Goal: Task Accomplishment & Management: Use online tool/utility

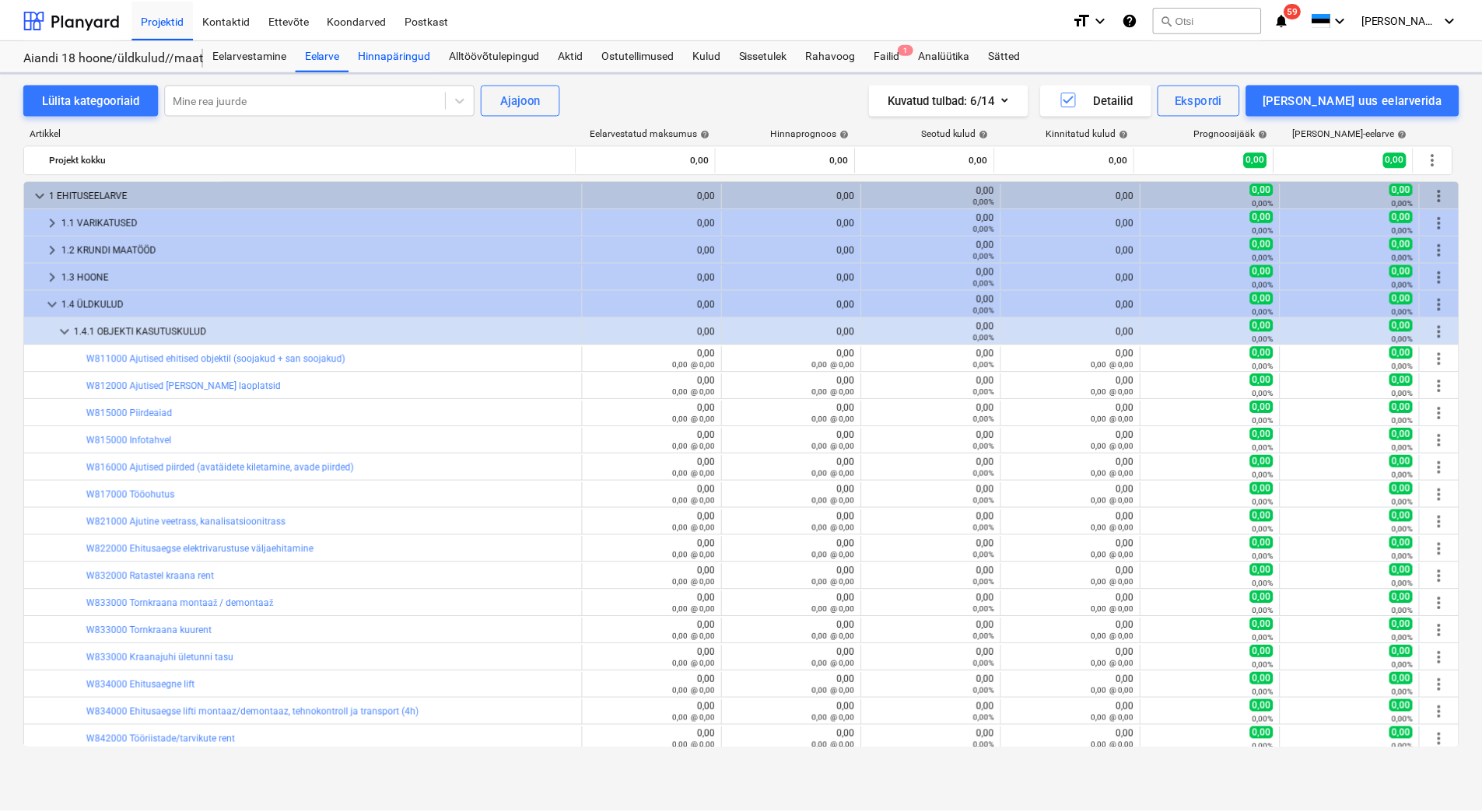
scroll to position [277, 0]
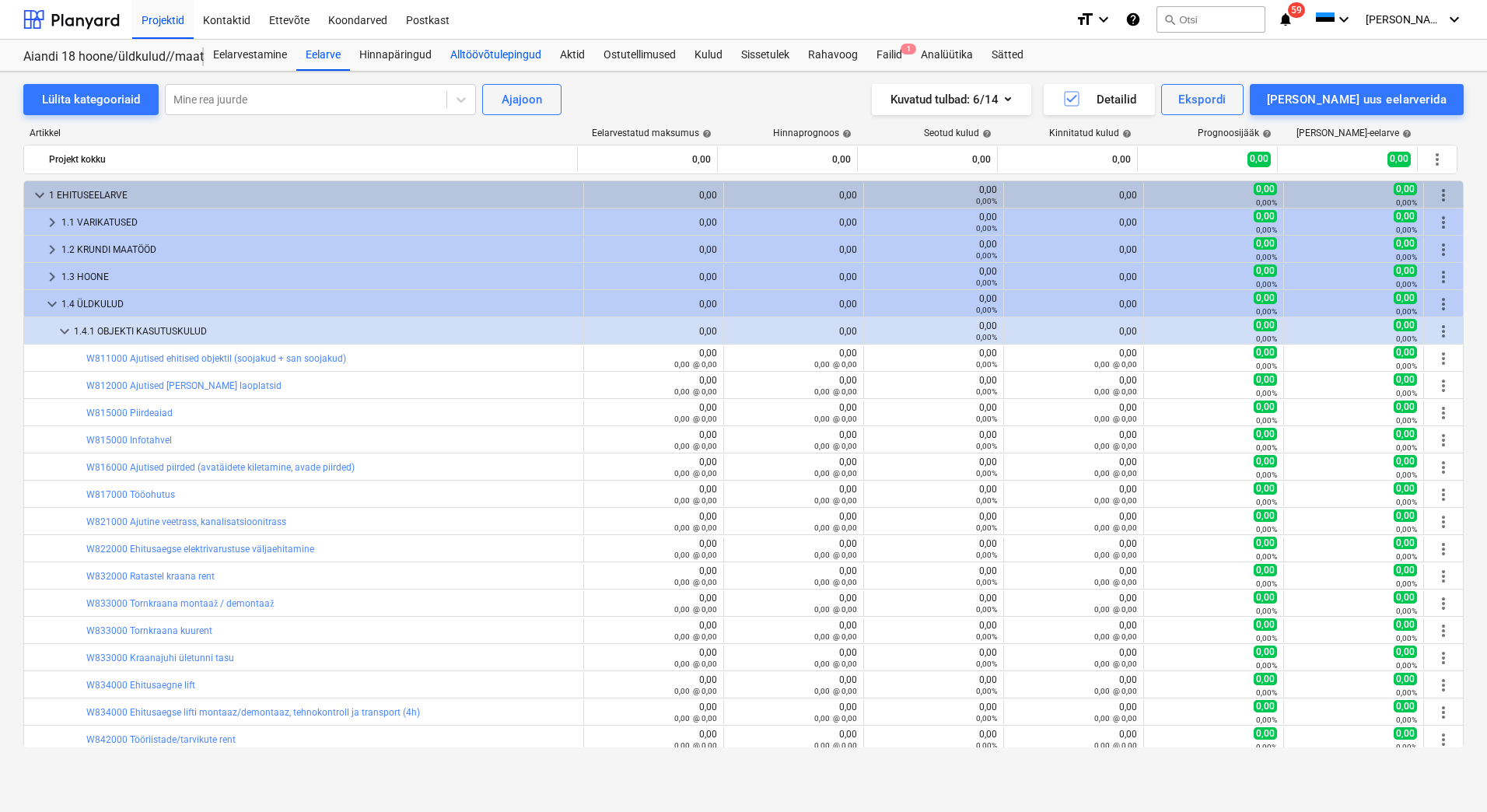
click at [490, 61] on div "Alltöövõtulepingud" at bounding box center [495, 55] width 109 height 31
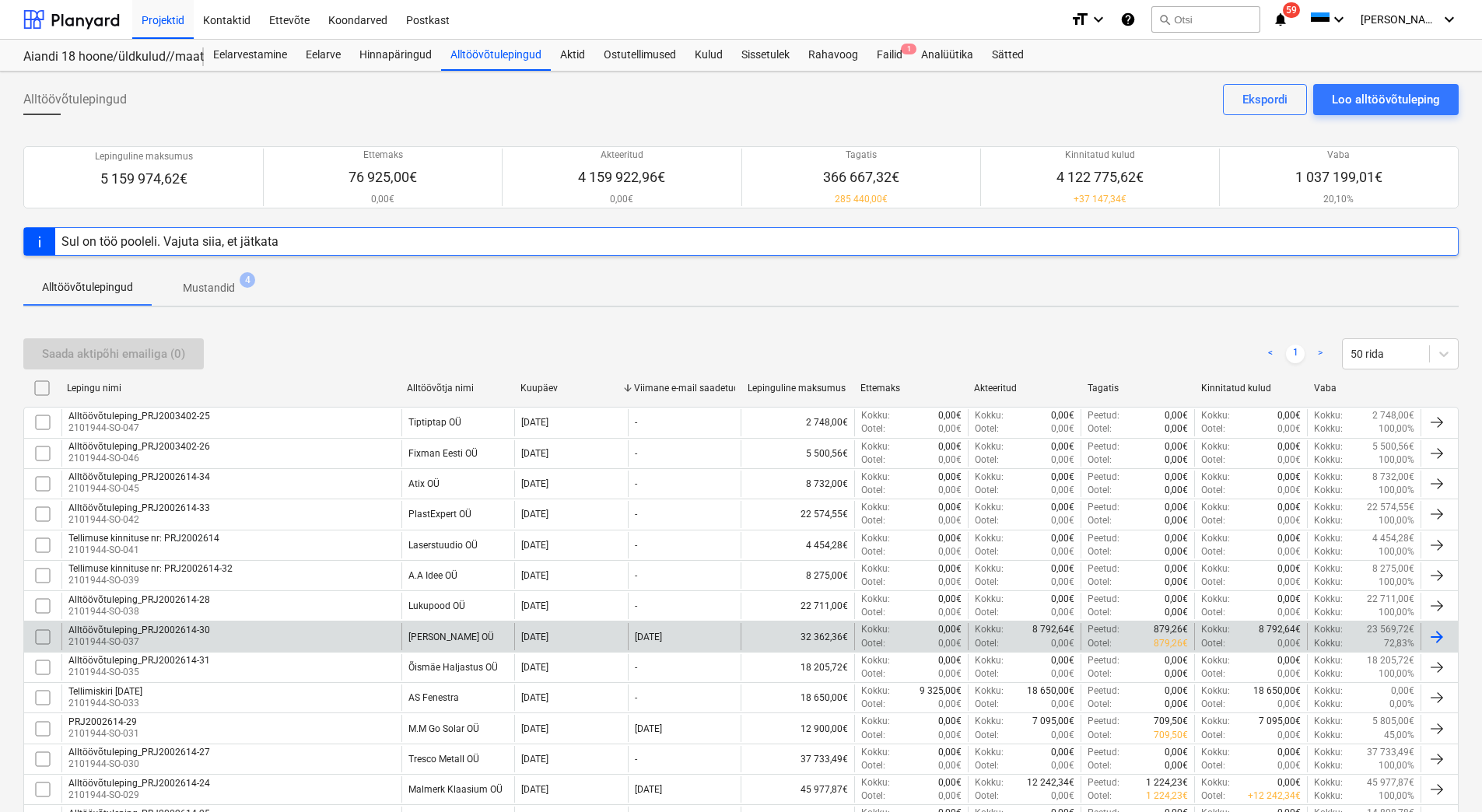
click at [45, 633] on input "checkbox" at bounding box center [43, 636] width 24 height 24
click at [86, 355] on div "Saada aktipõhi emailiga (1)" at bounding box center [114, 353] width 143 height 20
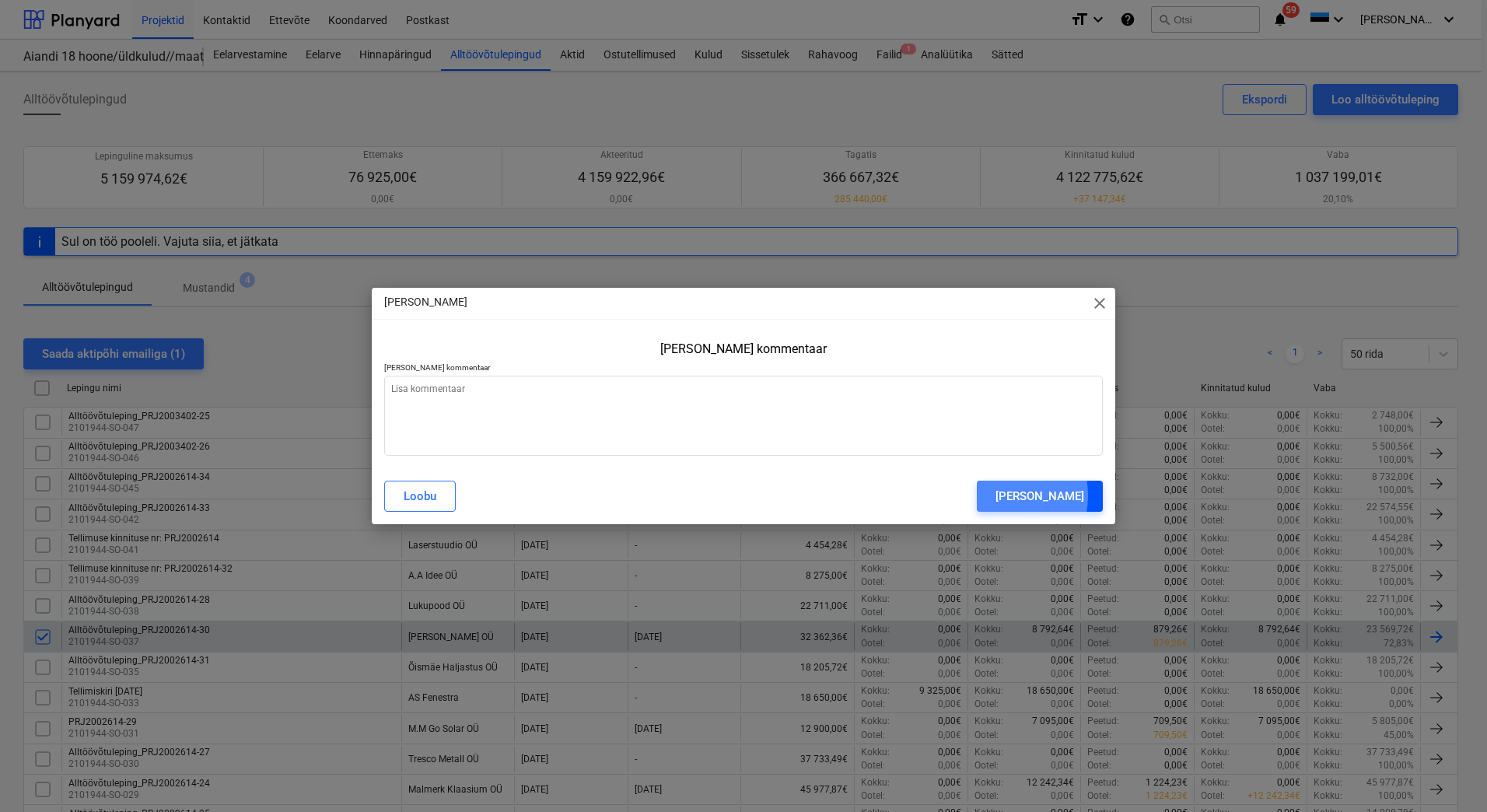
click at [1013, 496] on div "[PERSON_NAME]" at bounding box center [1039, 496] width 88 height 20
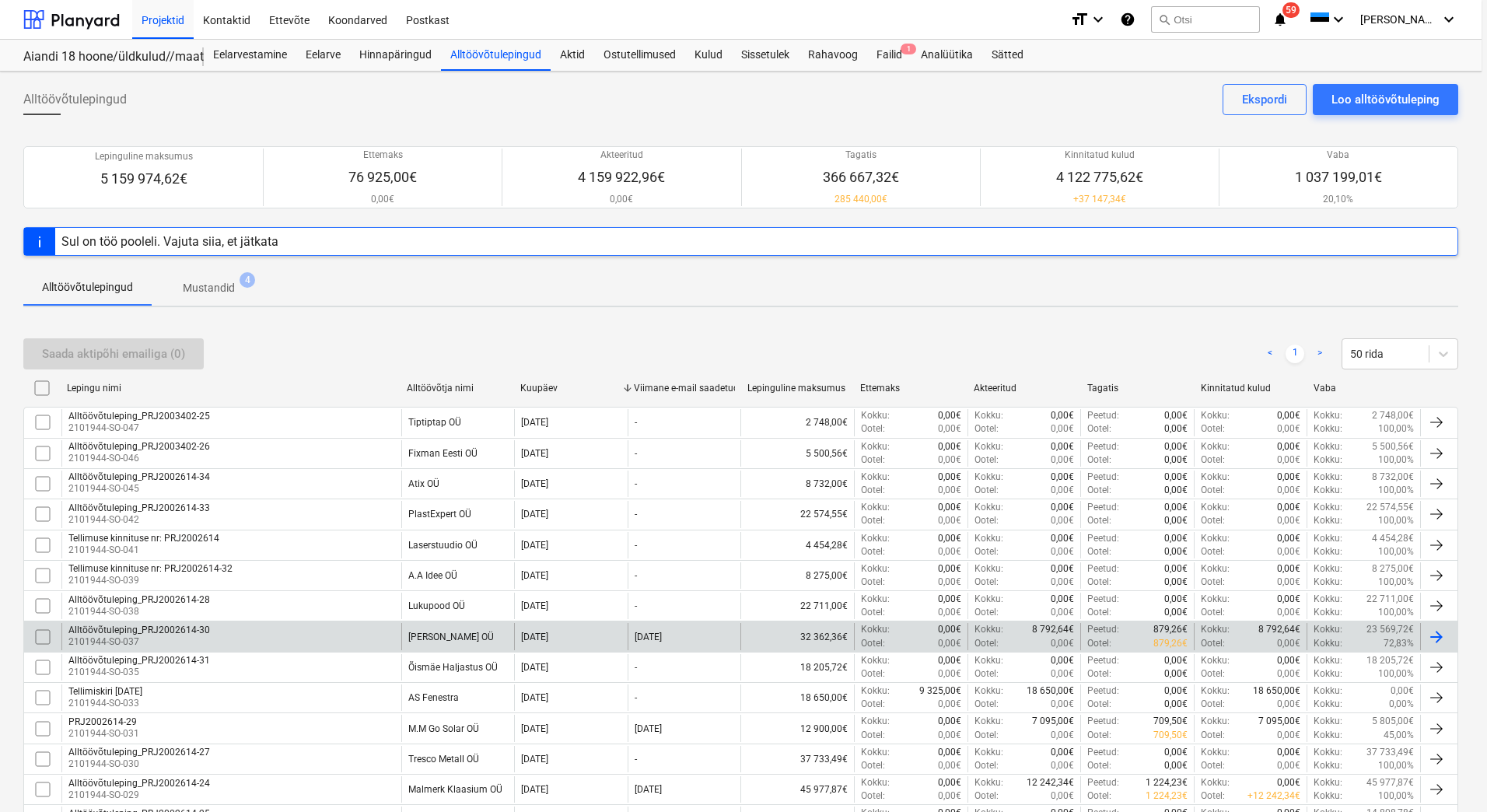
type textarea "x"
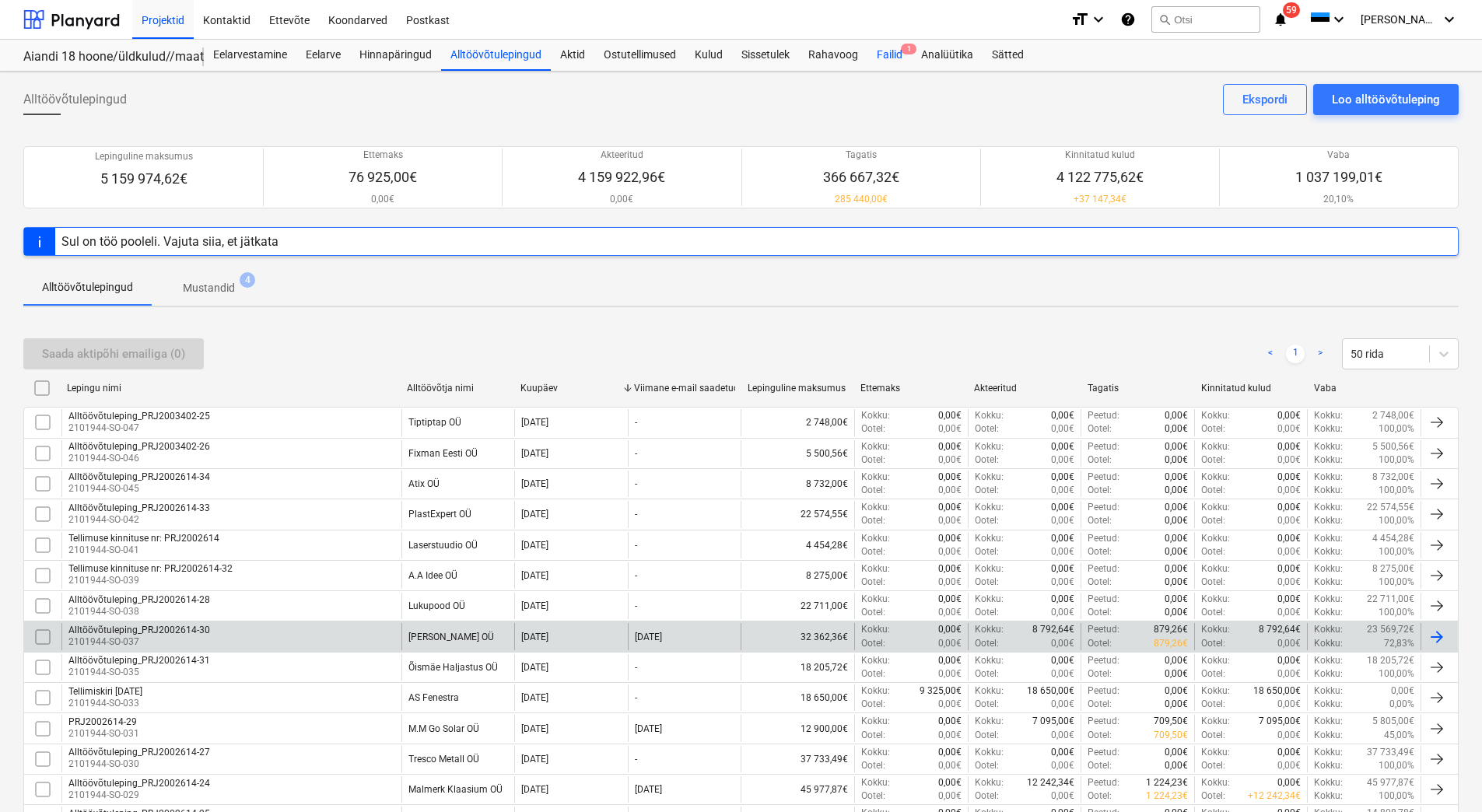
click at [891, 53] on div "Failid 1" at bounding box center [889, 55] width 45 height 31
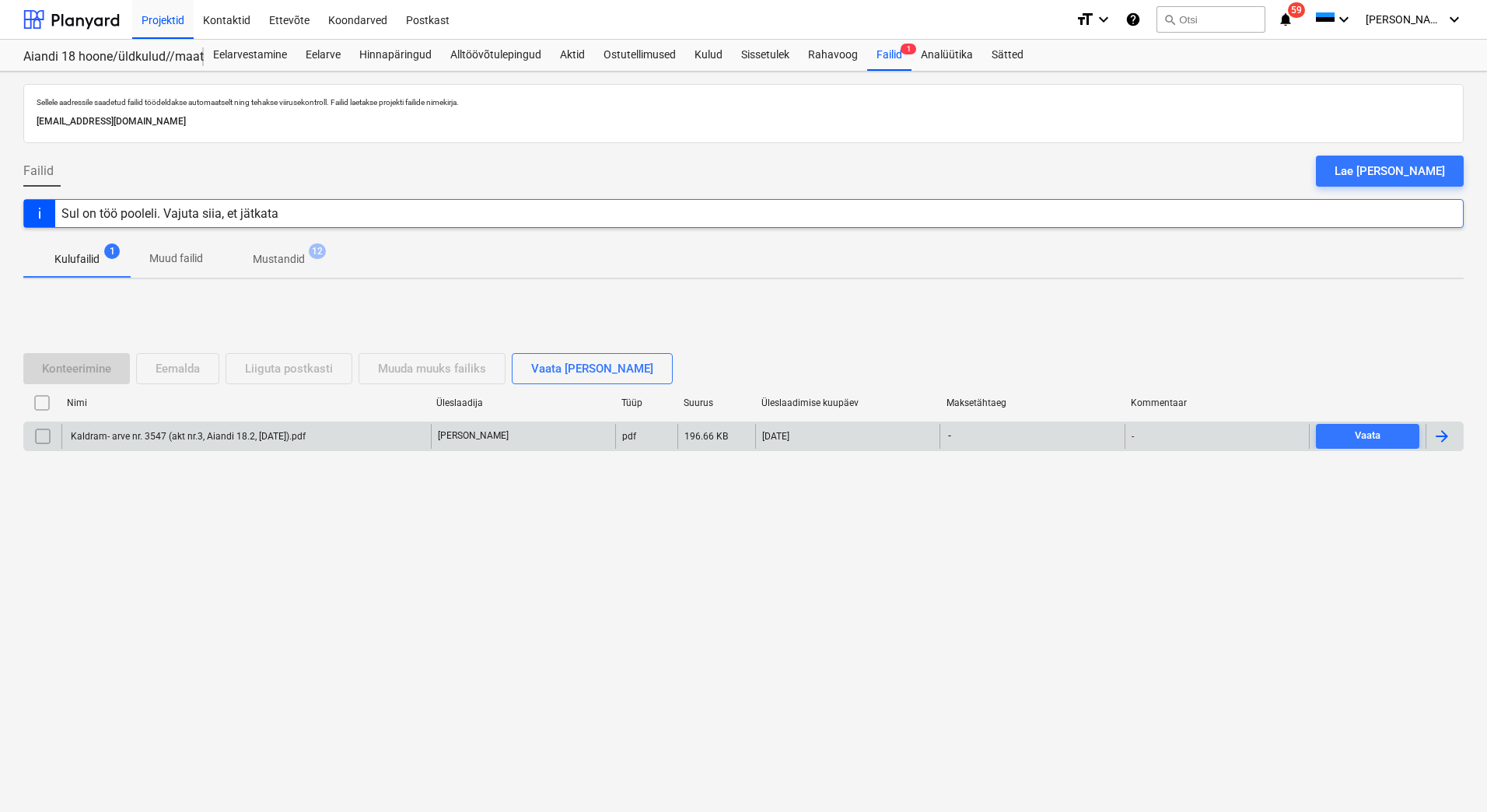
click at [268, 443] on div "Kaldram- arve nr. 3547 (akt nr.3, Aiandi 18.2, [DATE]).pdf" at bounding box center [246, 436] width 370 height 24
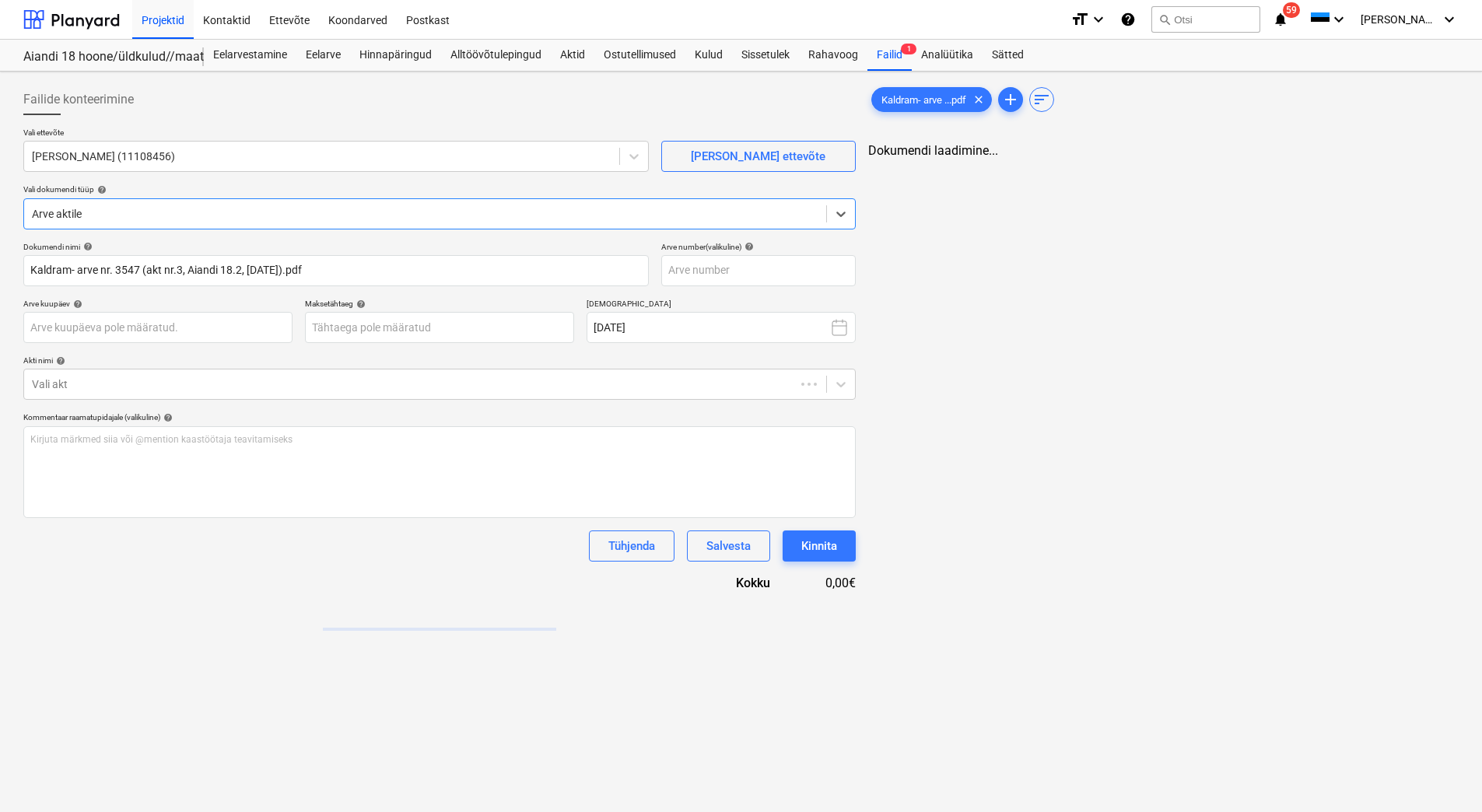
type input "Kaldram- arve nr. 3547 (akt nr.3, Aiandi 18.2, [DATE]).pdf"
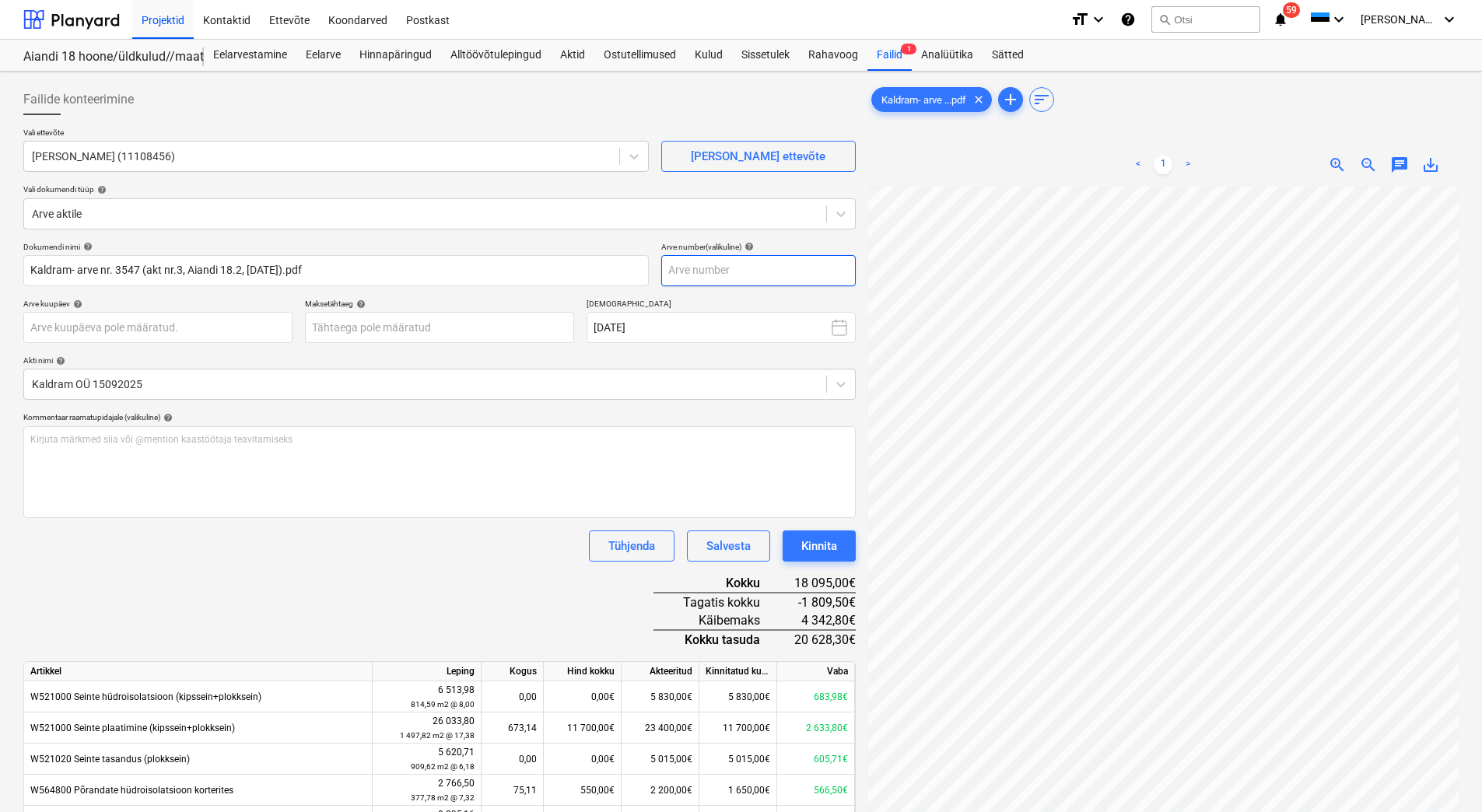
click at [725, 275] on input "text" at bounding box center [758, 271] width 194 height 31
type input "3547"
click at [51, 323] on body "Projektid Kontaktid Ettevõte Koondarved Postkast format_size keyboard_arrow_dow…" at bounding box center [741, 406] width 1482 height 812
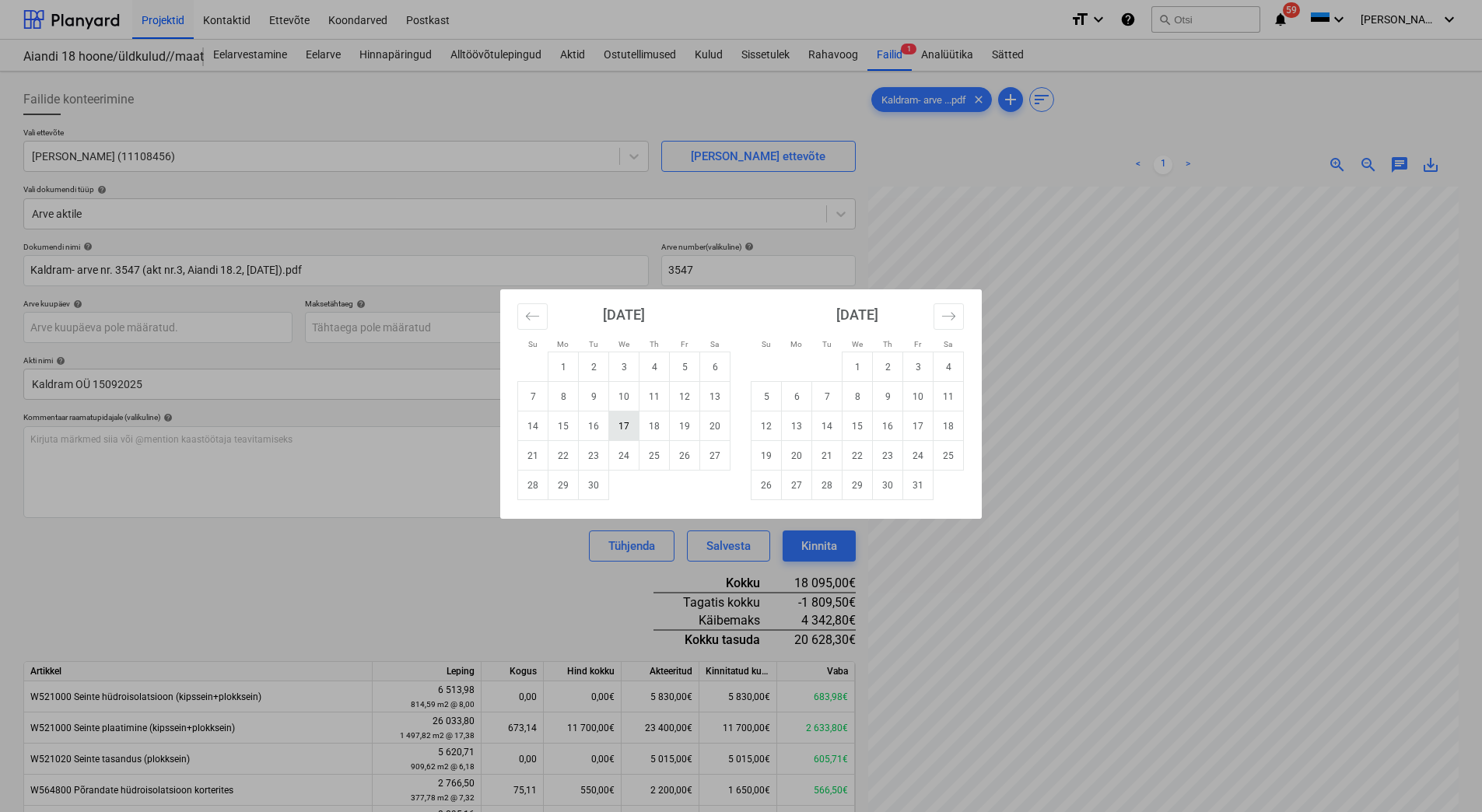
click at [614, 429] on td "17" at bounding box center [624, 427] width 31 height 30
type input "[DATE]"
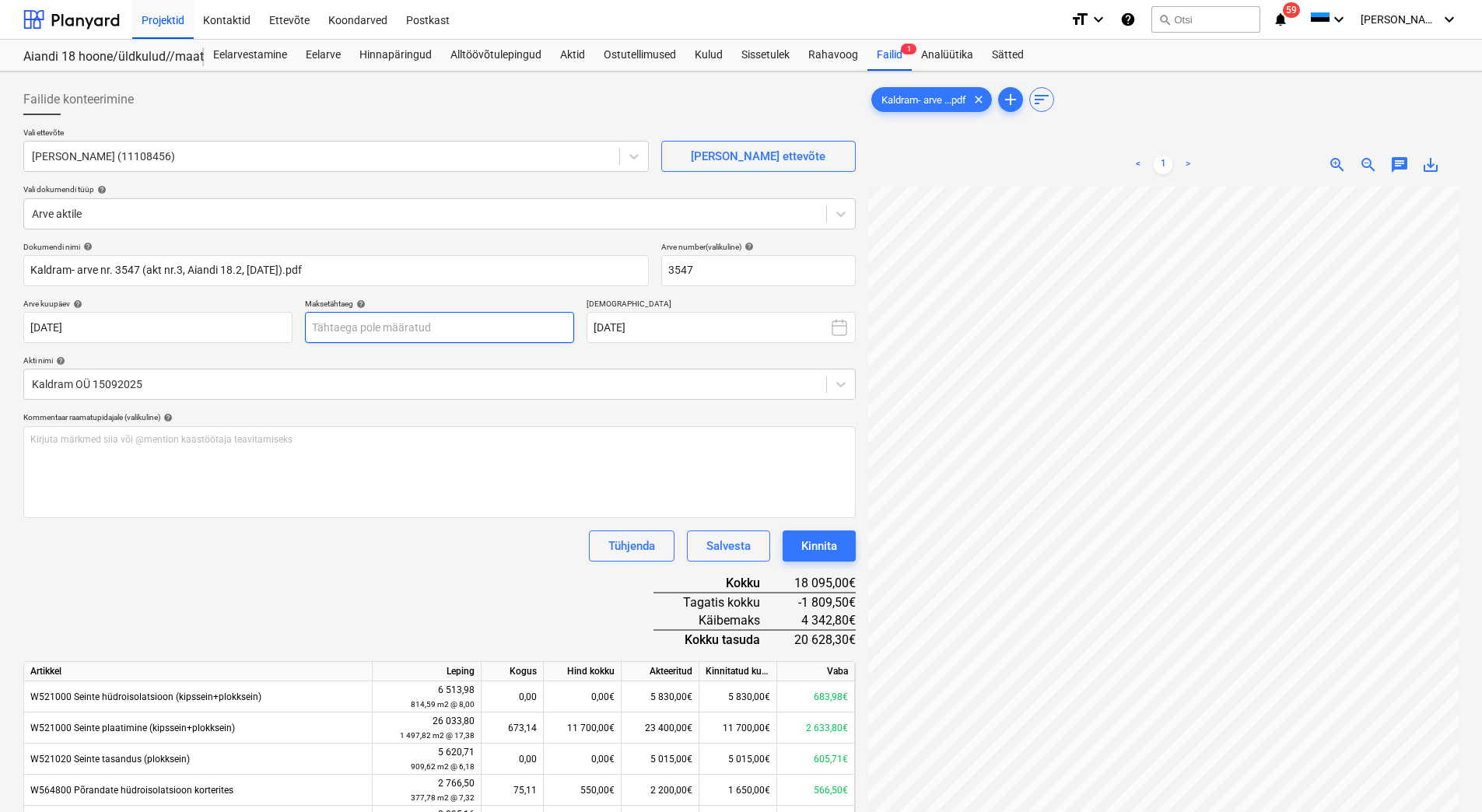
click at [382, 331] on body "Projektid Kontaktid Ettevõte Koondarved Postkast format_size keyboard_arrow_dow…" at bounding box center [741, 406] width 1482 height 812
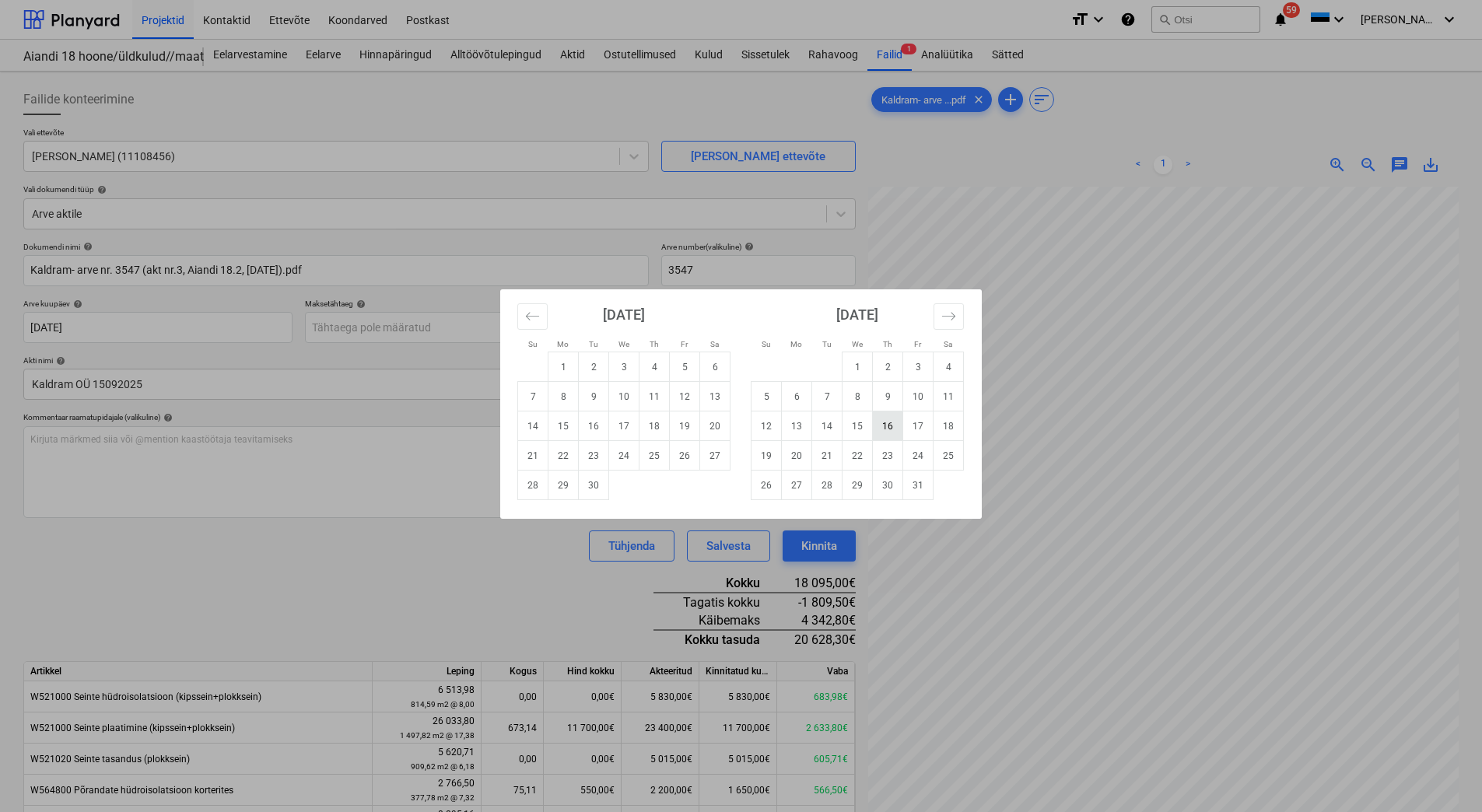
click at [884, 427] on td "16" at bounding box center [887, 427] width 31 height 30
type input "[DATE]"
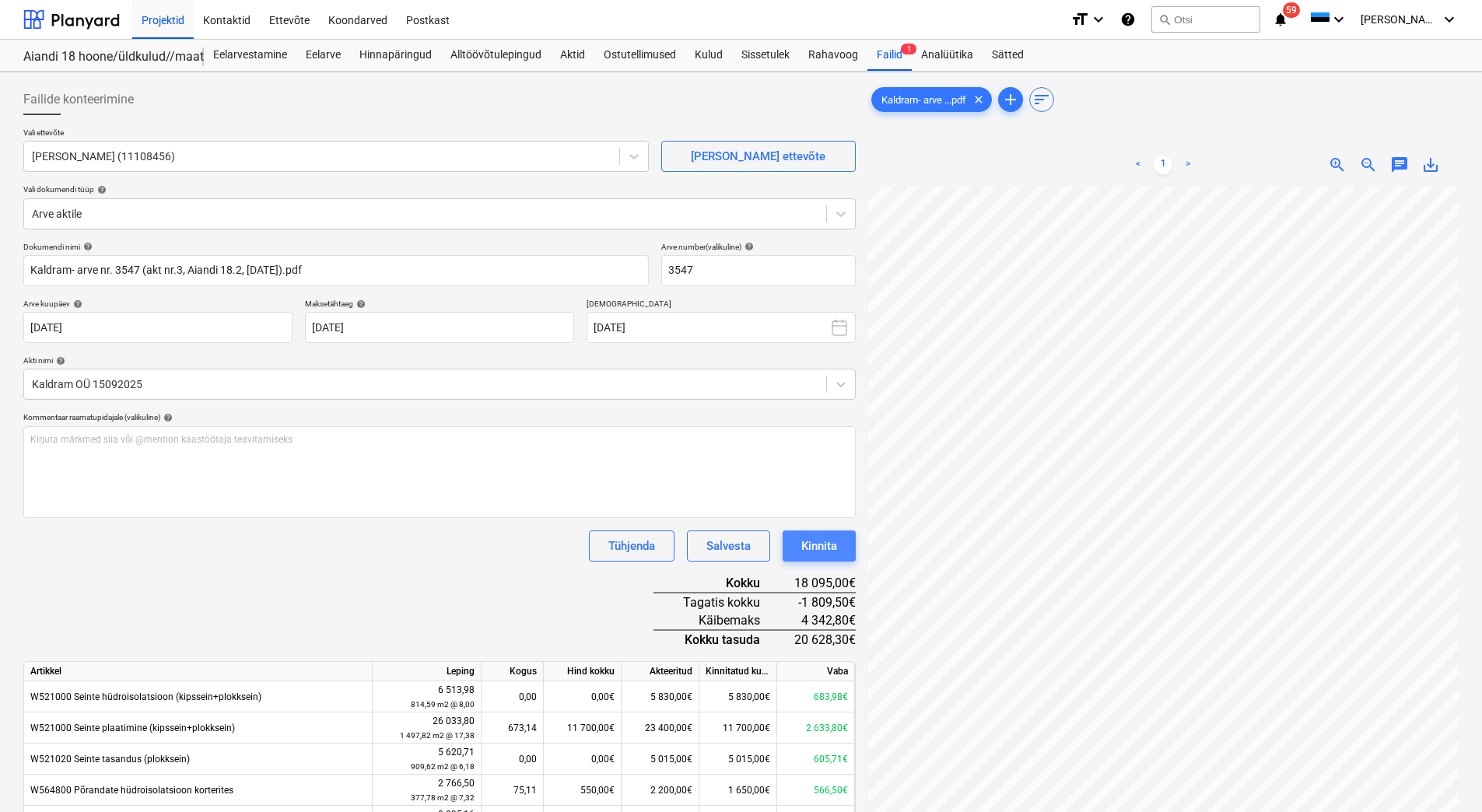
click at [829, 539] on div "Kinnita" at bounding box center [818, 545] width 36 height 20
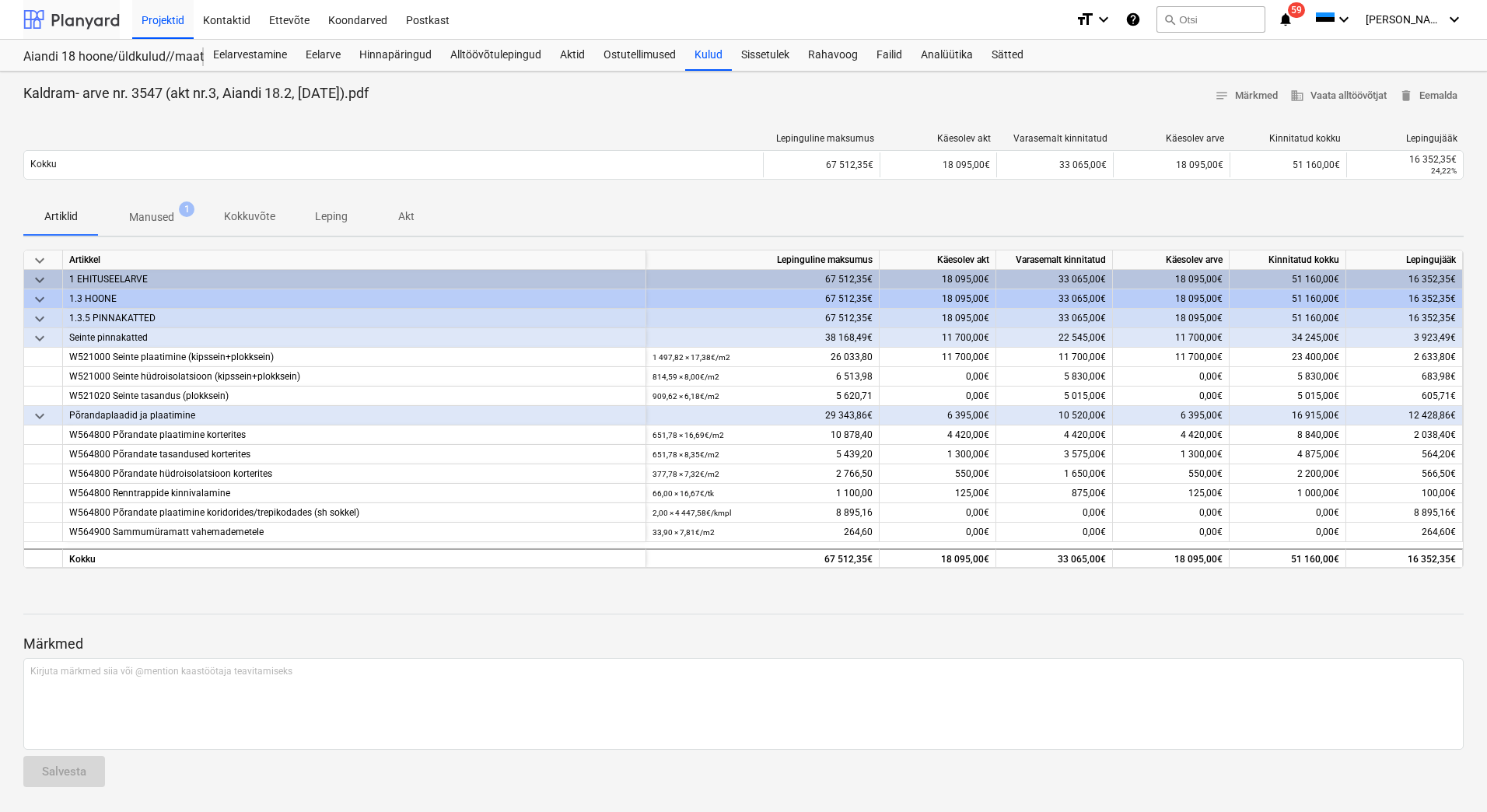
click at [90, 25] on div at bounding box center [72, 19] width 96 height 38
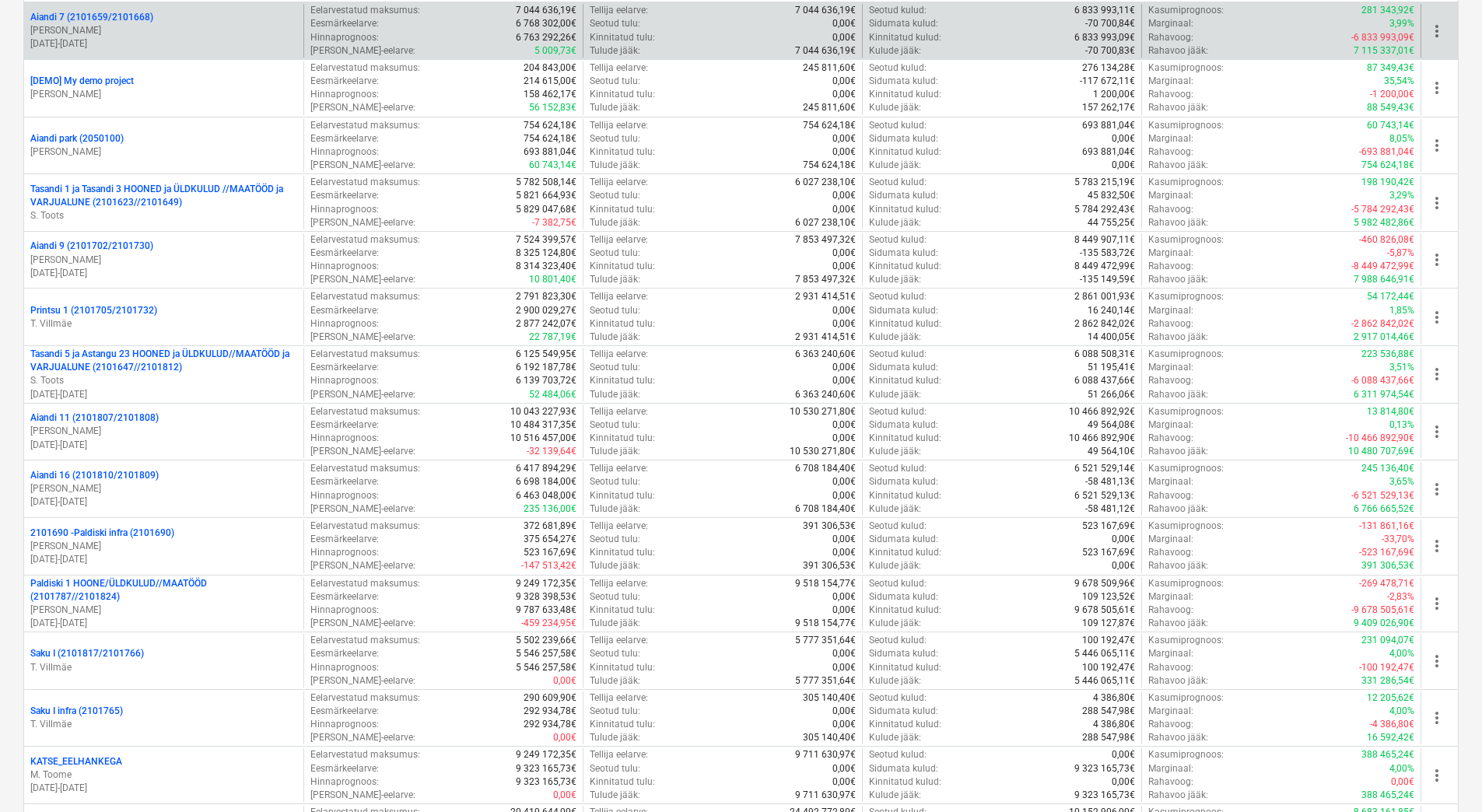
scroll to position [1244, 0]
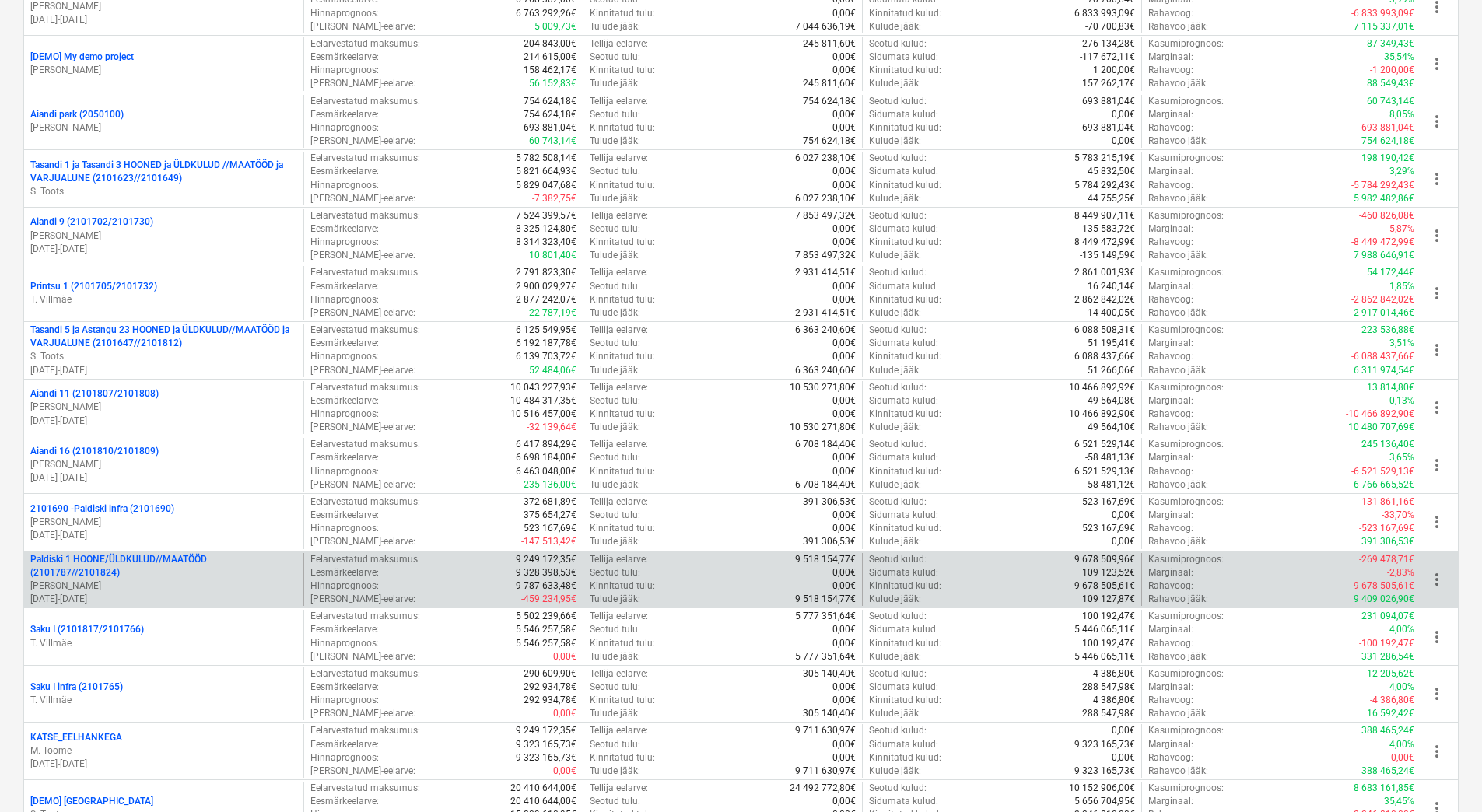
click at [184, 580] on p "[PERSON_NAME]" at bounding box center [164, 586] width 267 height 13
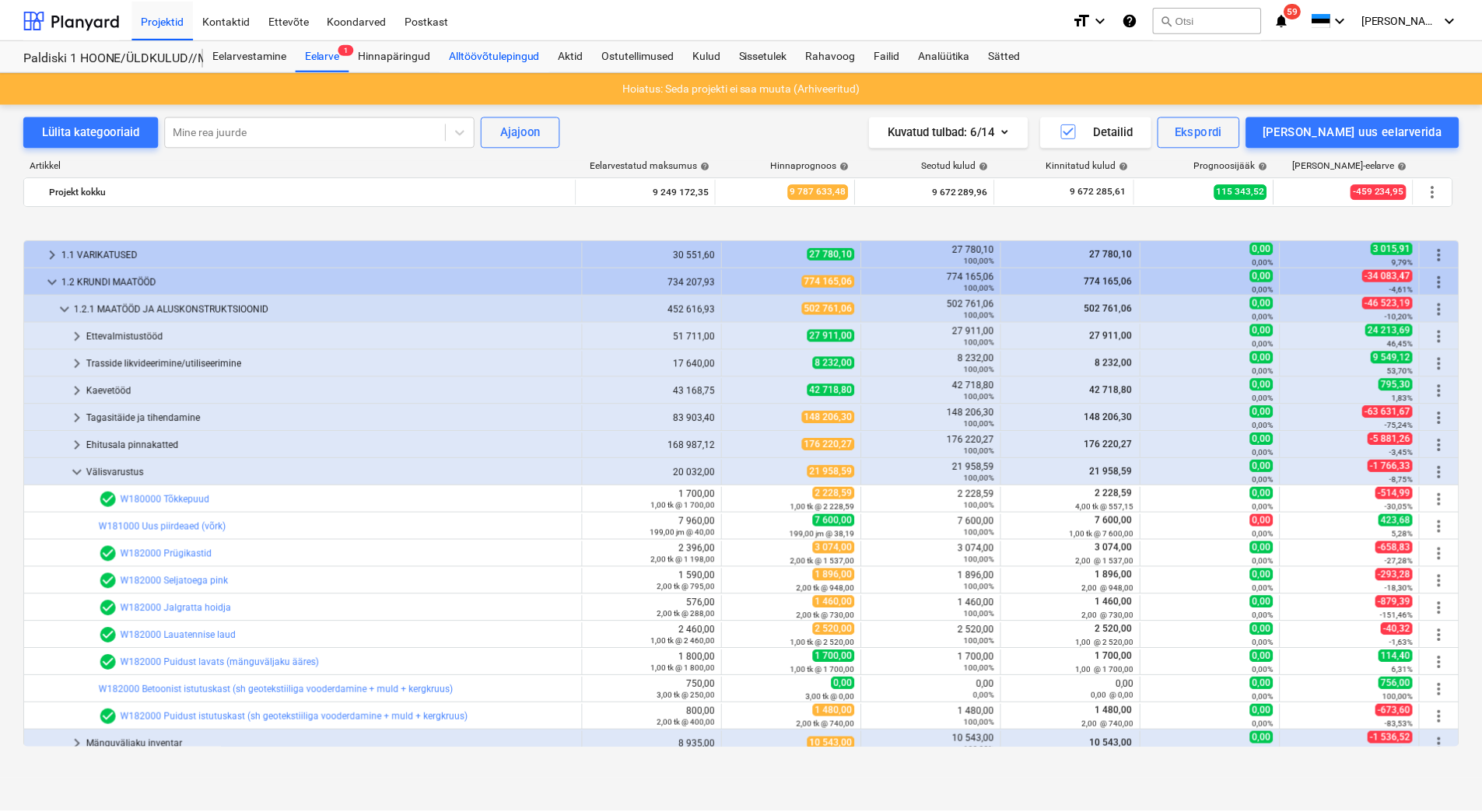
scroll to position [572, 0]
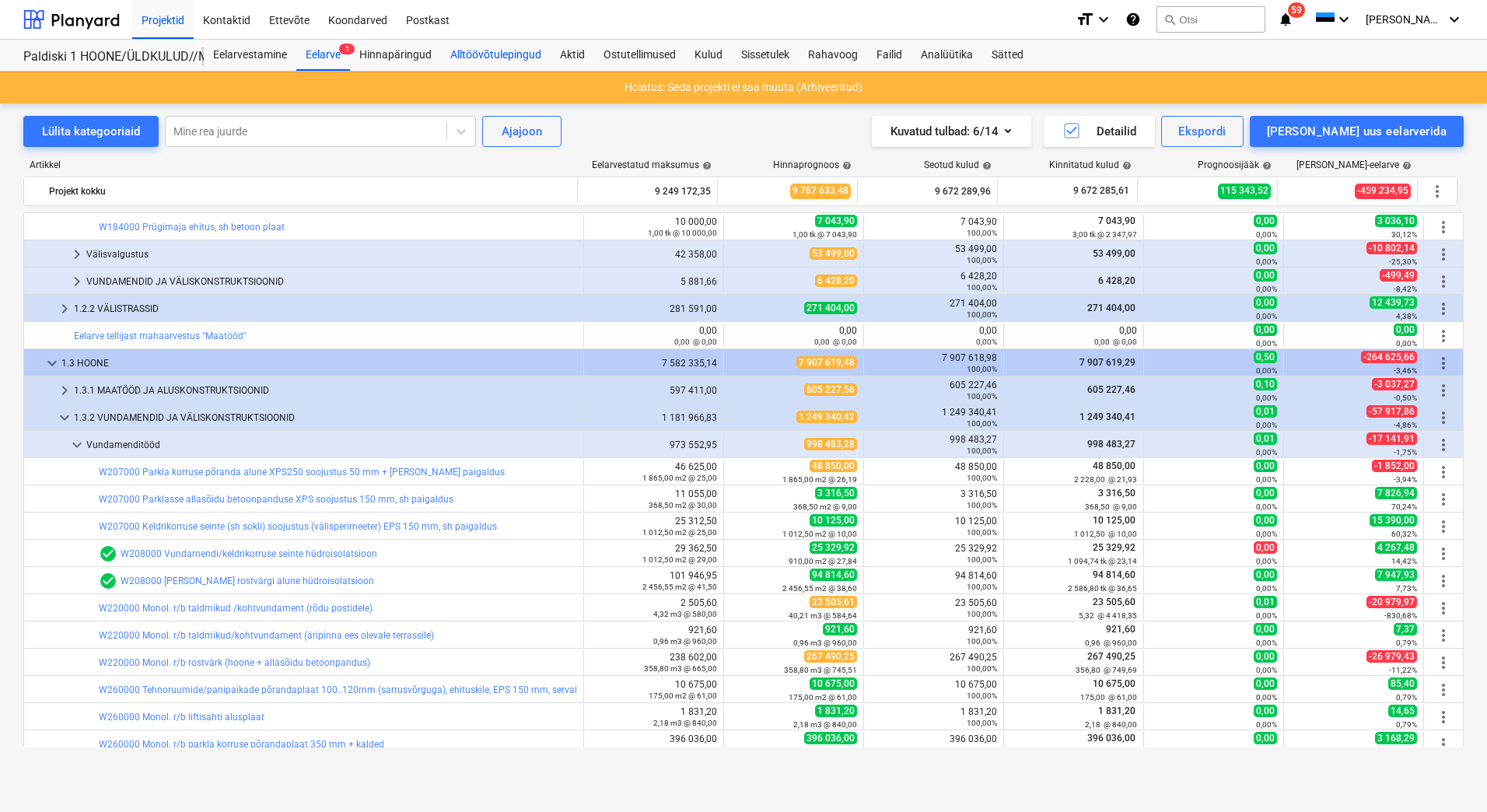
click at [454, 53] on div "Alltöövõtulepingud" at bounding box center [495, 55] width 109 height 31
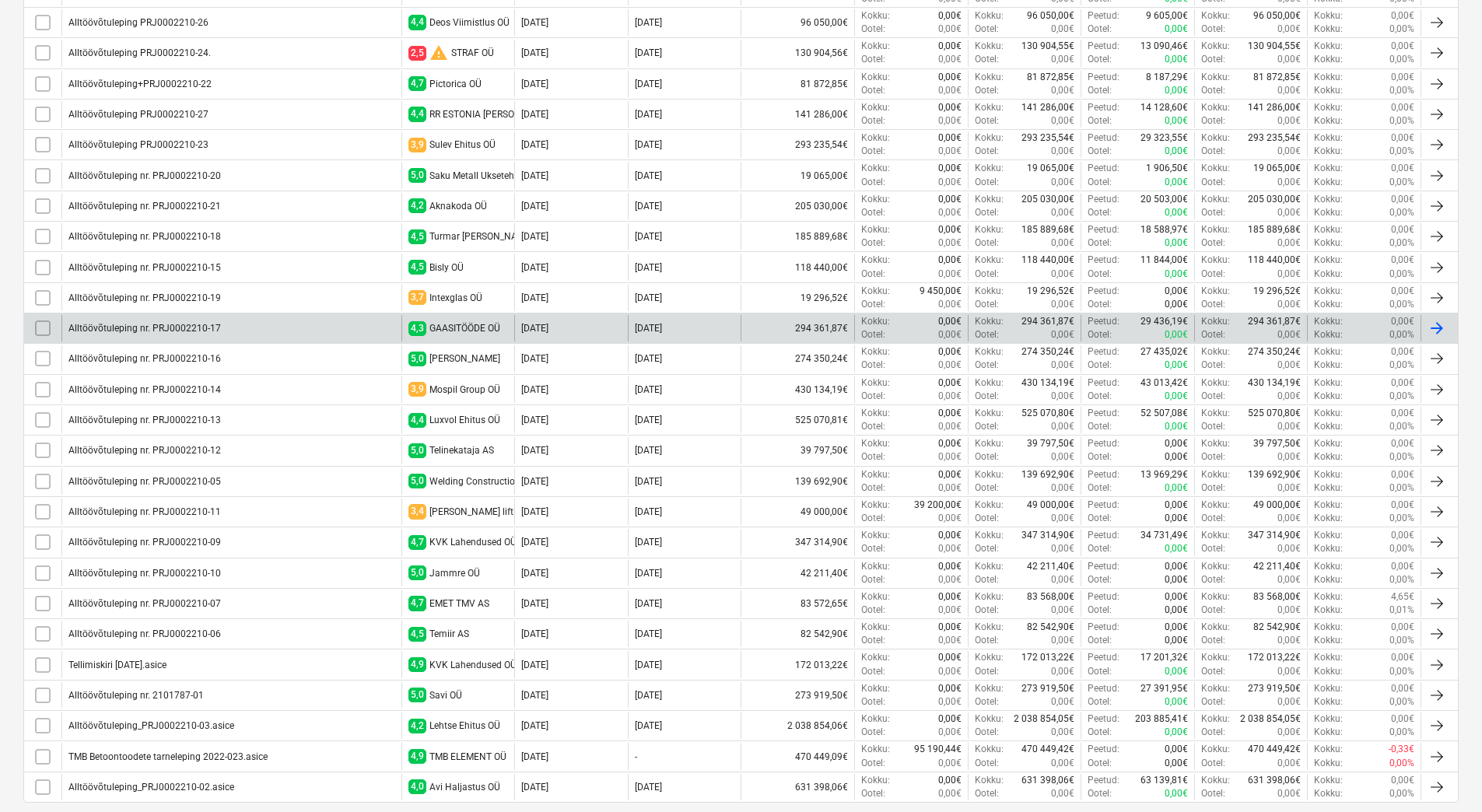
scroll to position [905, 0]
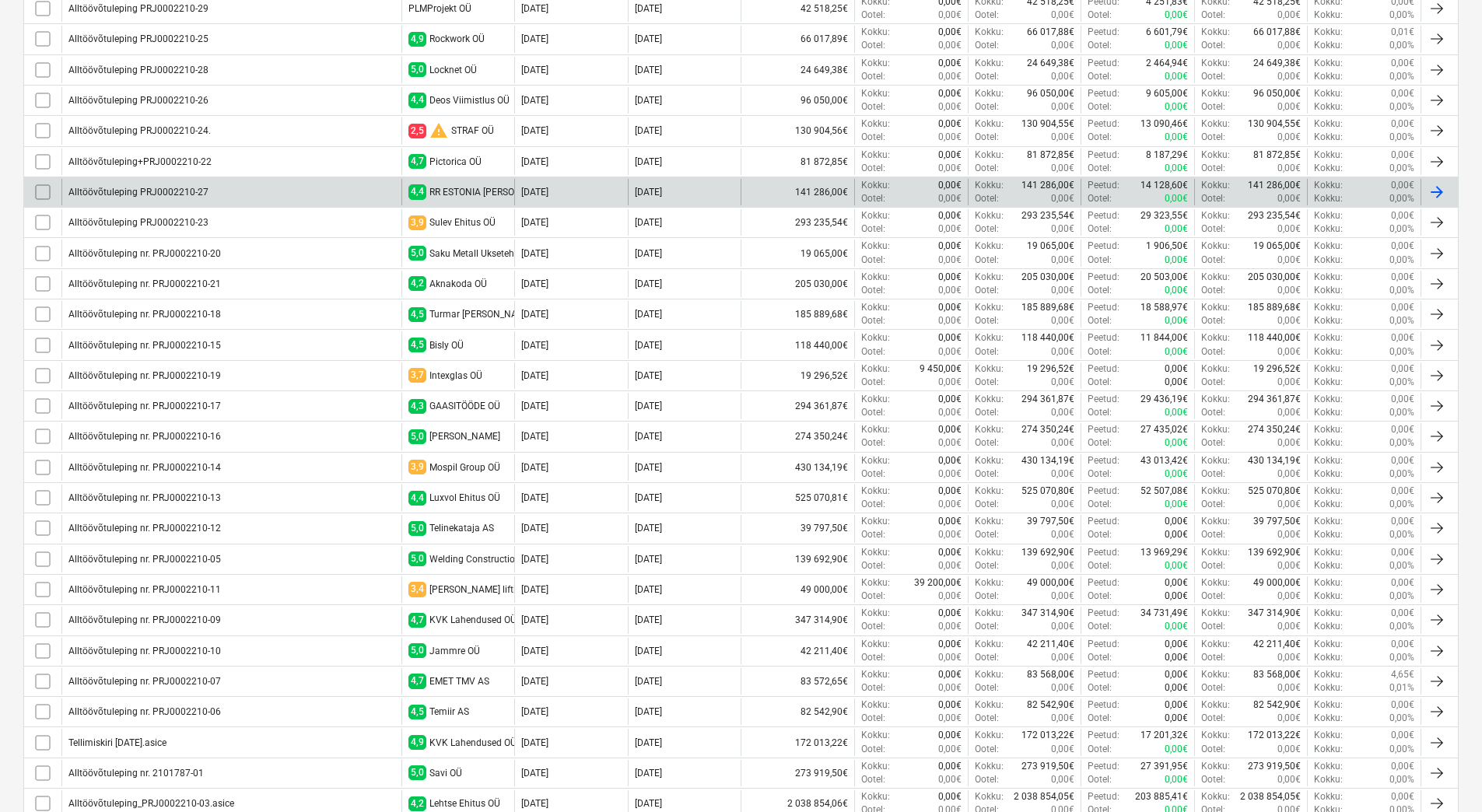
click at [328, 184] on div "Alltöövõtuleping PRJ0002210-27" at bounding box center [231, 192] width 340 height 26
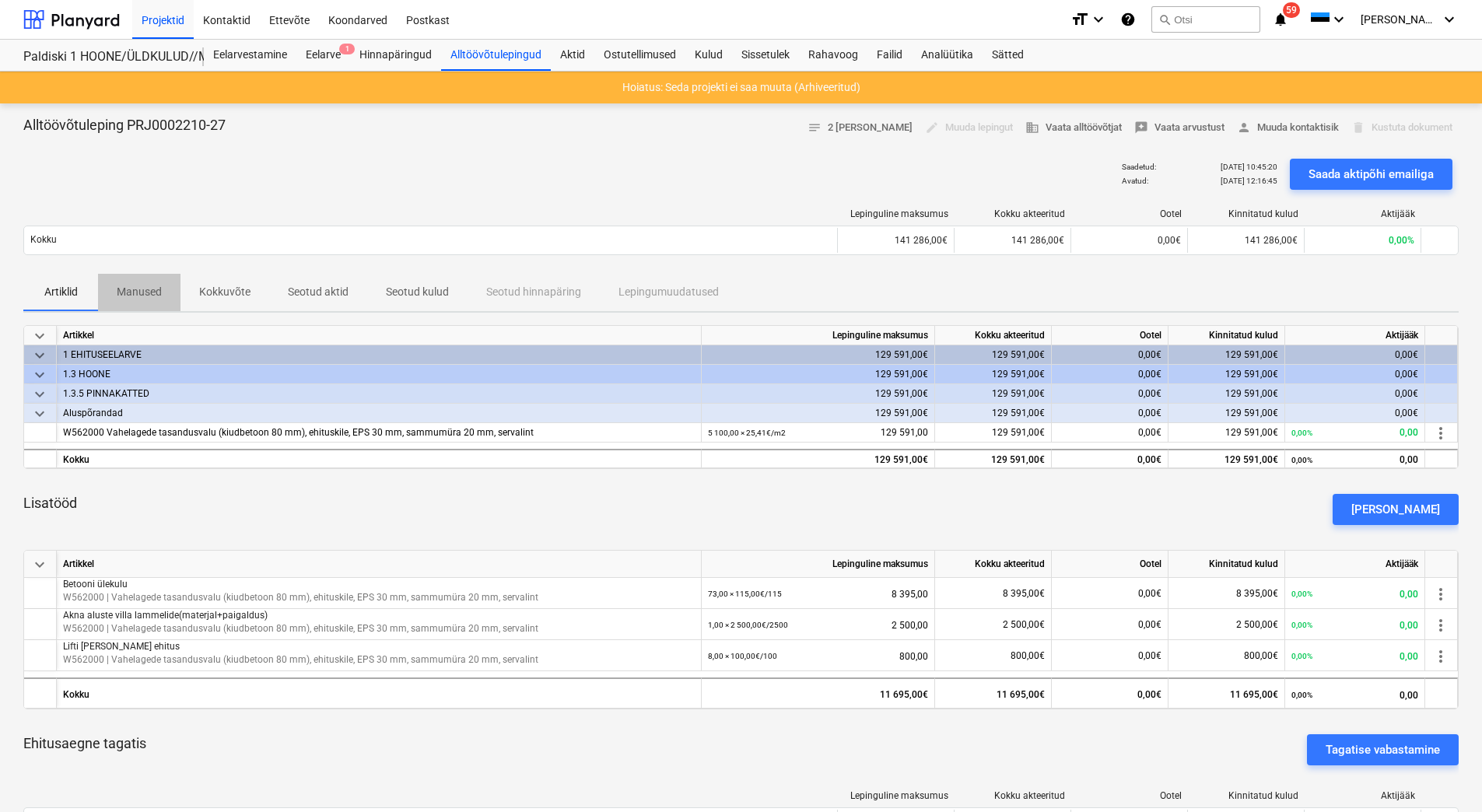
click at [141, 306] on button "Manused" at bounding box center [139, 292] width 82 height 38
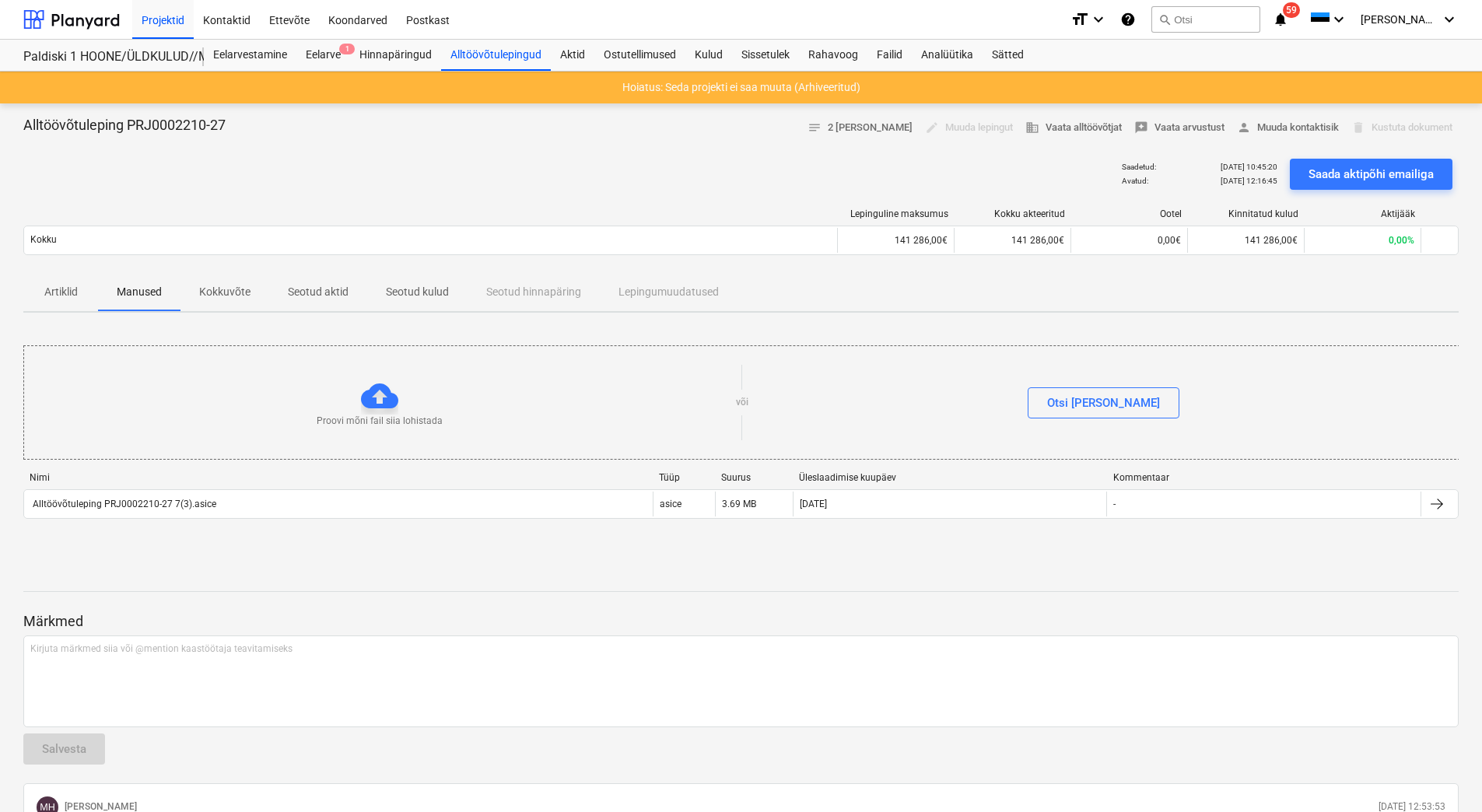
click at [218, 285] on p "Kokkuvõte" at bounding box center [225, 292] width 52 height 17
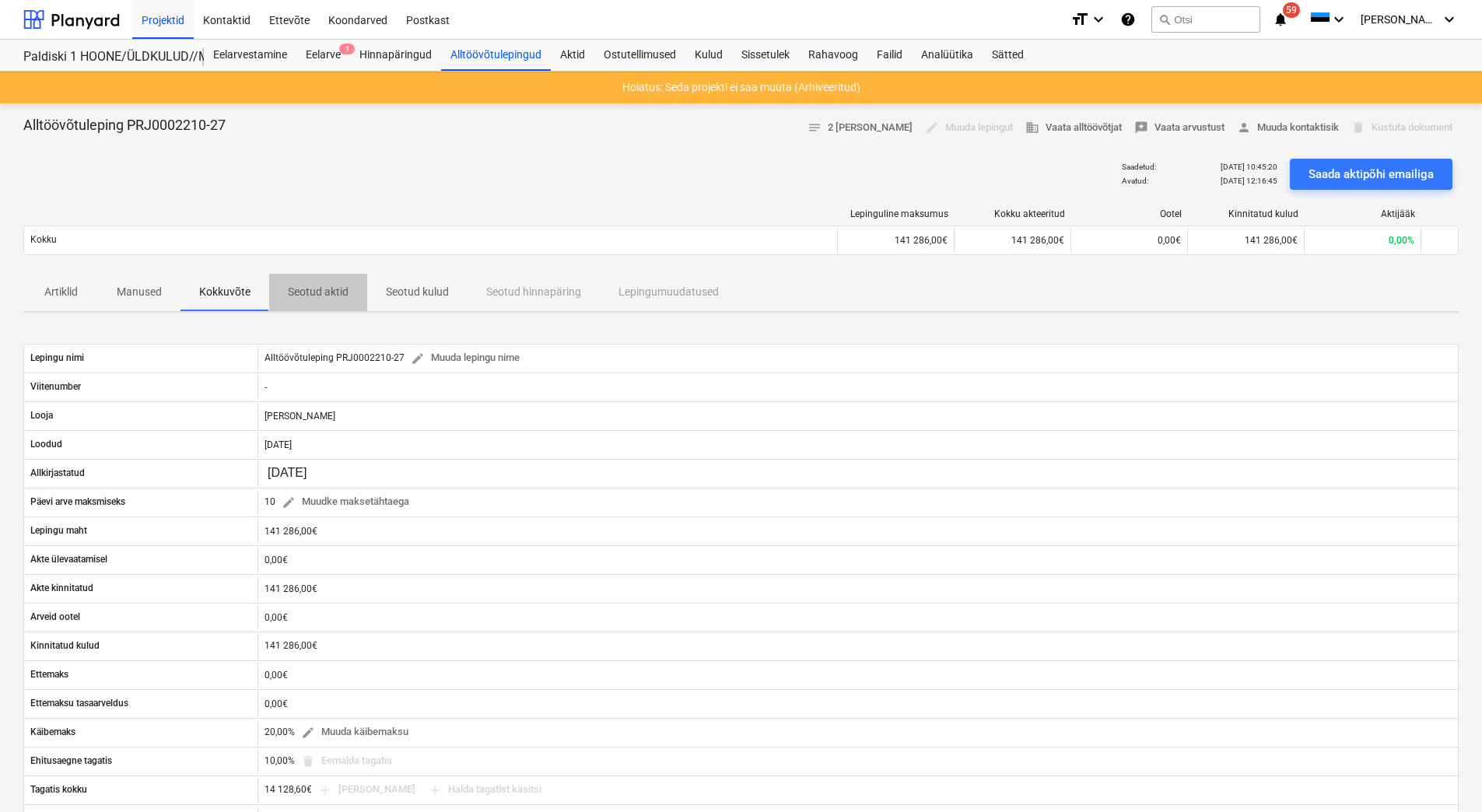
click at [339, 300] on p "Seotud aktid" at bounding box center [317, 292] width 60 height 17
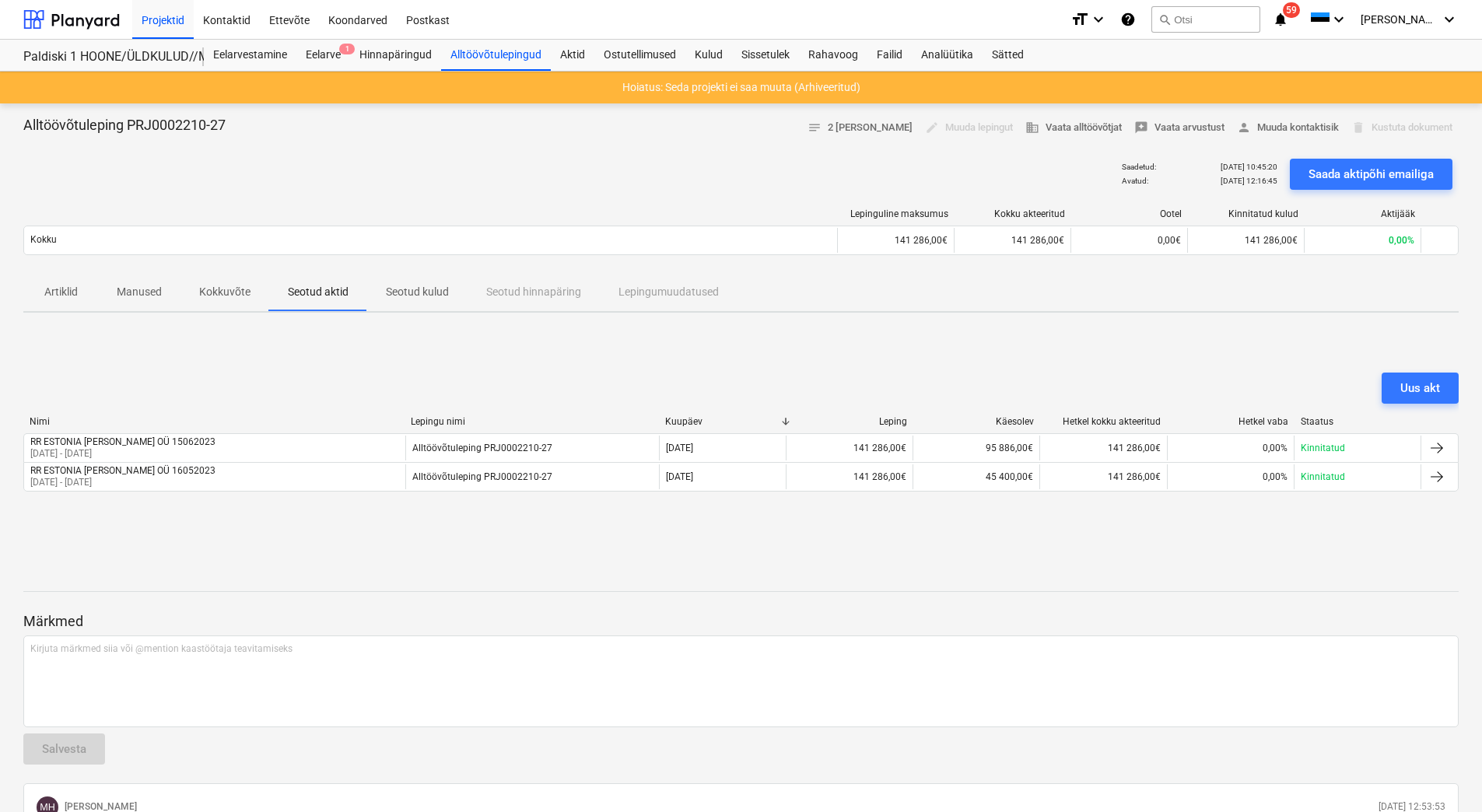
click at [404, 292] on p "Seotud kulud" at bounding box center [417, 292] width 63 height 17
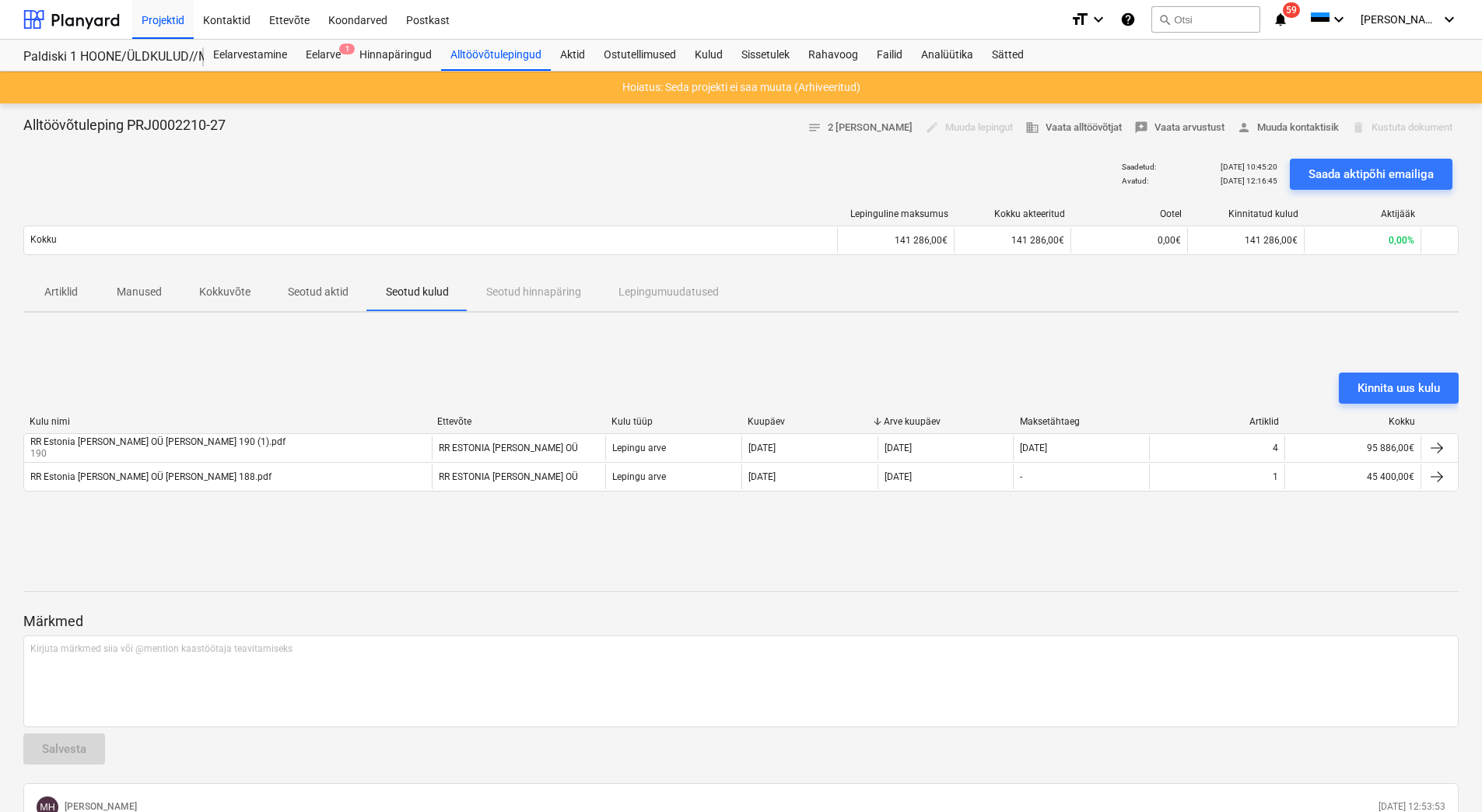
click at [149, 300] on p "Manused" at bounding box center [139, 292] width 45 height 17
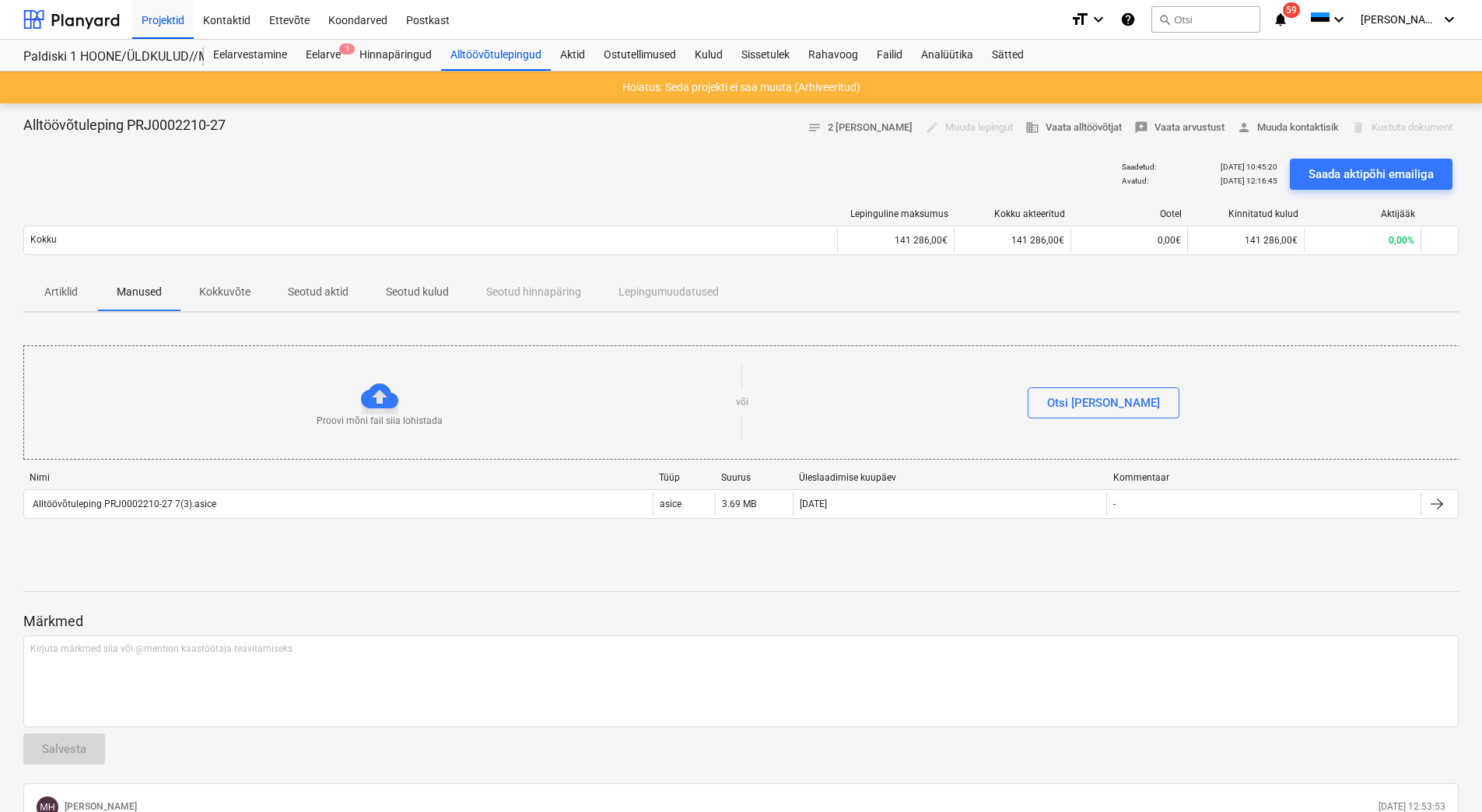
click at [39, 297] on span "Artiklid" at bounding box center [60, 291] width 74 height 25
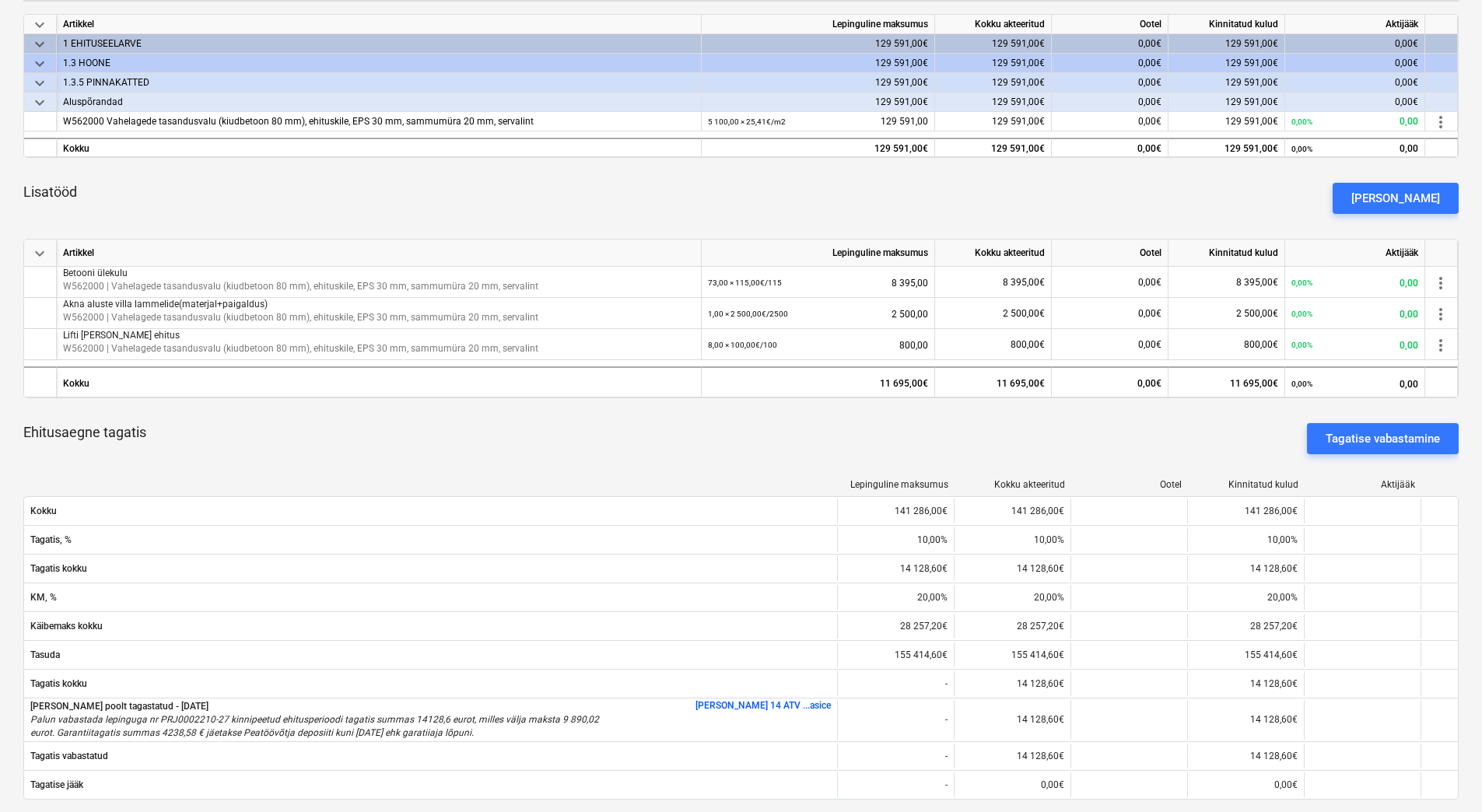
scroll to position [622, 0]
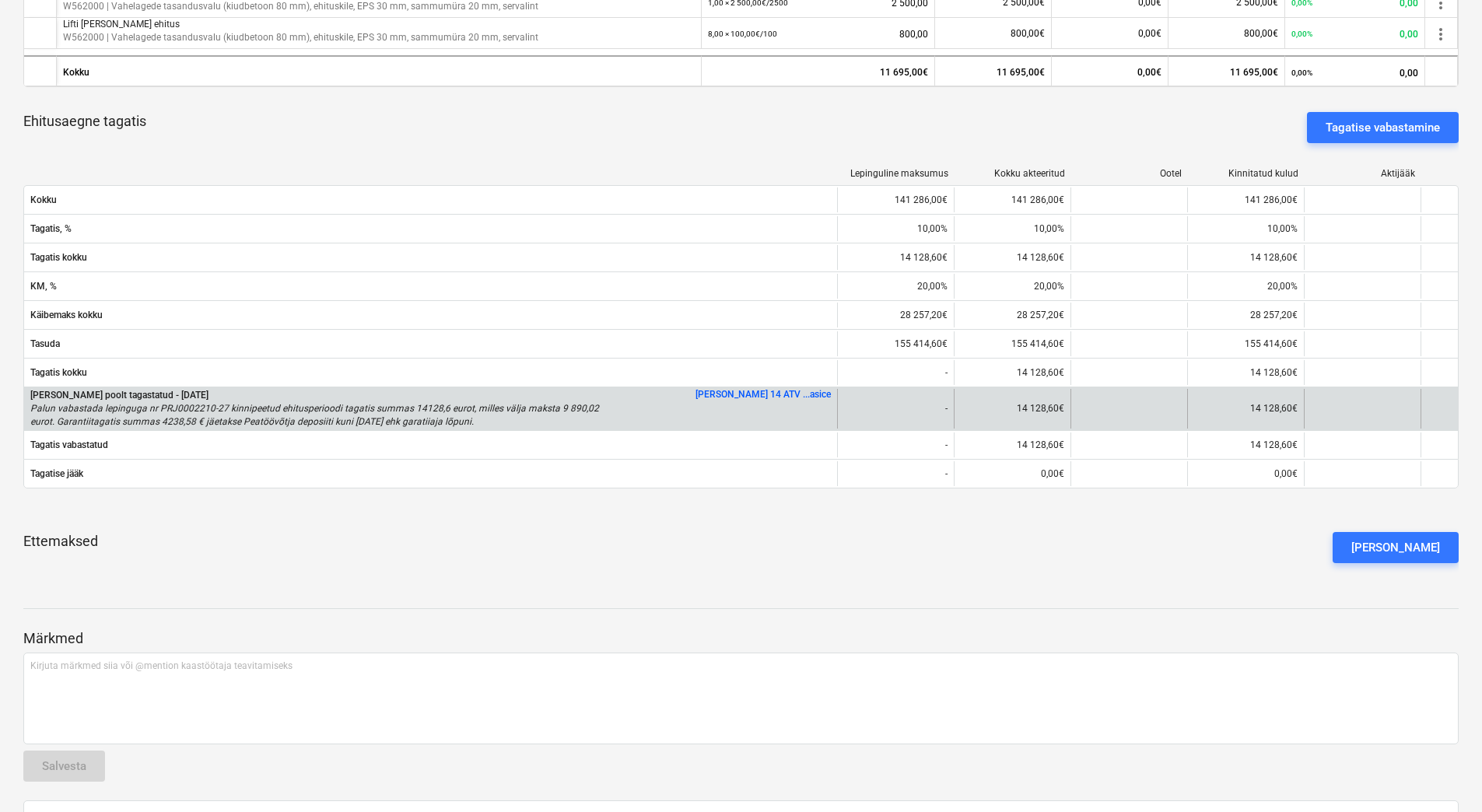
click at [783, 393] on link "[PERSON_NAME] 14 ATV ...asice" at bounding box center [762, 394] width 136 height 10
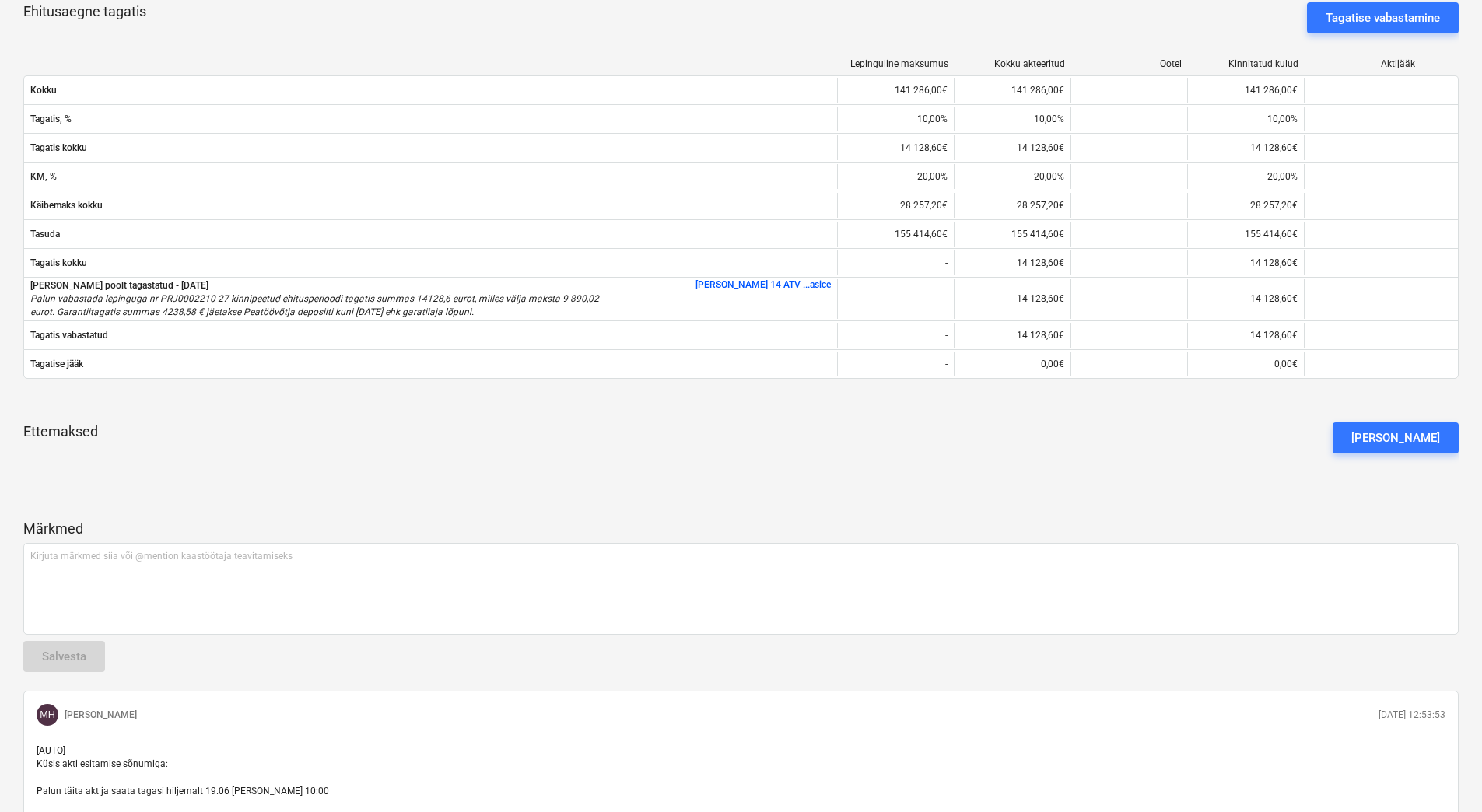
scroll to position [700, 0]
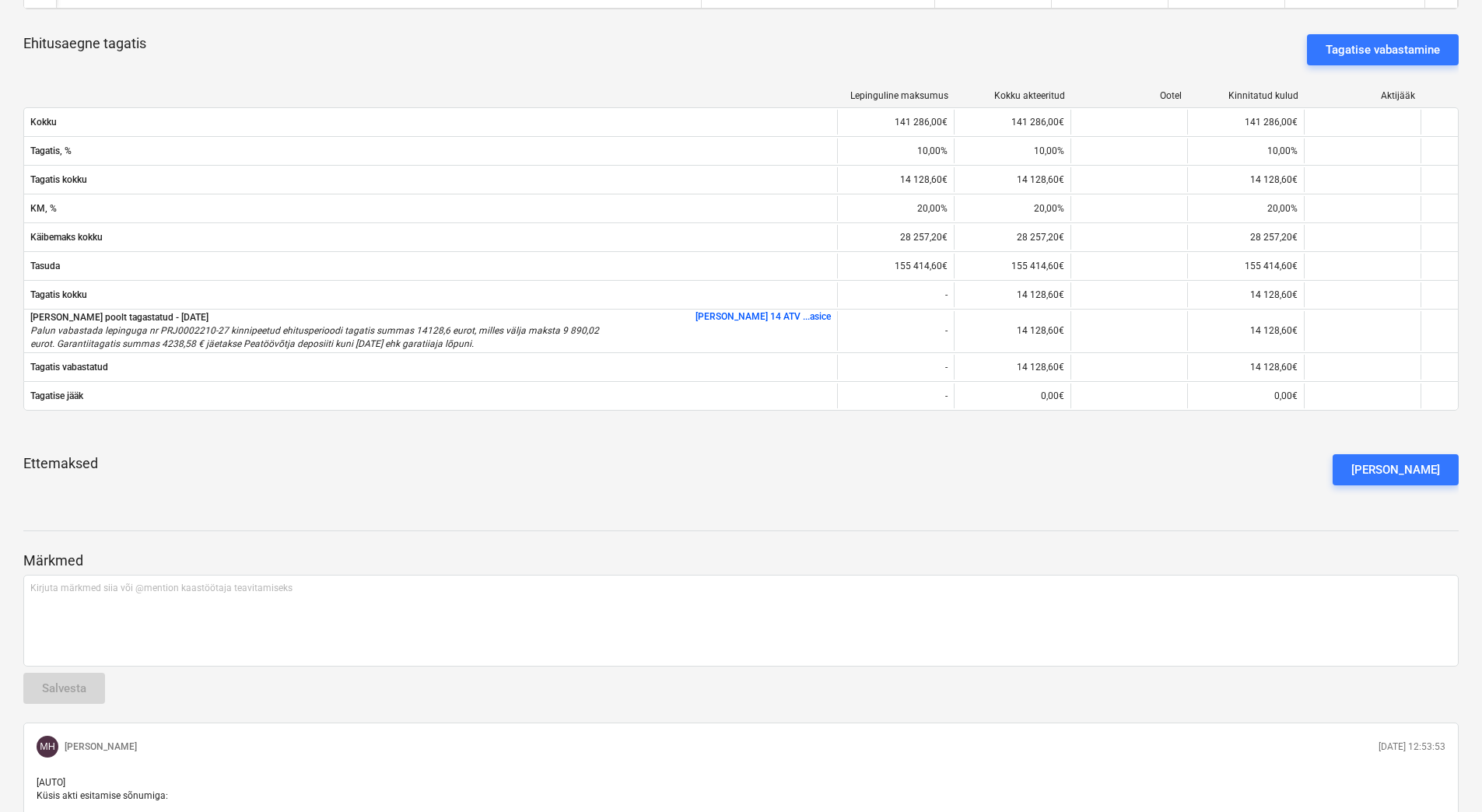
click at [415, 503] on div "Alltöövõtuleping PRJ0002210-27 notes 2 [PERSON_NAME] edit Muuda lepingut busine…" at bounding box center [741, 239] width 1482 height 1672
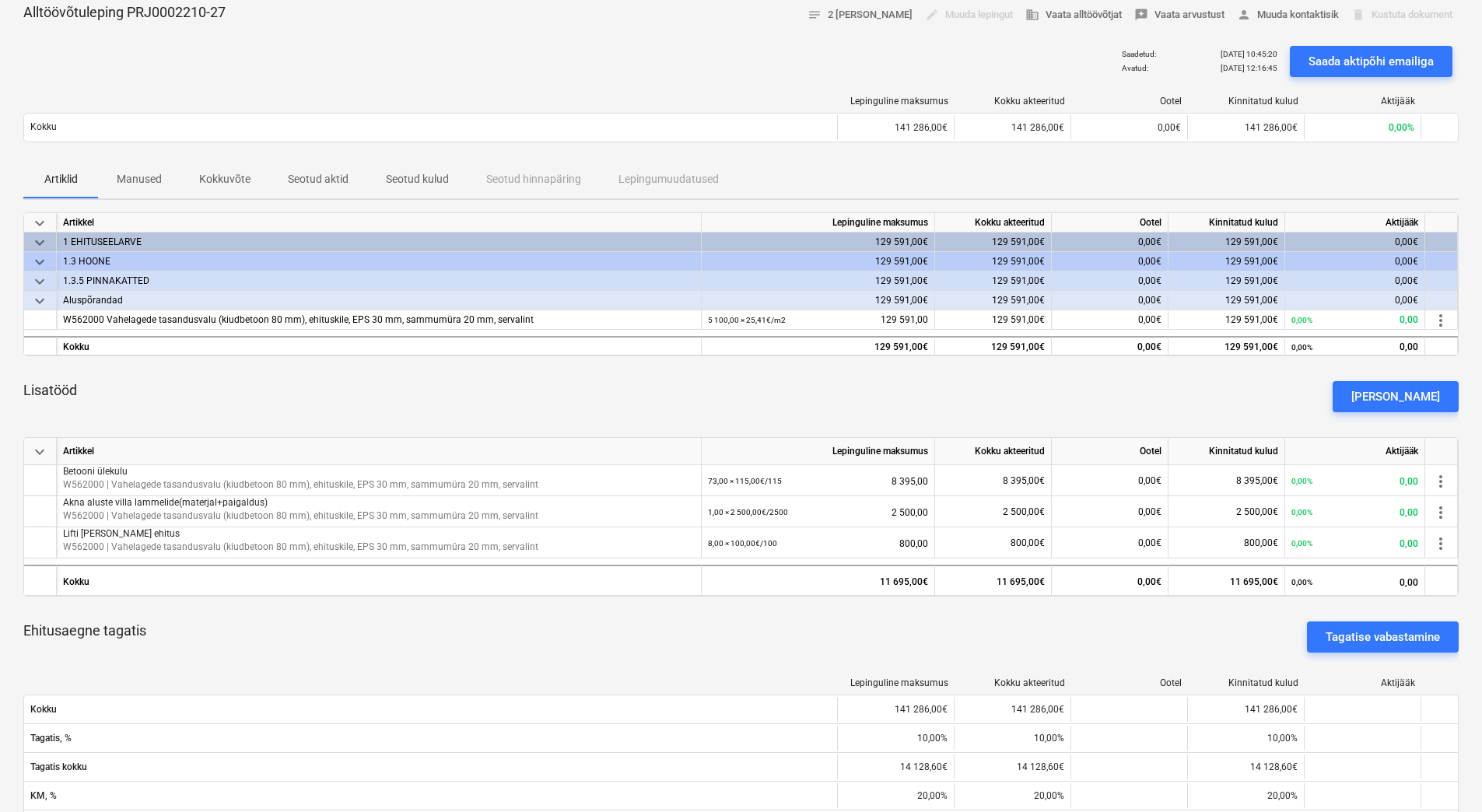
scroll to position [0, 0]
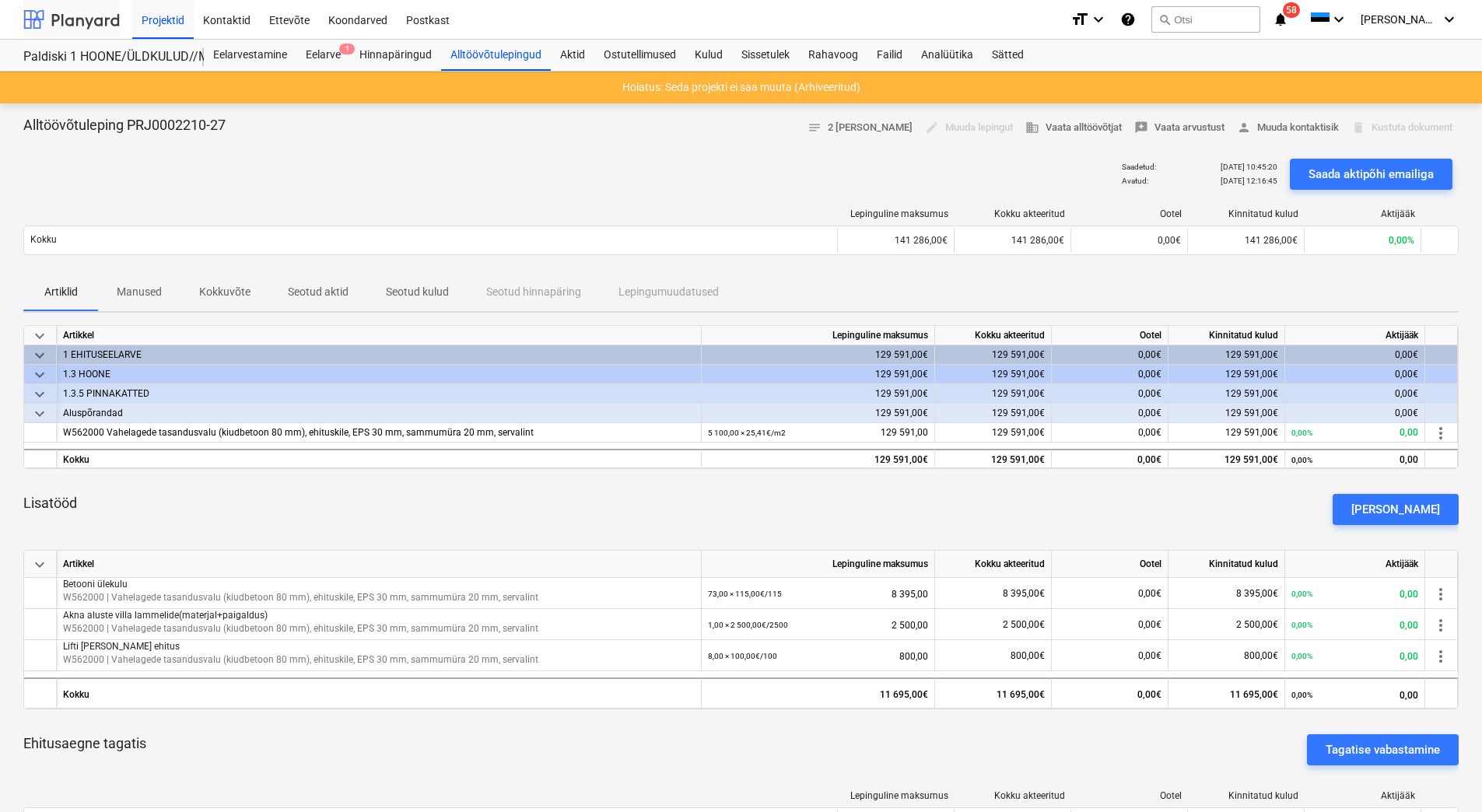
click at [97, 20] on div at bounding box center [72, 19] width 96 height 38
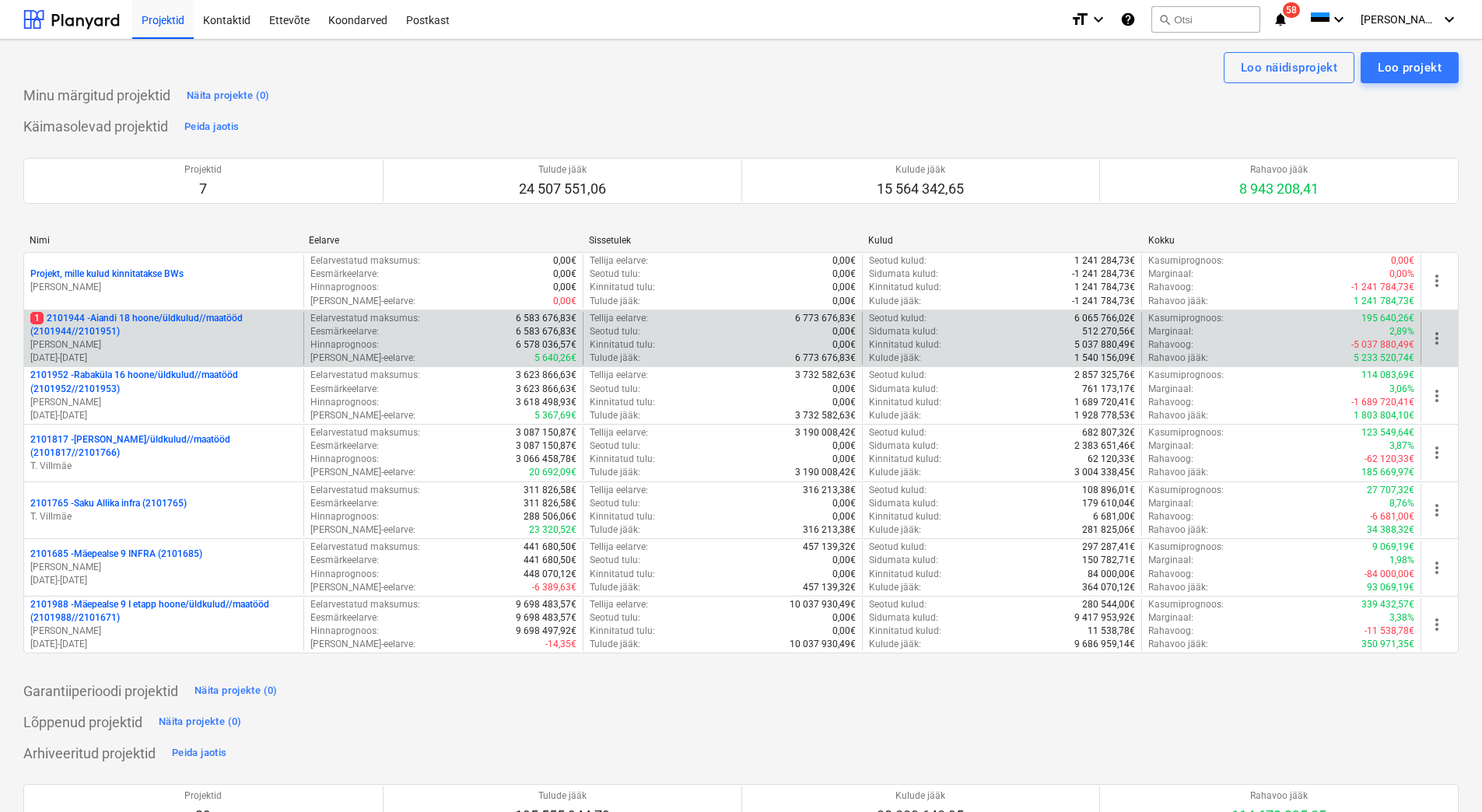
click at [126, 331] on p "1 2101944 - Aiandi 18 hoone/üldkulud//maatööd (2101944//2101951)" at bounding box center [164, 325] width 267 height 26
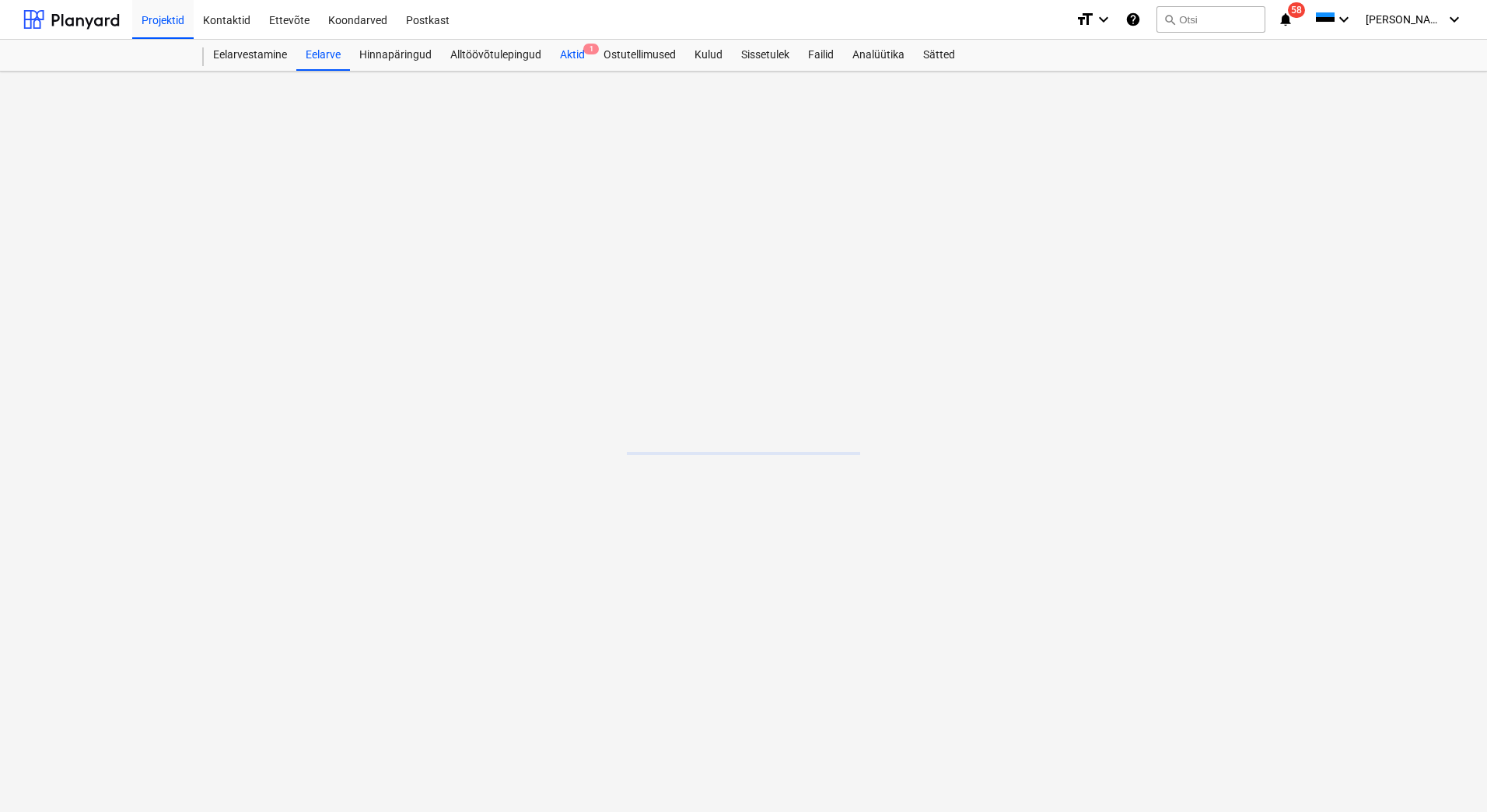
click at [570, 53] on div "Aktid 1" at bounding box center [573, 55] width 44 height 31
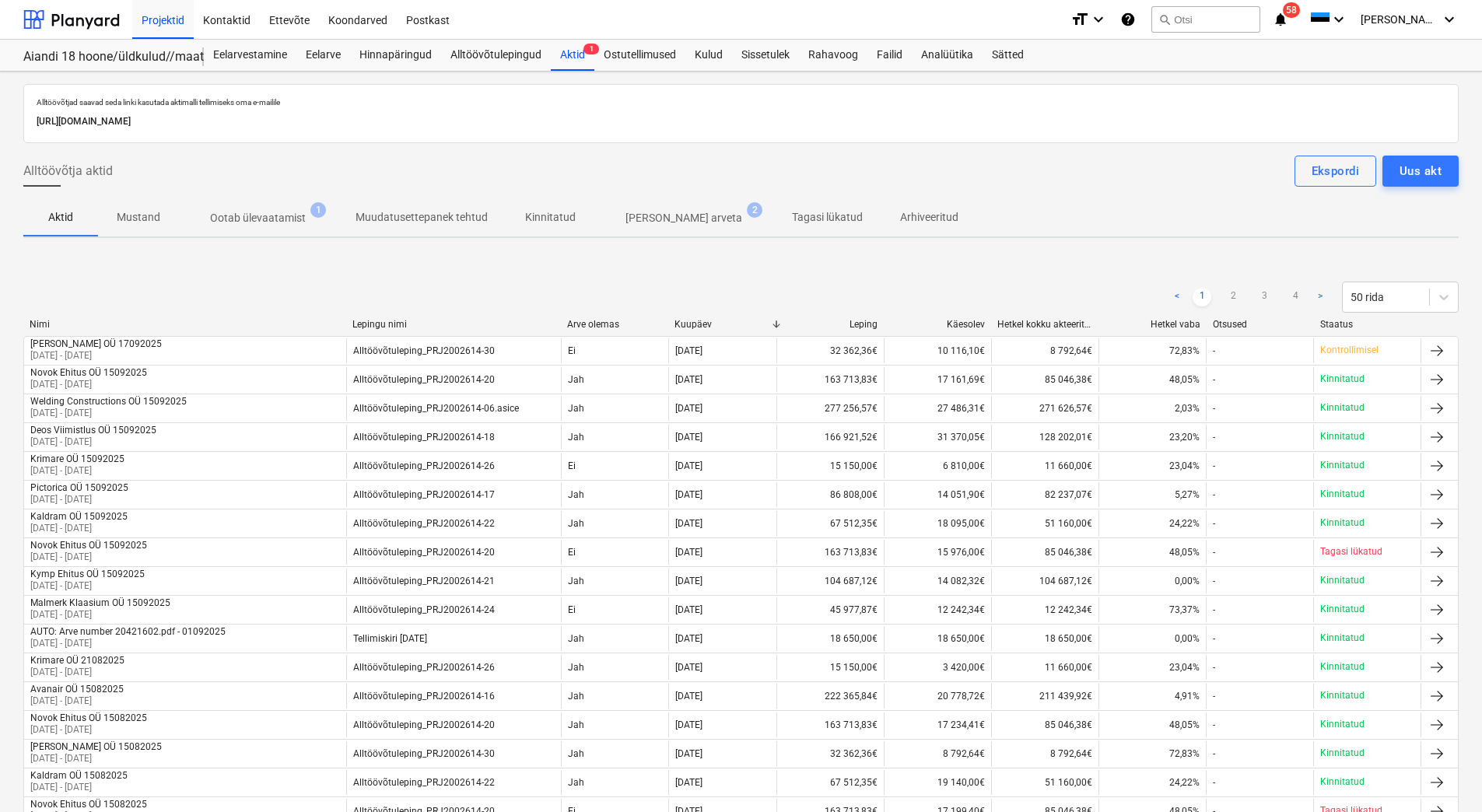
click at [272, 224] on p "Ootab ülevaatamist" at bounding box center [257, 218] width 95 height 17
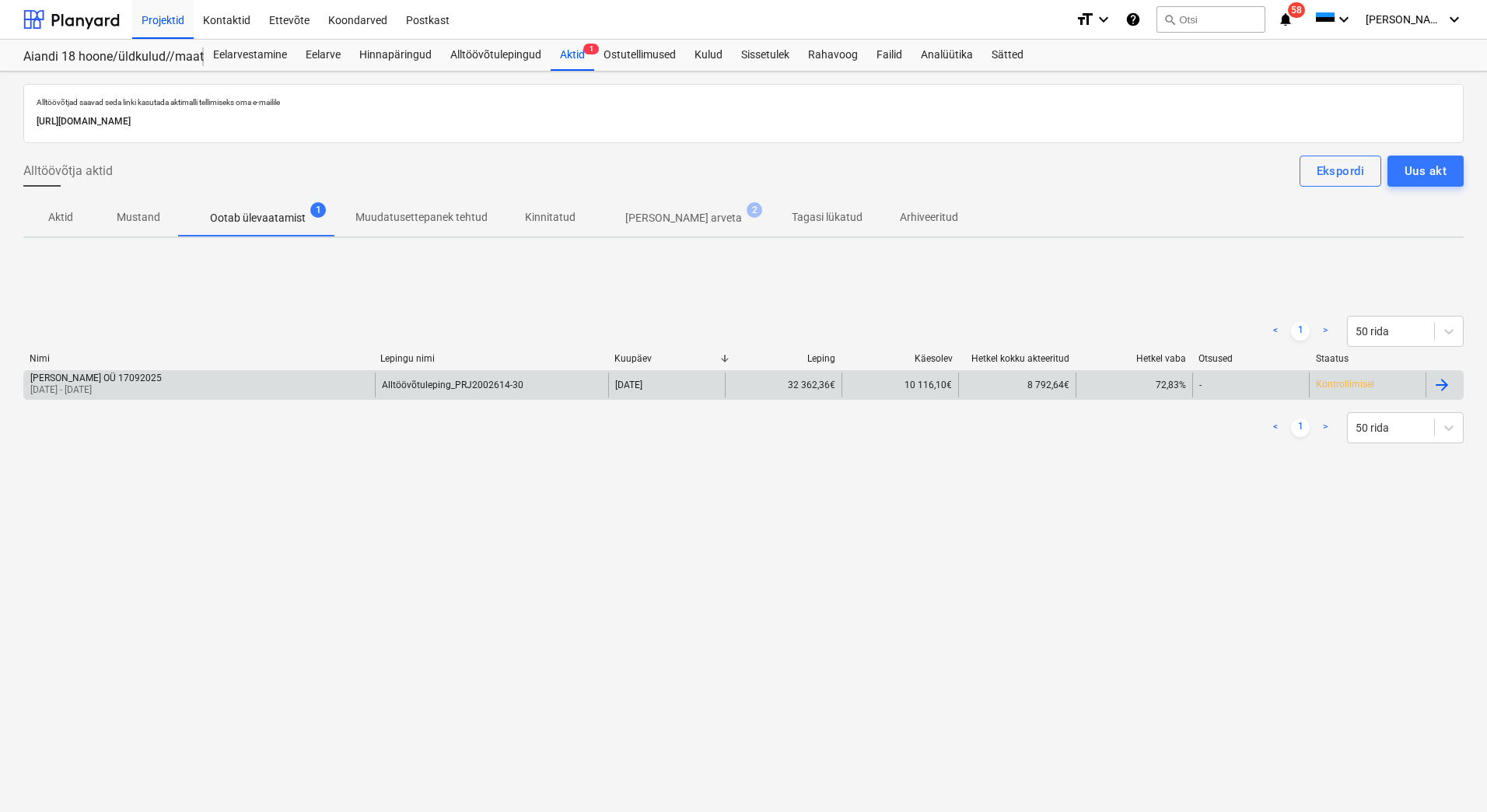
click at [230, 386] on div "[PERSON_NAME] OÜ 17092025 [DATE] - [DATE]" at bounding box center [199, 385] width 351 height 24
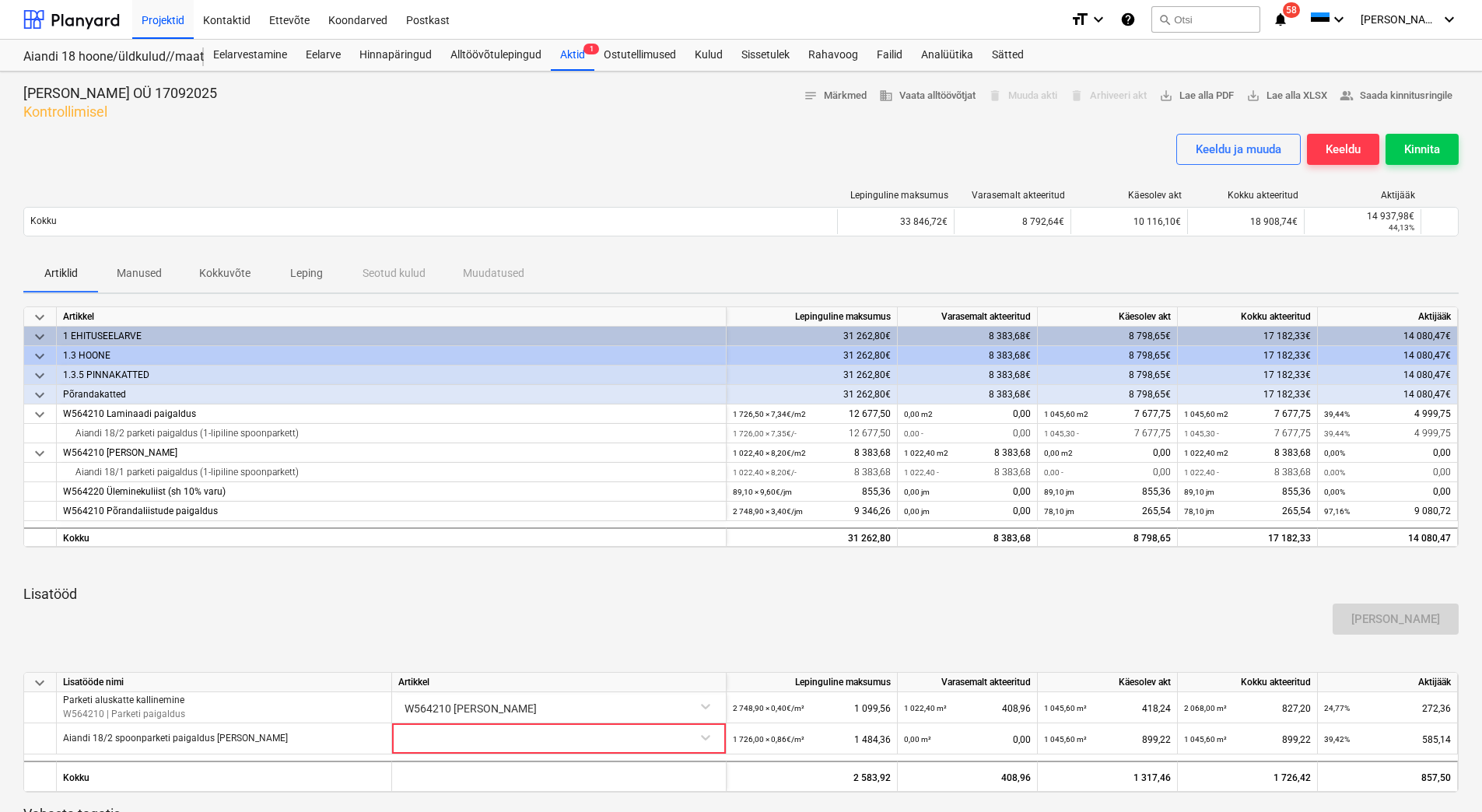
scroll to position [156, 0]
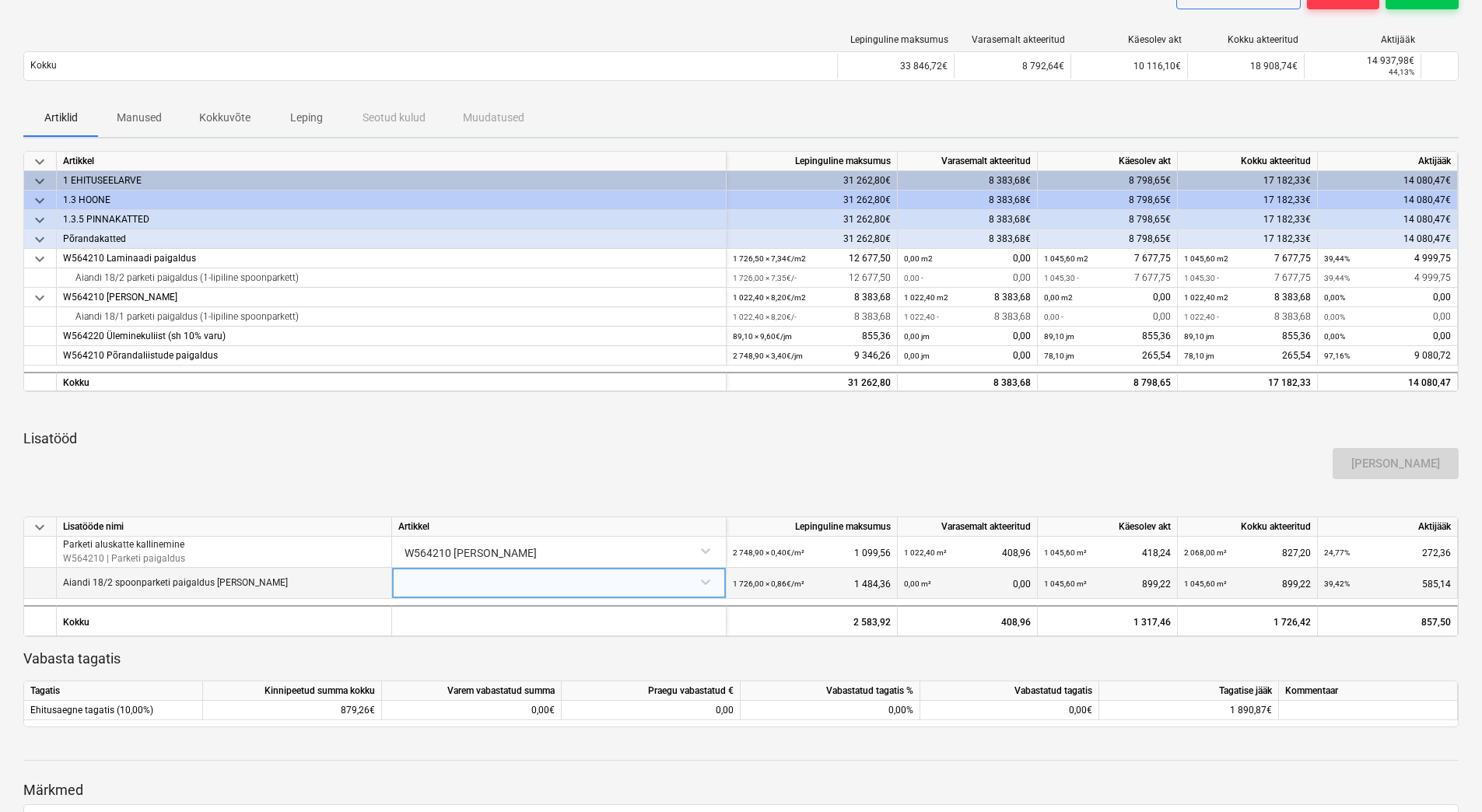
click at [514, 586] on div at bounding box center [558, 580] width 321 height 27
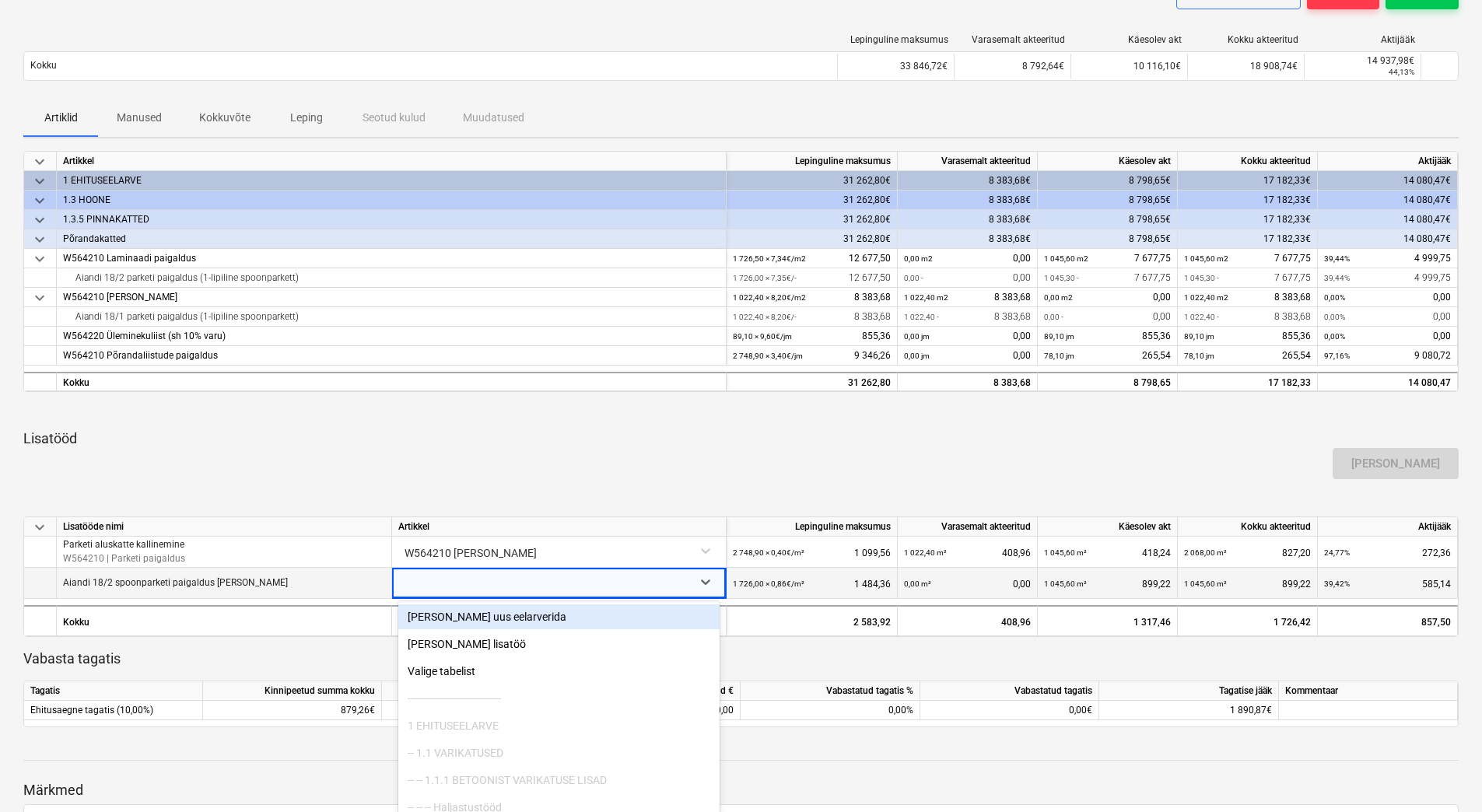
scroll to position [187, 0]
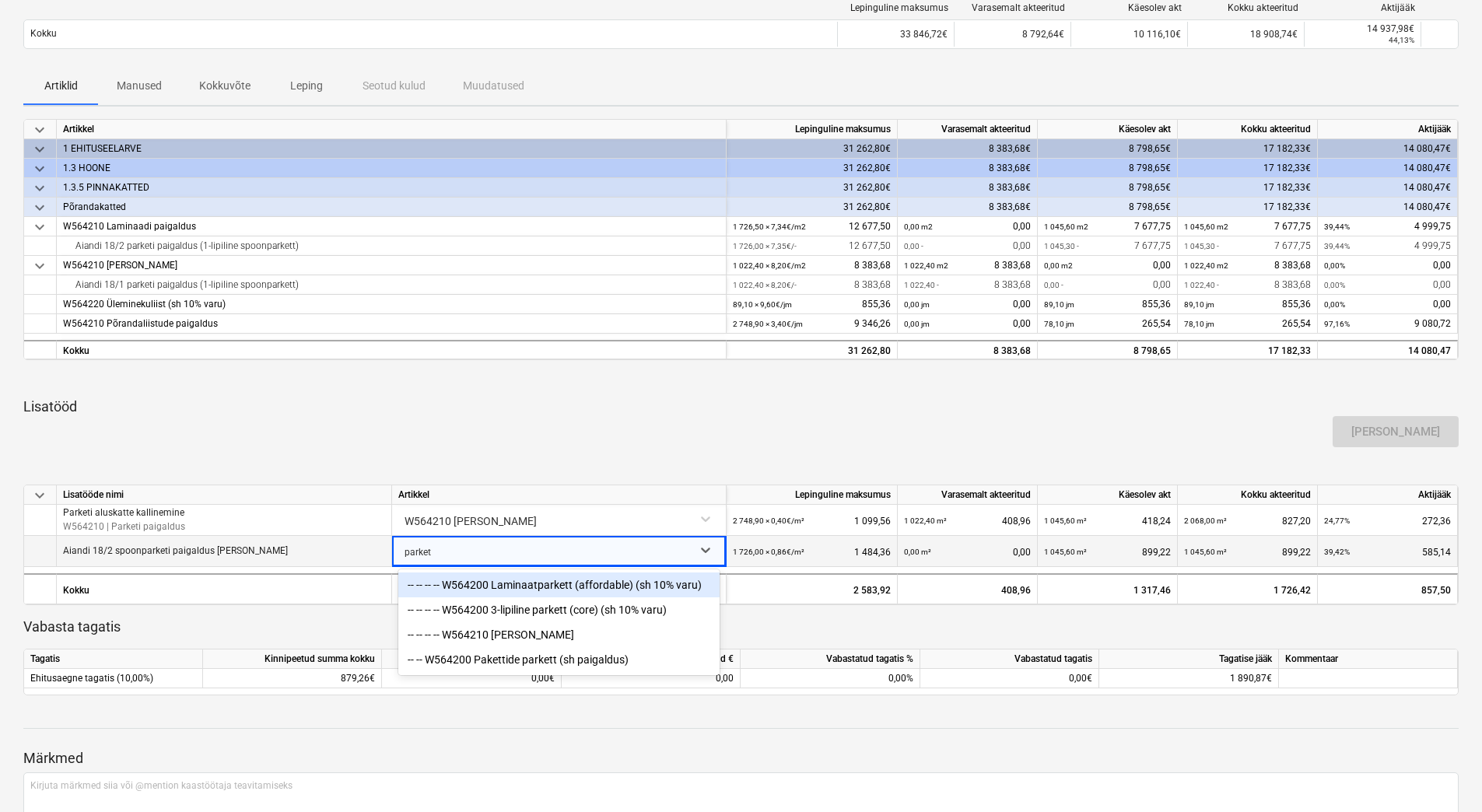
type input "parketi"
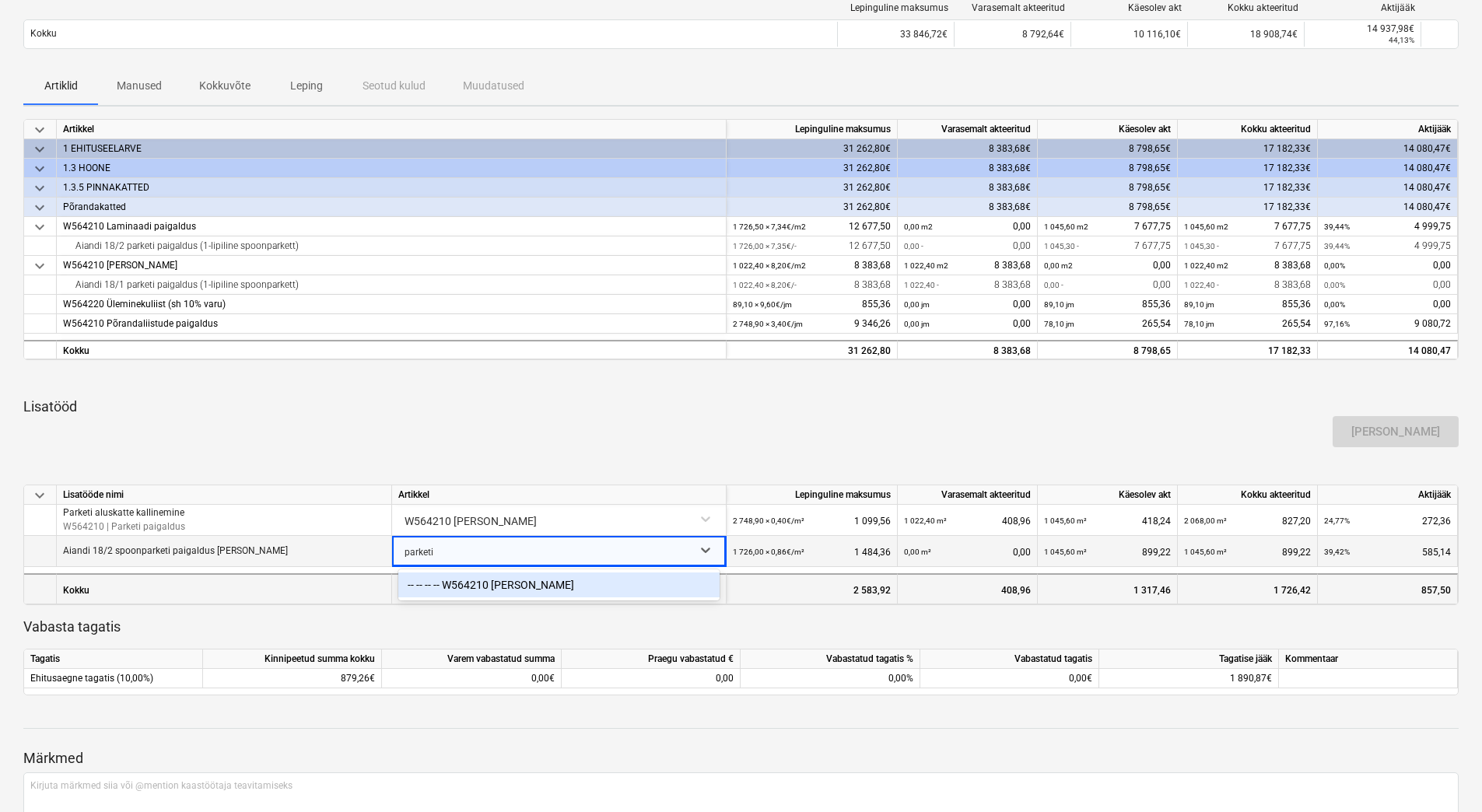
click at [514, 586] on div "-- -- -- -- W564210 [PERSON_NAME]" at bounding box center [558, 585] width 321 height 24
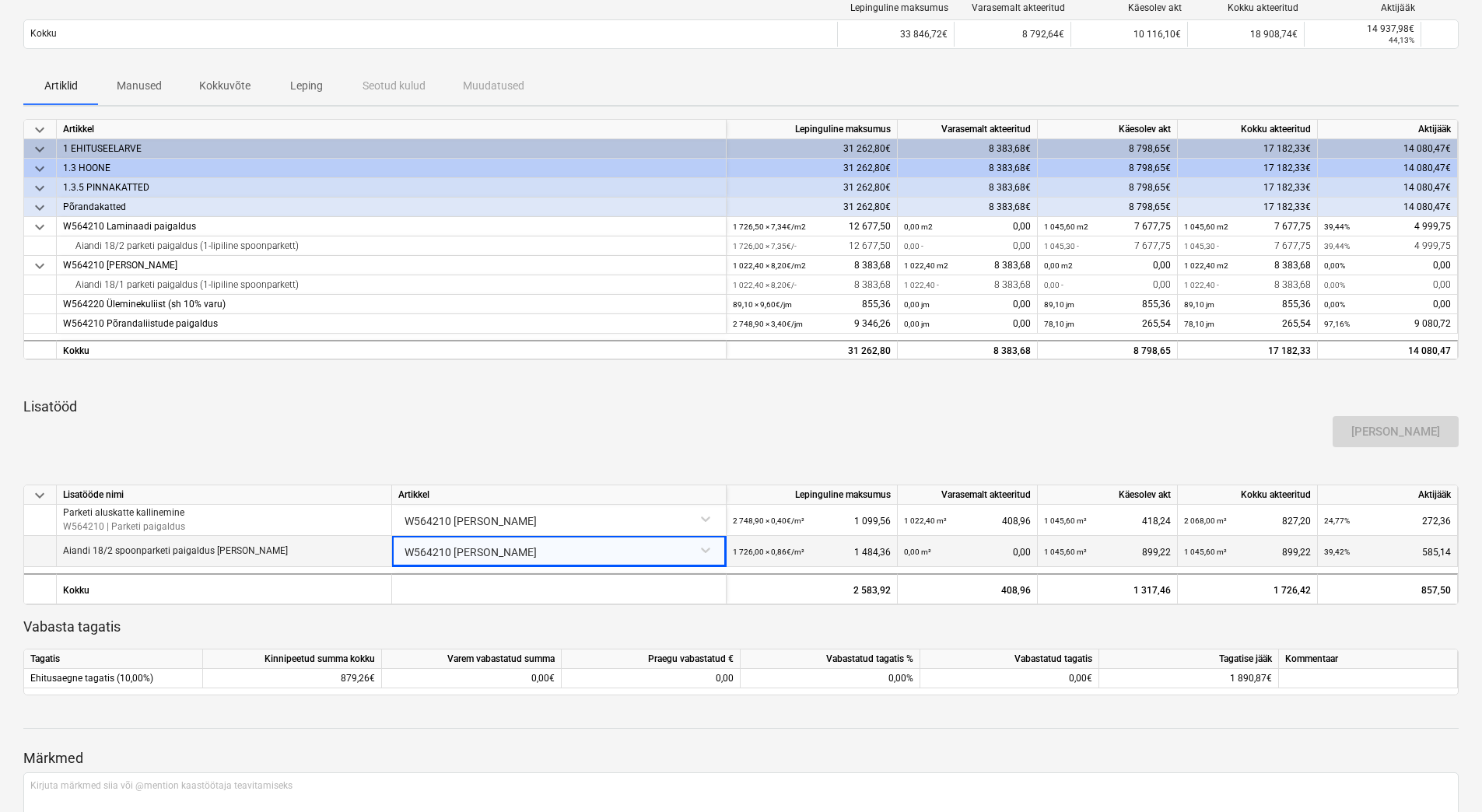
click at [582, 419] on div "[PERSON_NAME]" at bounding box center [741, 432] width 1447 height 44
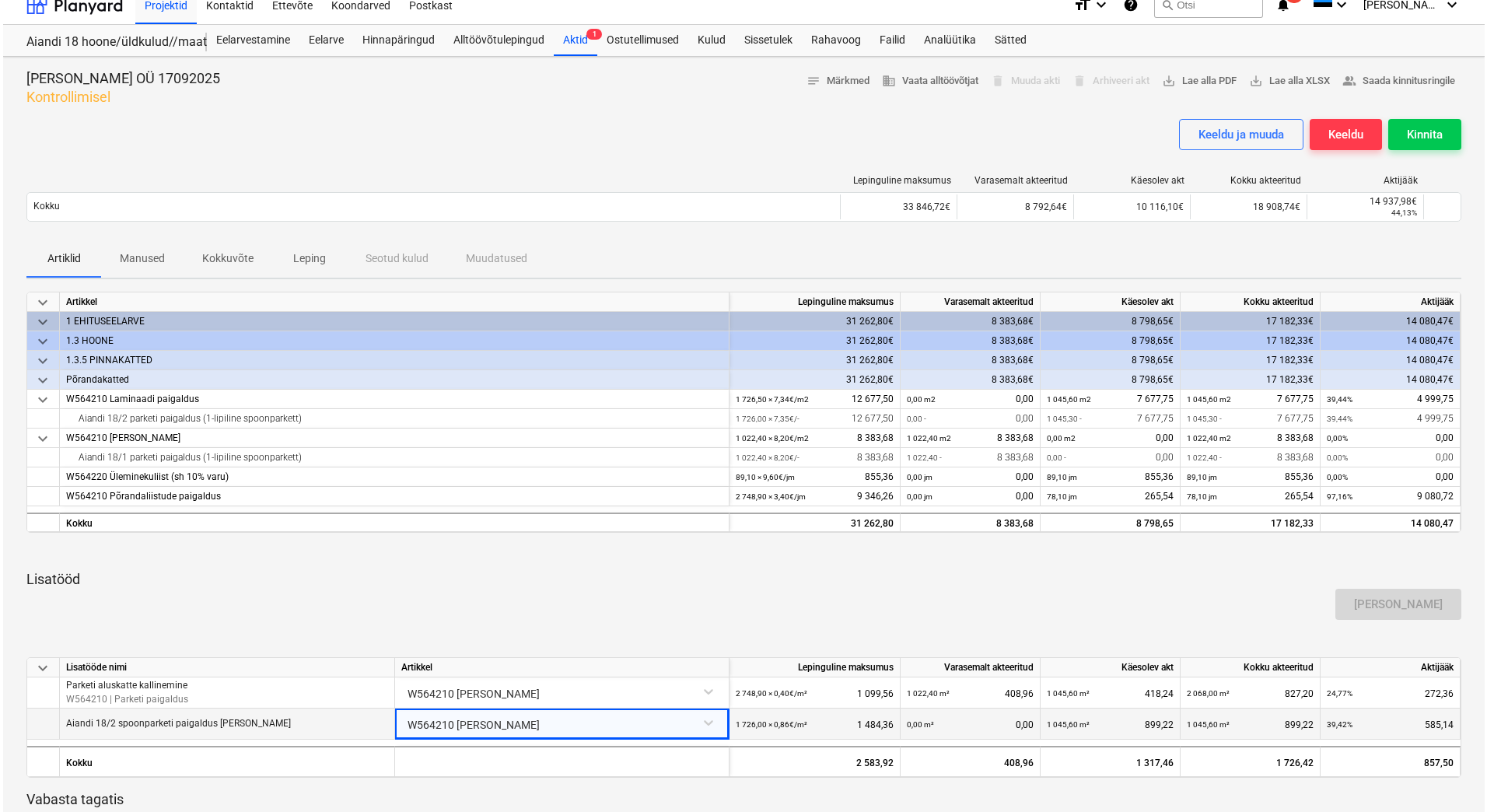
scroll to position [0, 0]
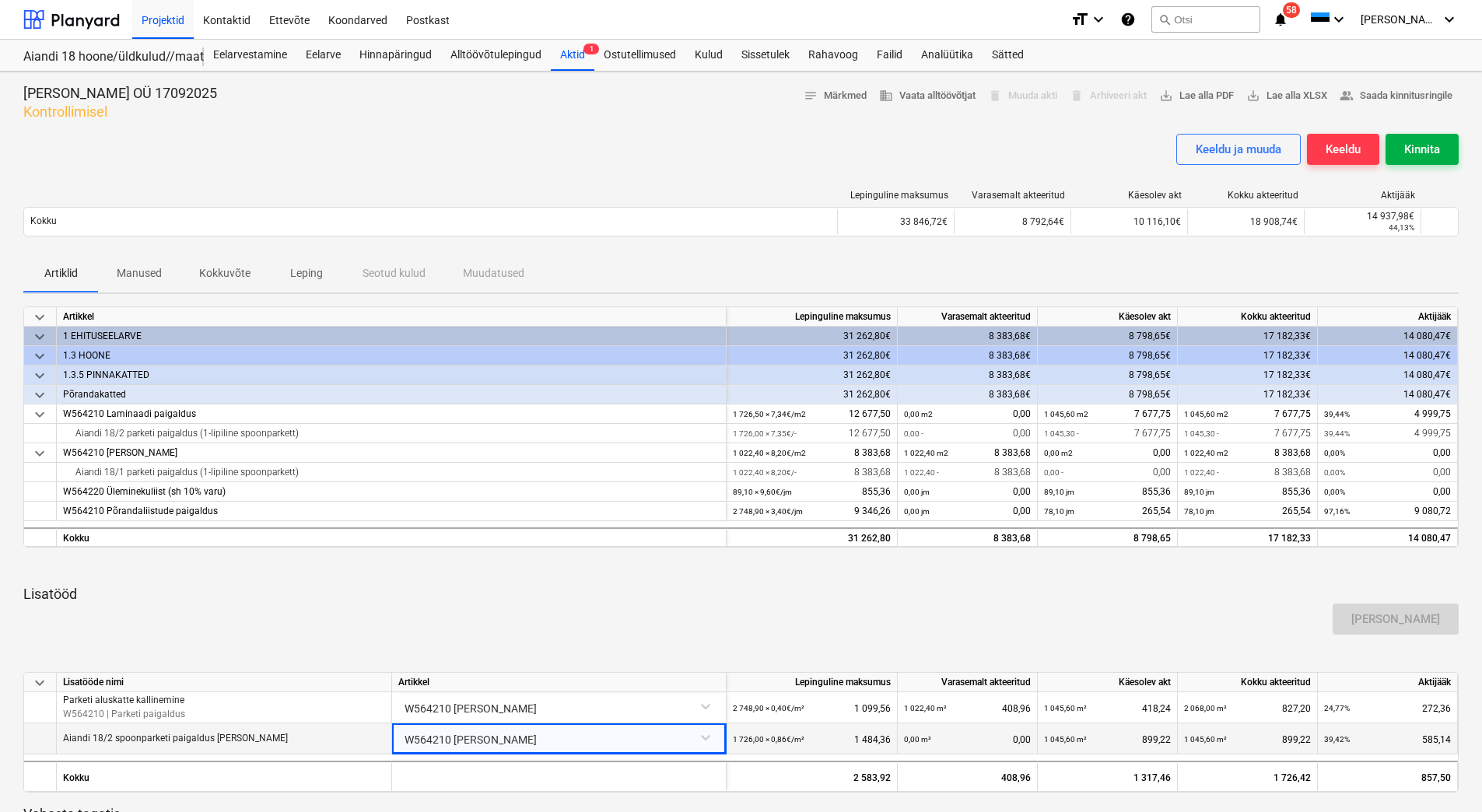
click at [1415, 153] on div "Kinnita" at bounding box center [1422, 149] width 36 height 20
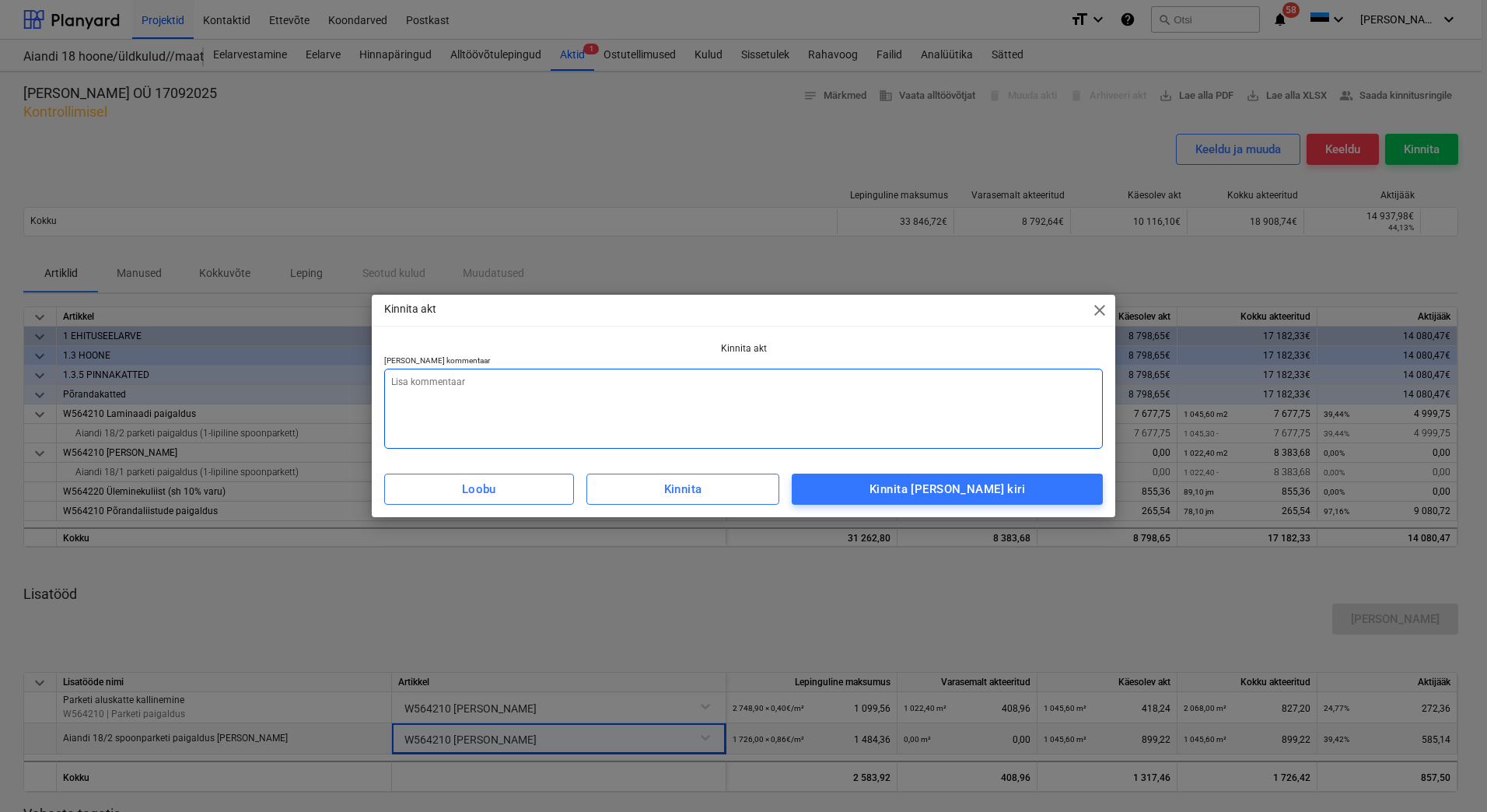
click at [718, 401] on textarea at bounding box center [743, 409] width 719 height 80
type textarea "x"
type textarea "L"
type textarea "x"
type textarea "Li"
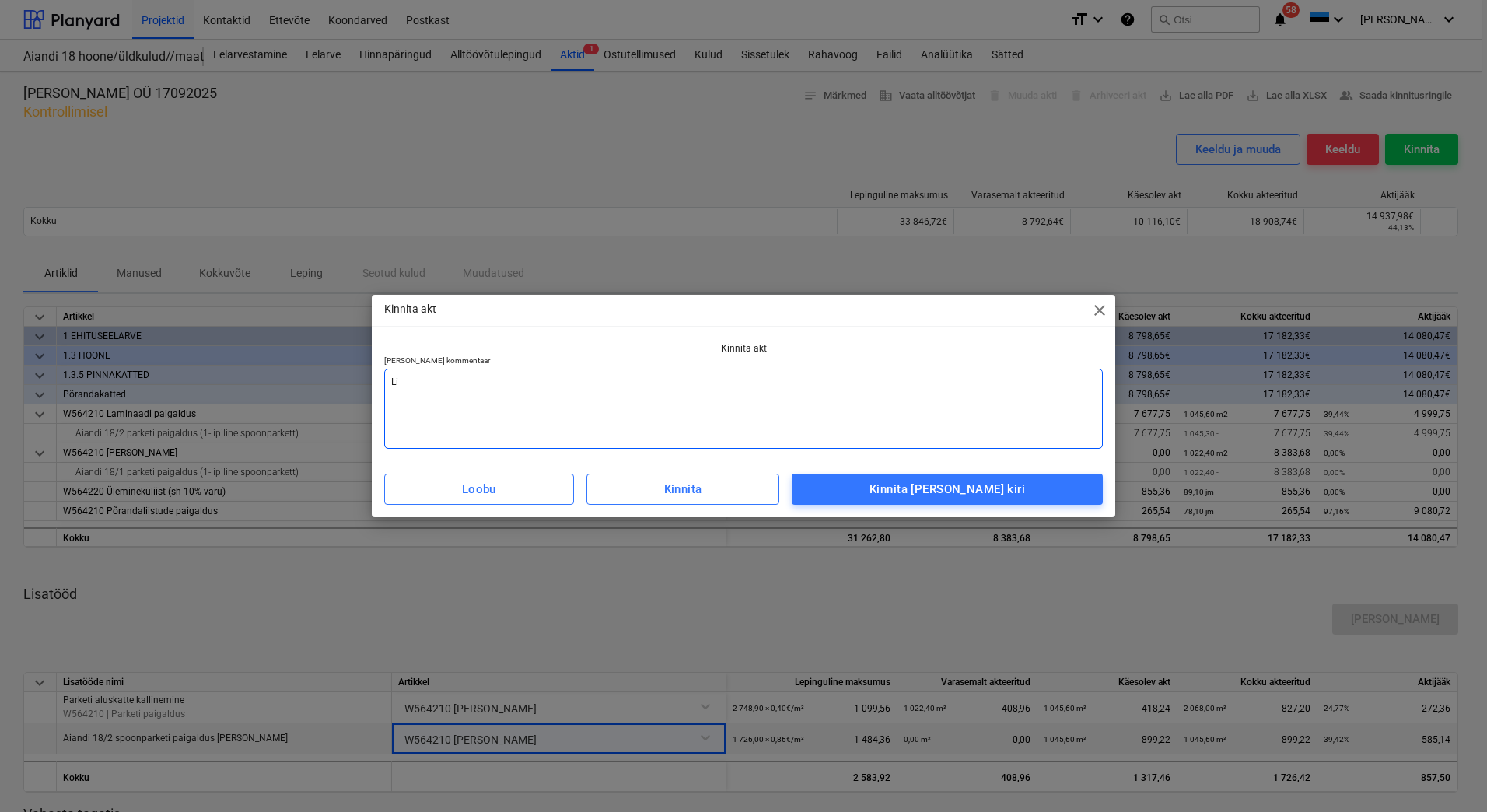
type textarea "x"
type textarea "Lis"
type textarea "x"
type textarea "[PERSON_NAME]"
type textarea "x"
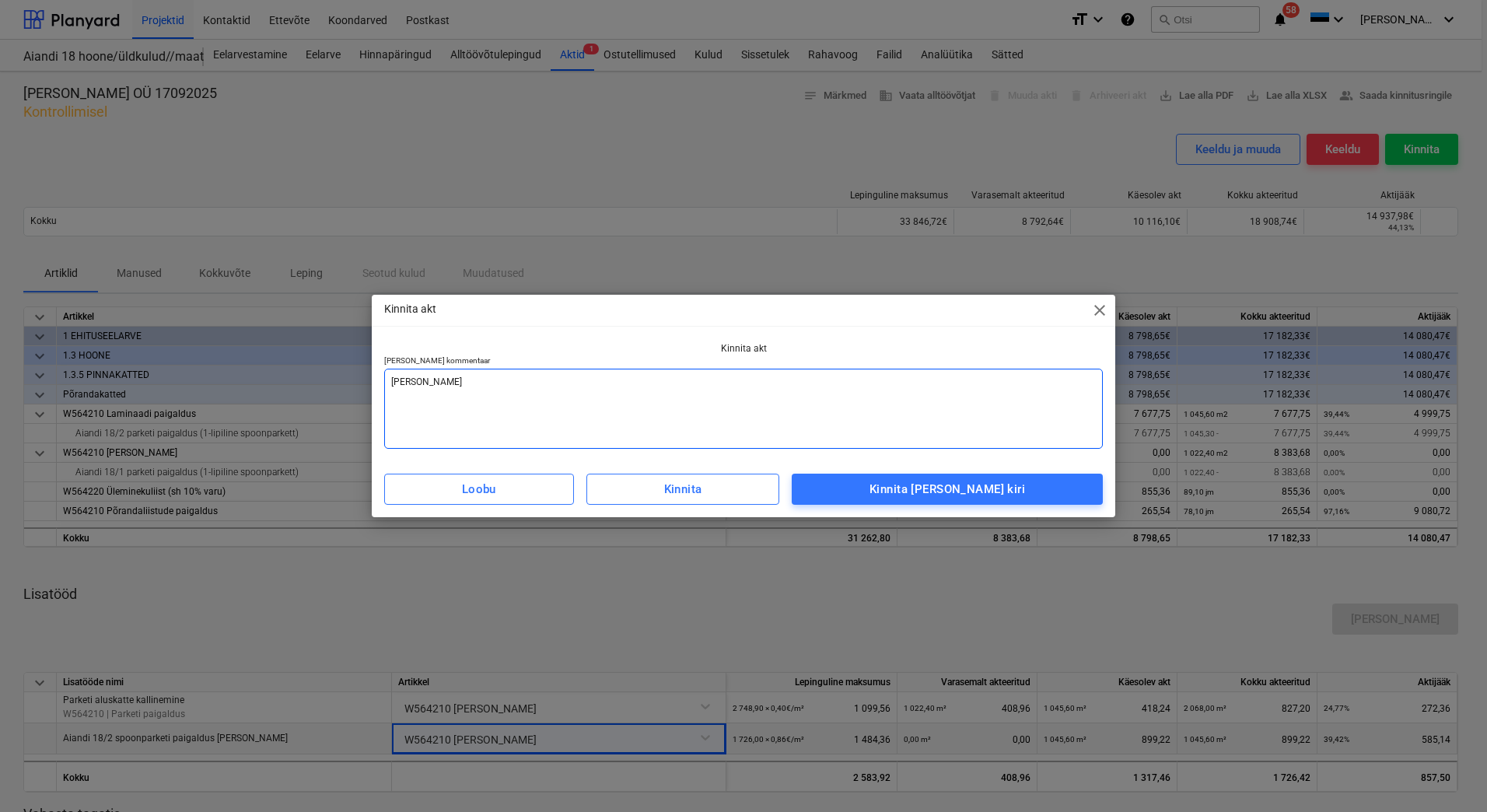
type textarea "Lisad"
type textarea "x"
type textarea "Lisada"
type textarea "x"
type textarea "Lisada"
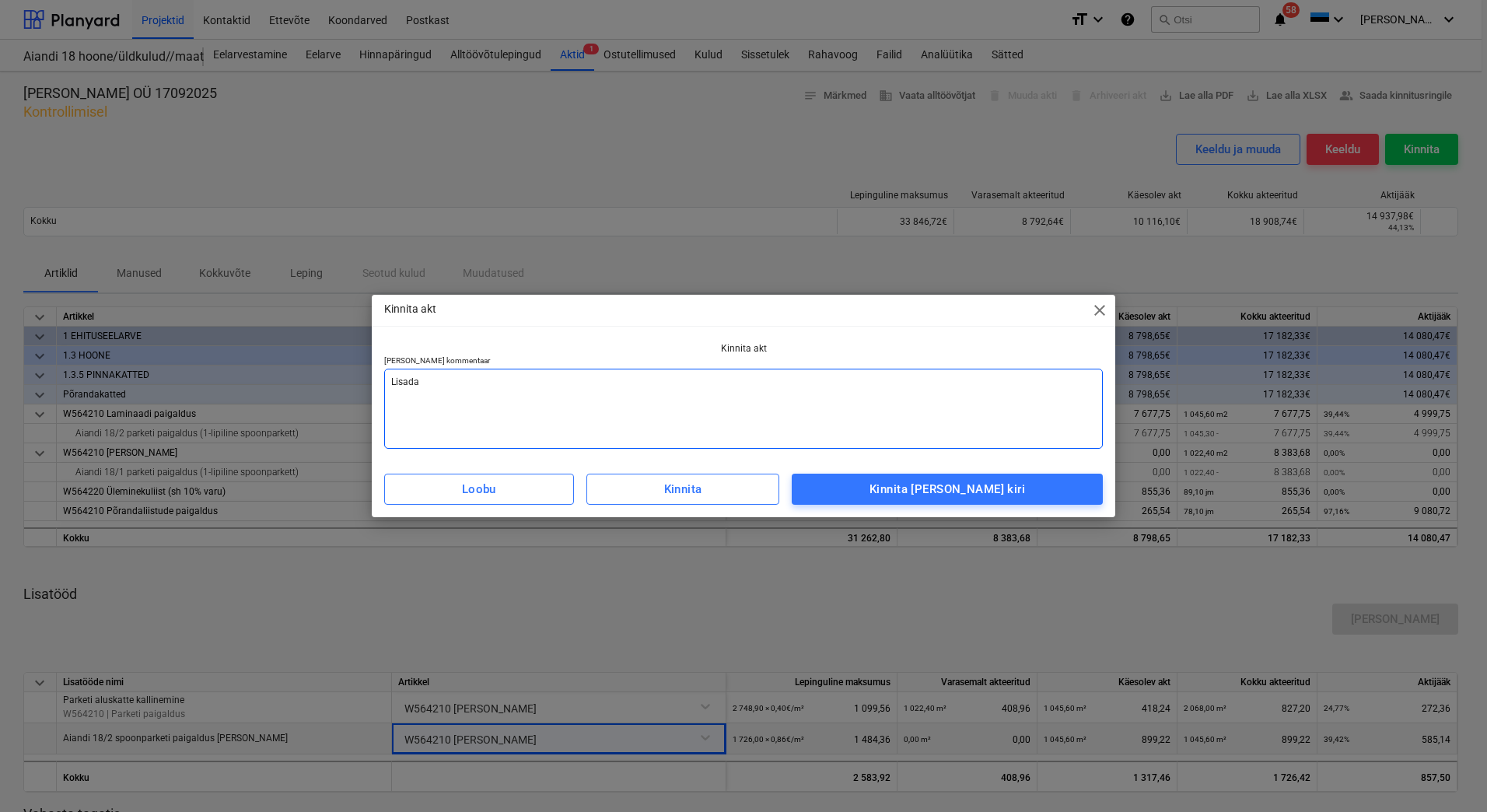
type textarea "x"
type textarea "Lisada a"
type textarea "x"
type textarea "Lisada ar"
type textarea "x"
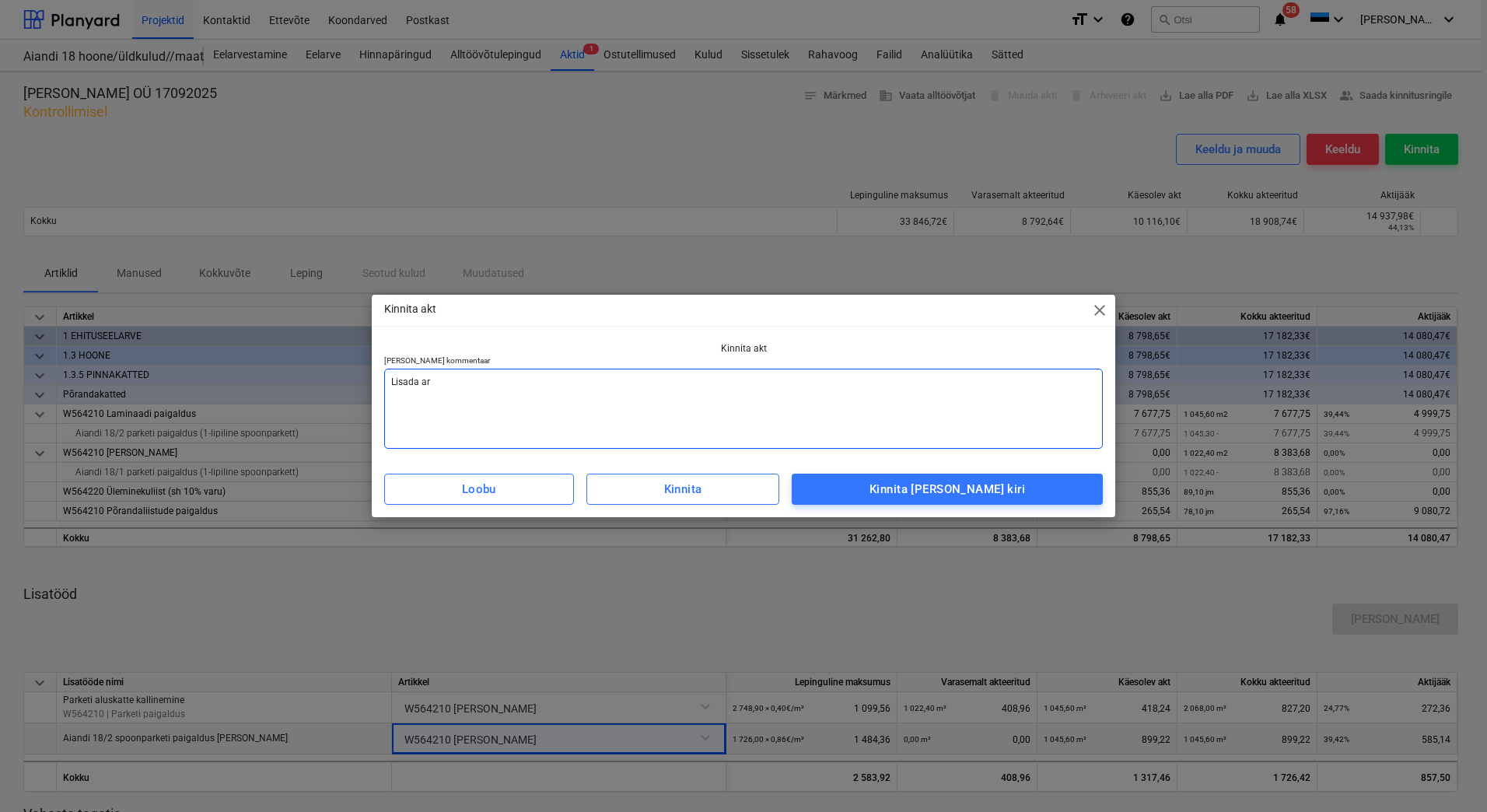
type textarea "[PERSON_NAME] arv"
type textarea "x"
type textarea "[PERSON_NAME]"
type textarea "x"
type textarea "[PERSON_NAME]"
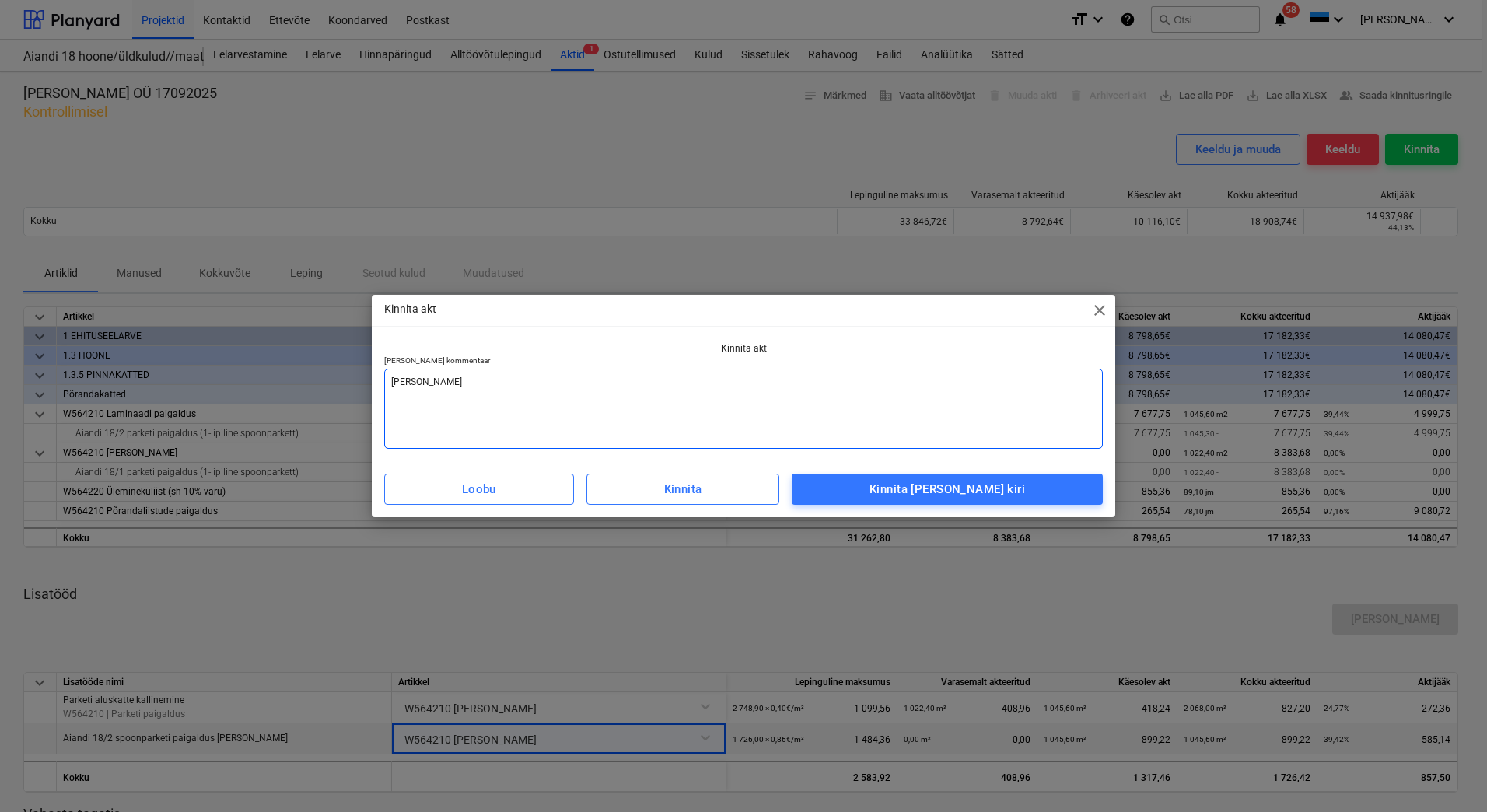
type textarea "x"
type textarea "[PERSON_NAME] arve v"
type textarea "x"
type textarea "[PERSON_NAME] arve va"
type textarea "x"
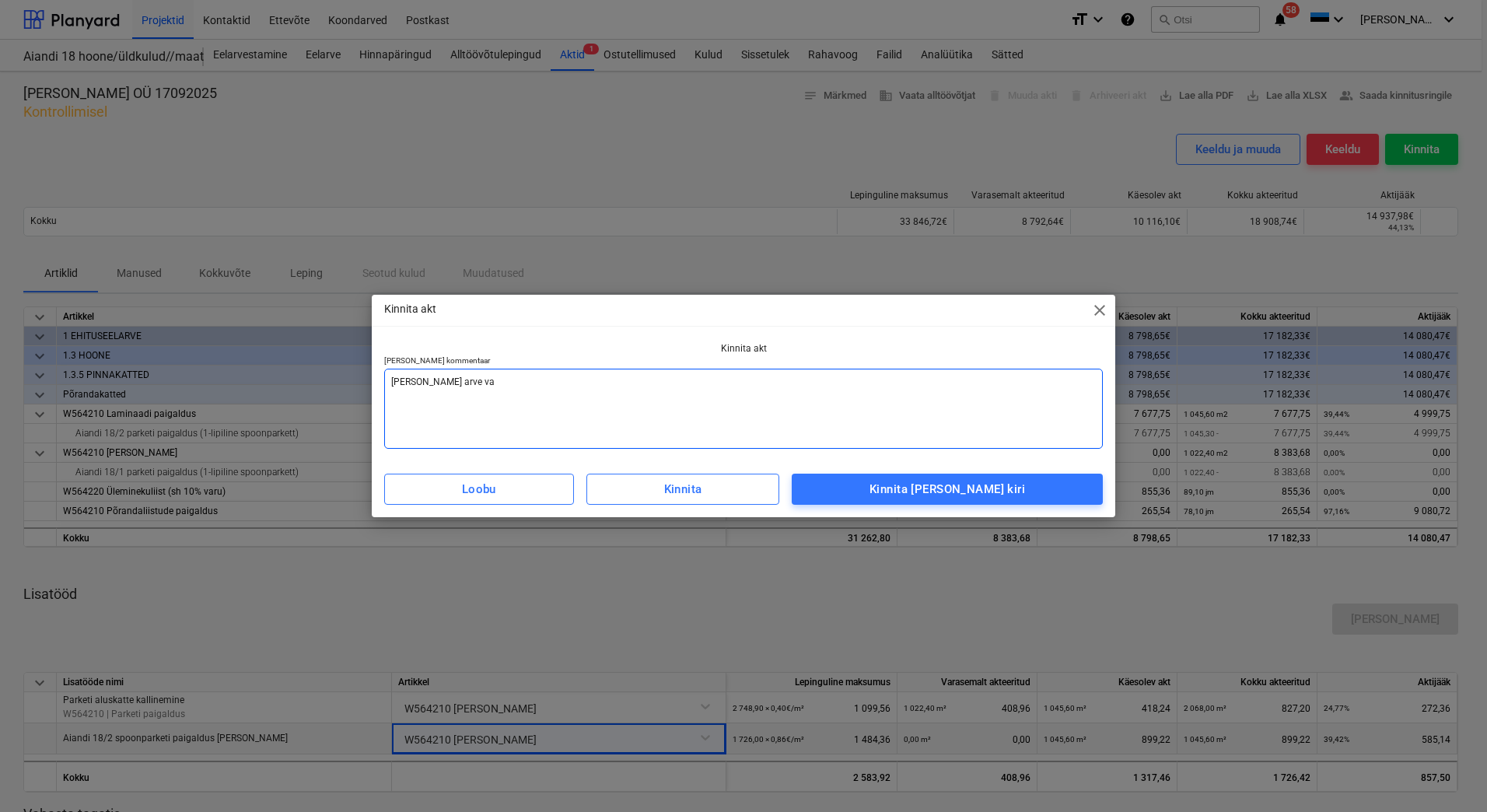
type textarea "[PERSON_NAME] arve vas"
type textarea "x"
type textarea "[PERSON_NAME] arve vast"
type textarea "x"
type textarea "[PERSON_NAME] [PERSON_NAME]"
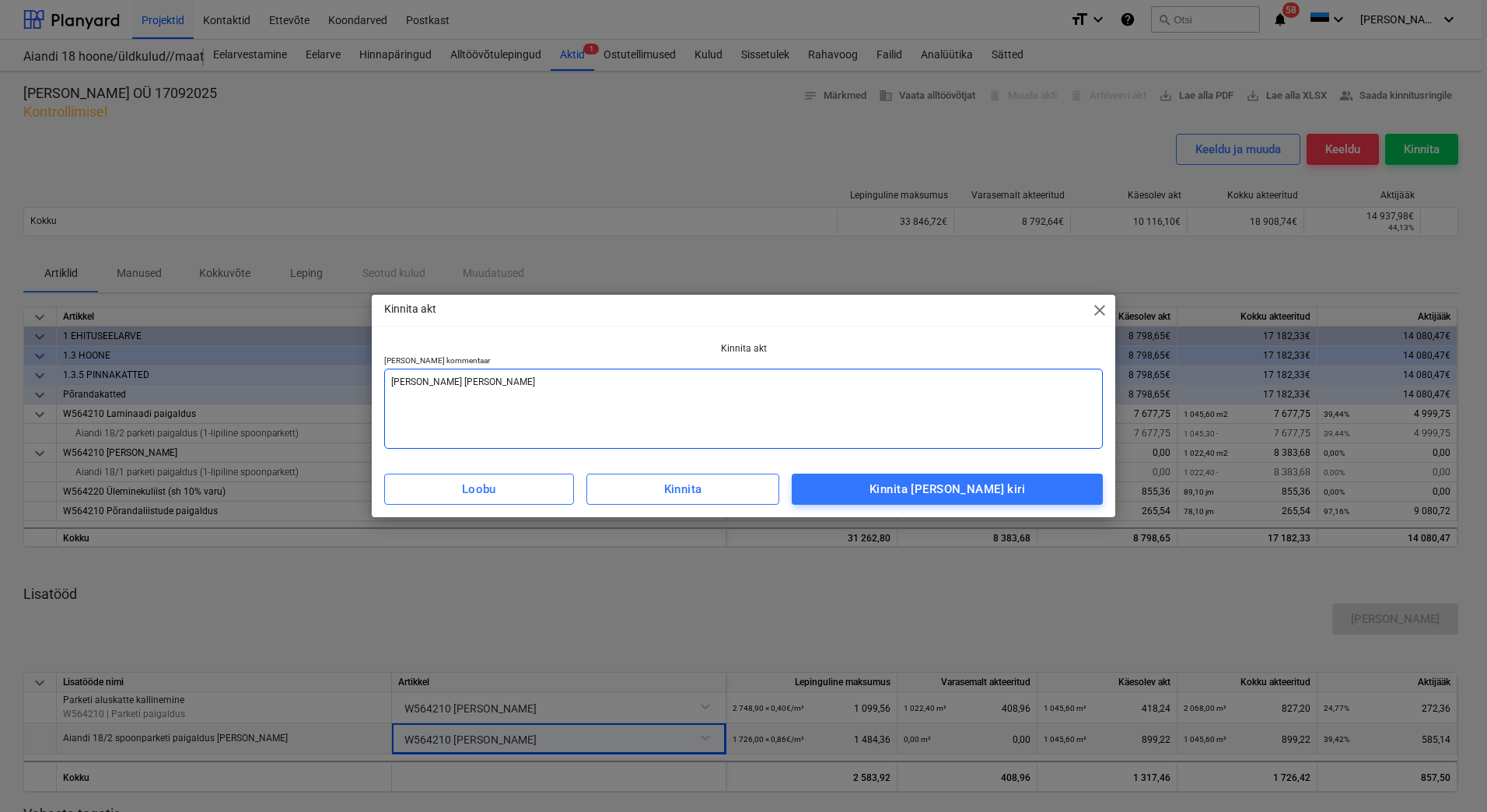
type textarea "x"
type textarea "[PERSON_NAME] [PERSON_NAME]"
type textarea "x"
type textarea "[PERSON_NAME] [PERSON_NAME]"
type textarea "x"
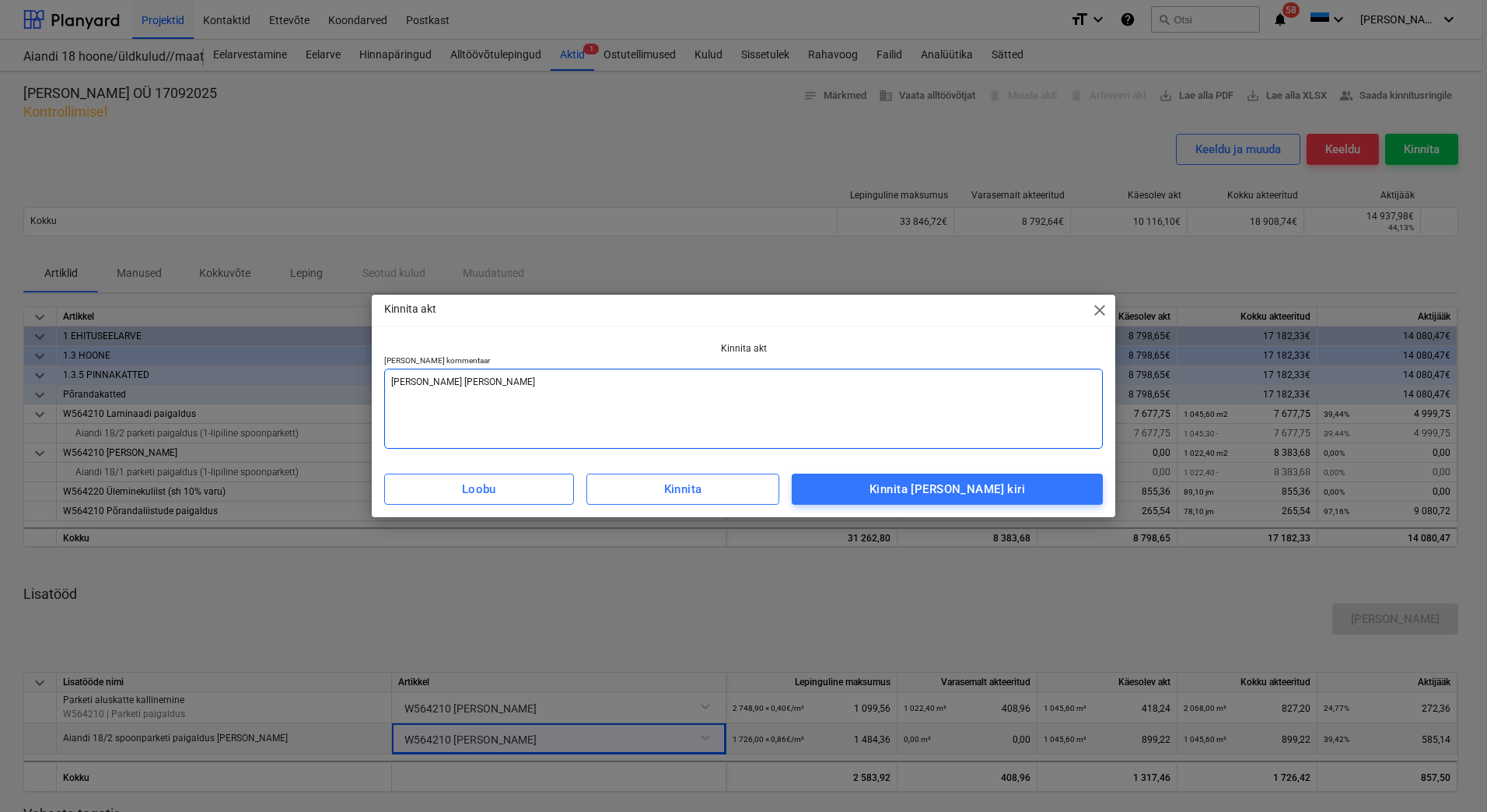
type textarea "[PERSON_NAME] arve vastaval"
type textarea "x"
type textarea "Lisada arve vastavalt"
type textarea "x"
type textarea "Lisada arve vastavalt"
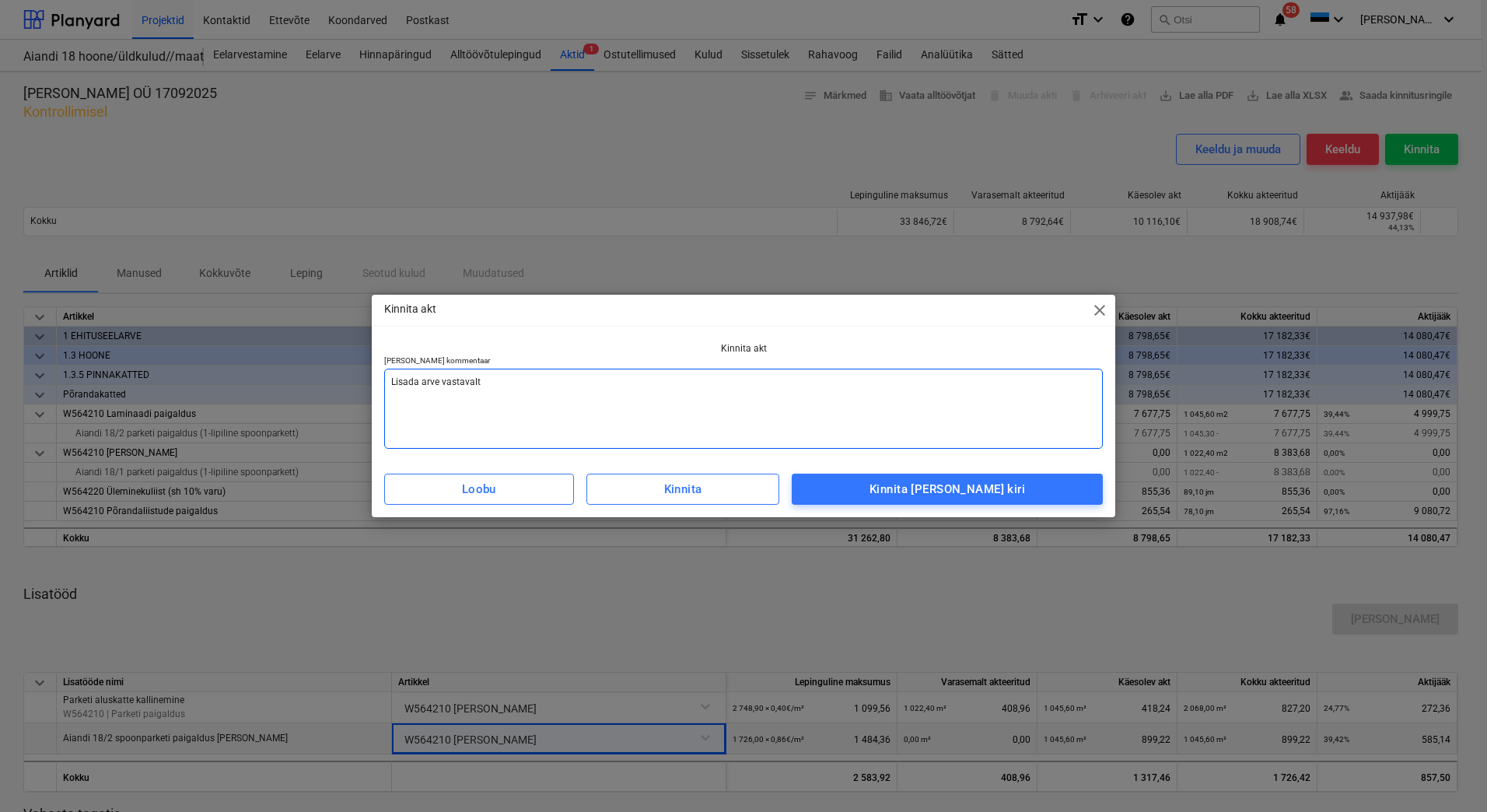
type textarea "x"
type textarea "Lisada arve vastavalt a"
type textarea "x"
type textarea "Lisada arve vastavalt ak"
type textarea "x"
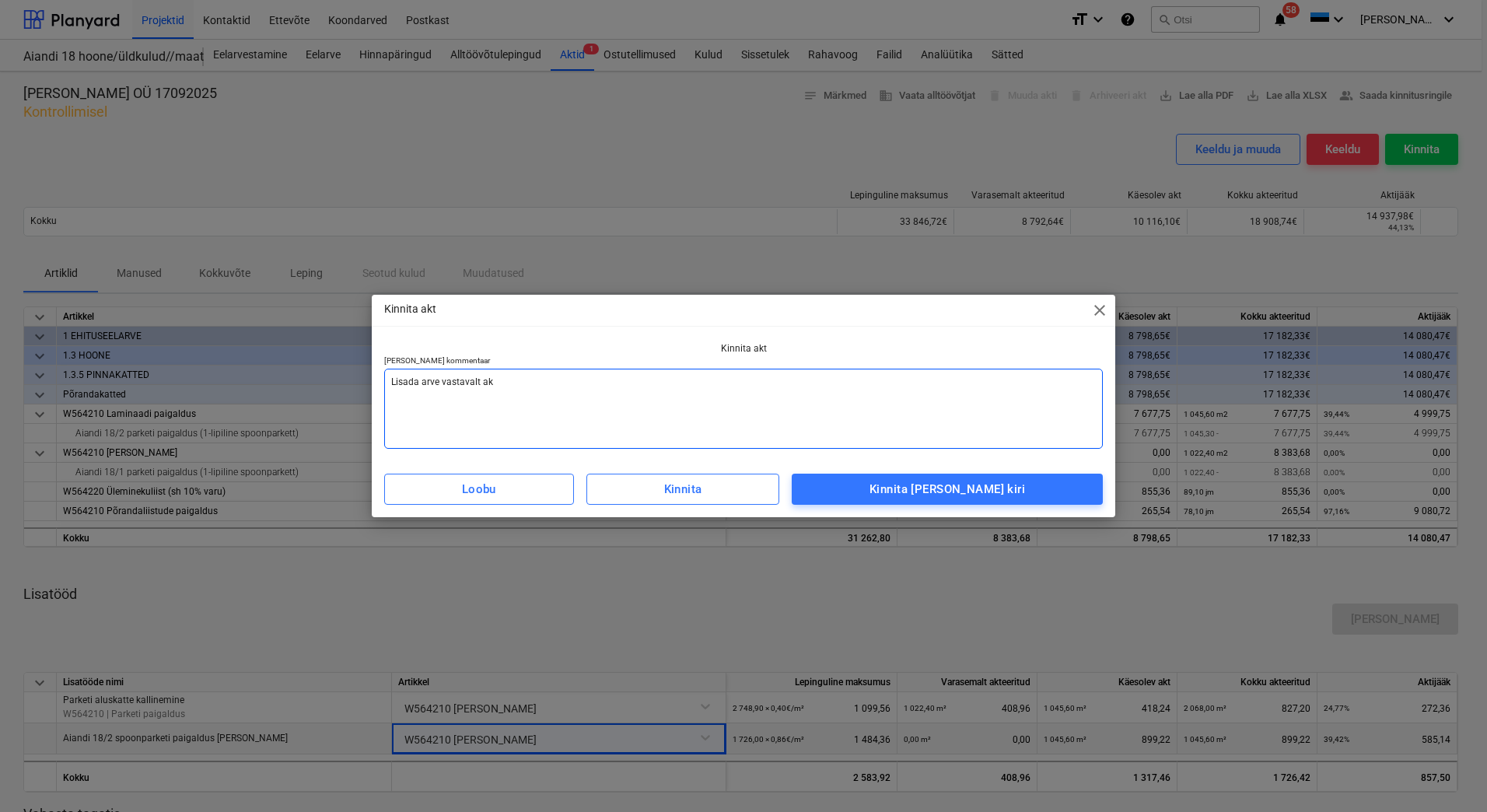
type textarea "Lisada arve vastavalt akt"
type textarea "x"
type textarea "Lisada arve vastavalt akti"
type textarea "x"
type textarea "Lisada arve vastavalt aktil"
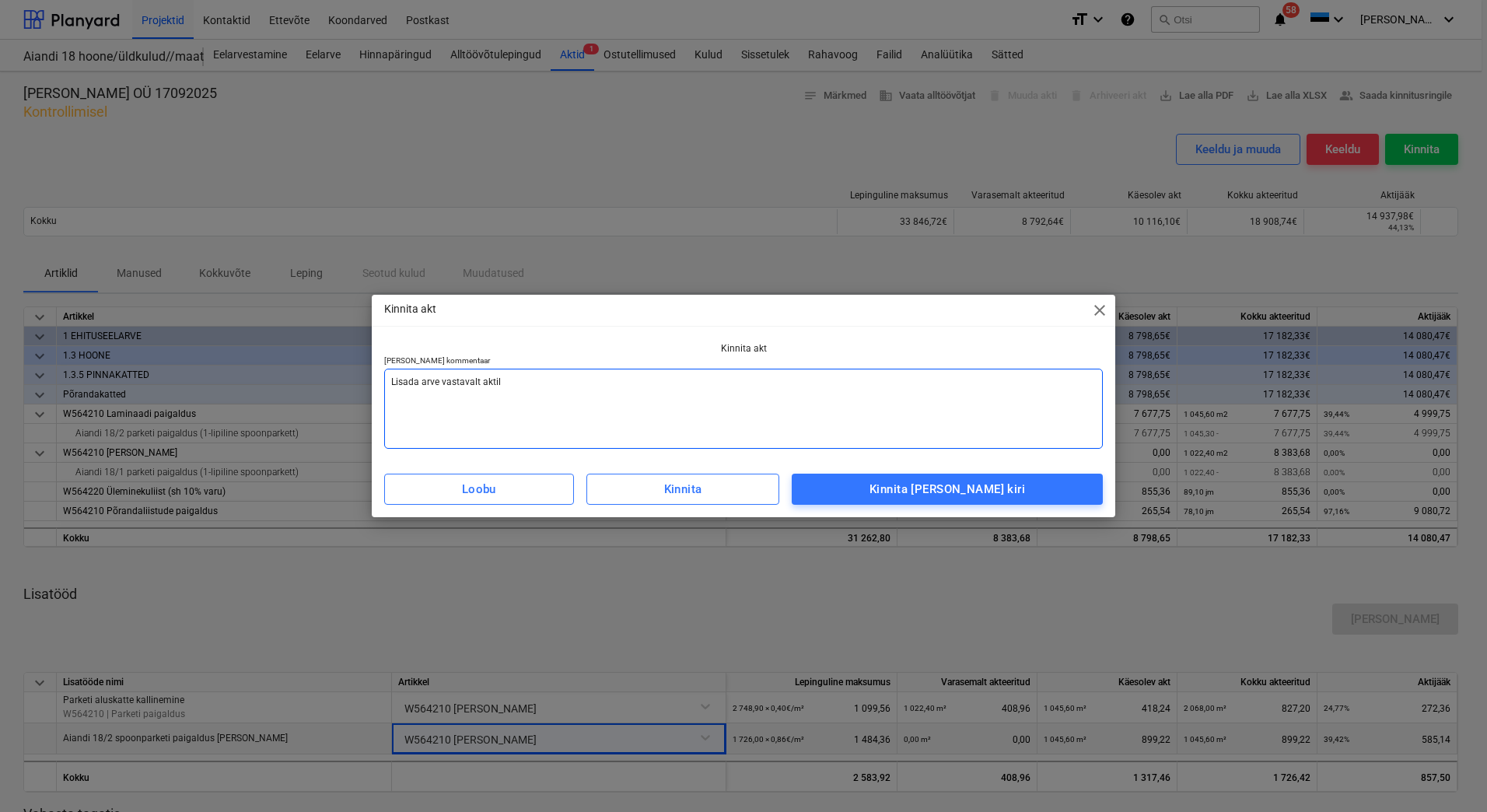
type textarea "x"
type textarea "Lisada arve vastavalt aktile"
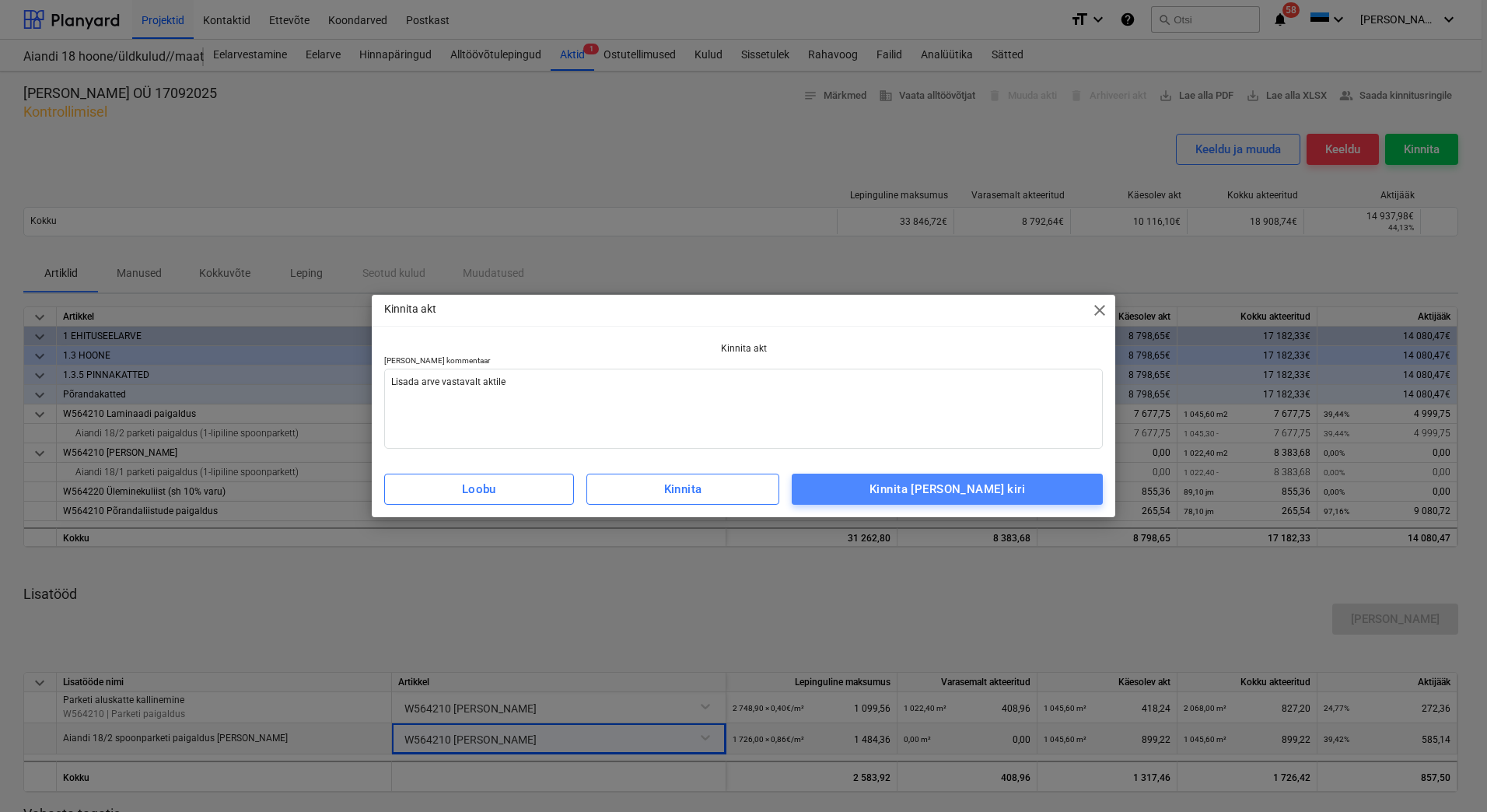
click at [988, 482] on div "Kinnita [PERSON_NAME] kiri" at bounding box center [948, 489] width 156 height 20
type textarea "x"
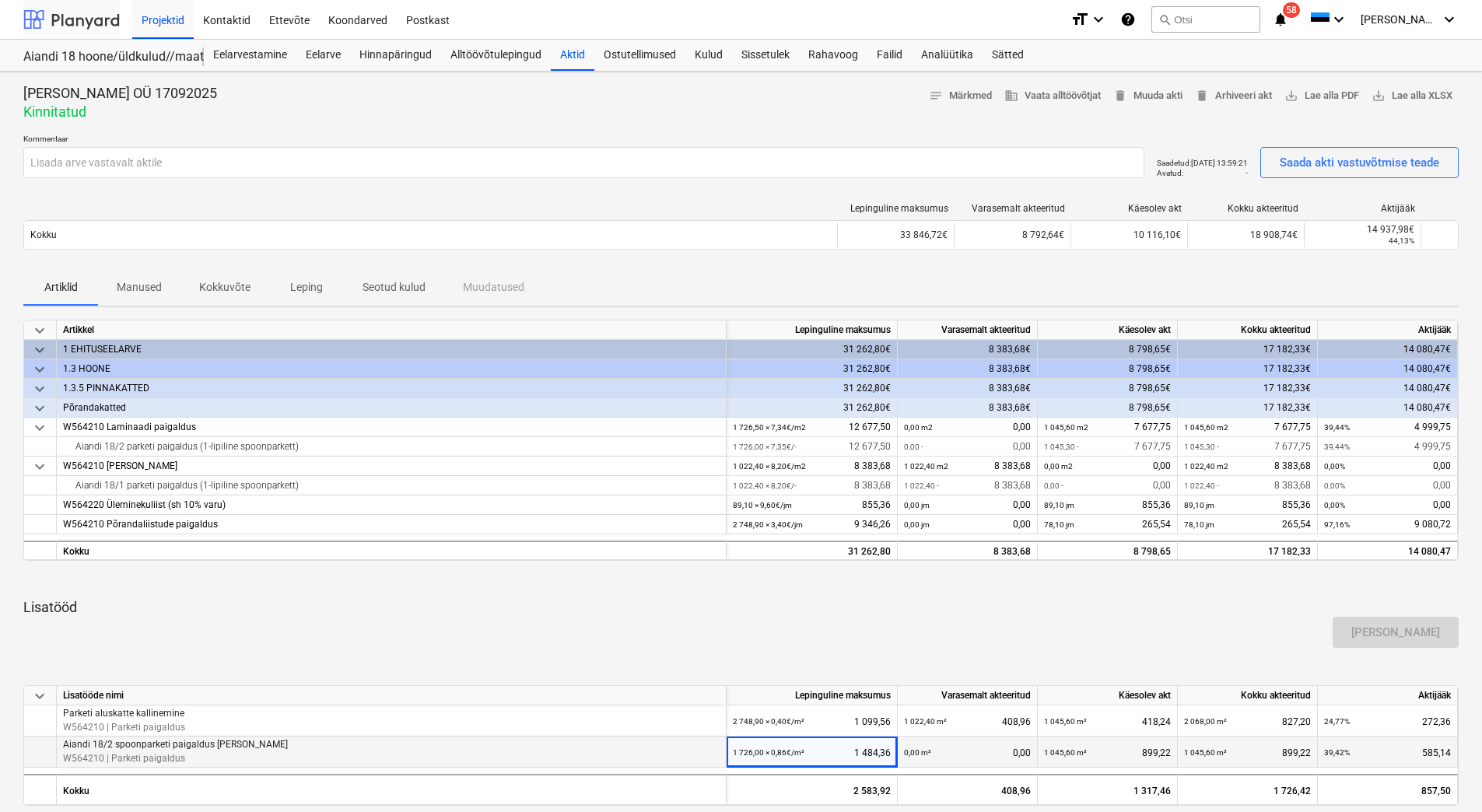
click at [80, 24] on div at bounding box center [72, 19] width 96 height 38
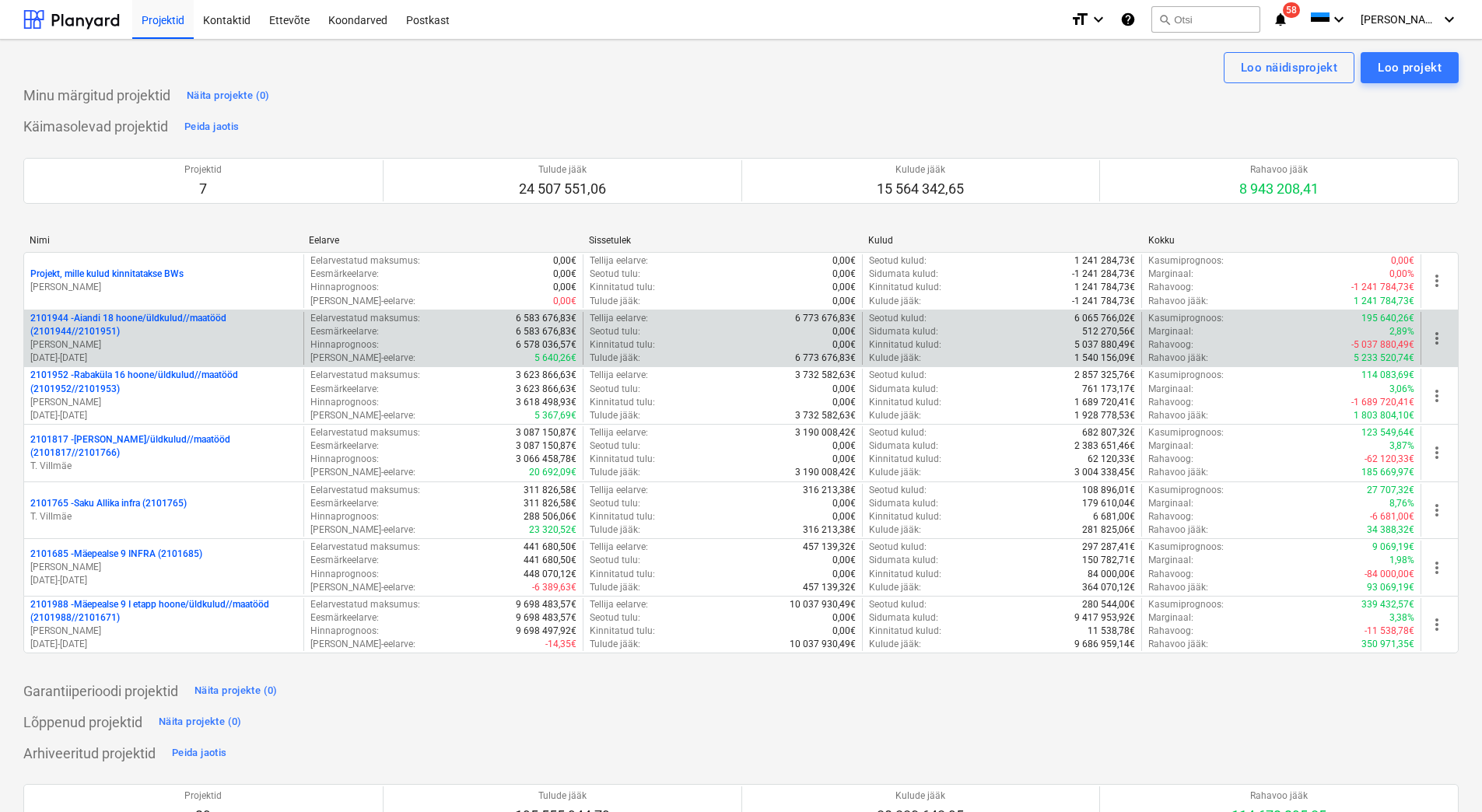
click at [163, 328] on p "2101944 - Aiandi 18 hoone/üldkulud//maatööd (2101944//2101951)" at bounding box center [164, 325] width 267 height 26
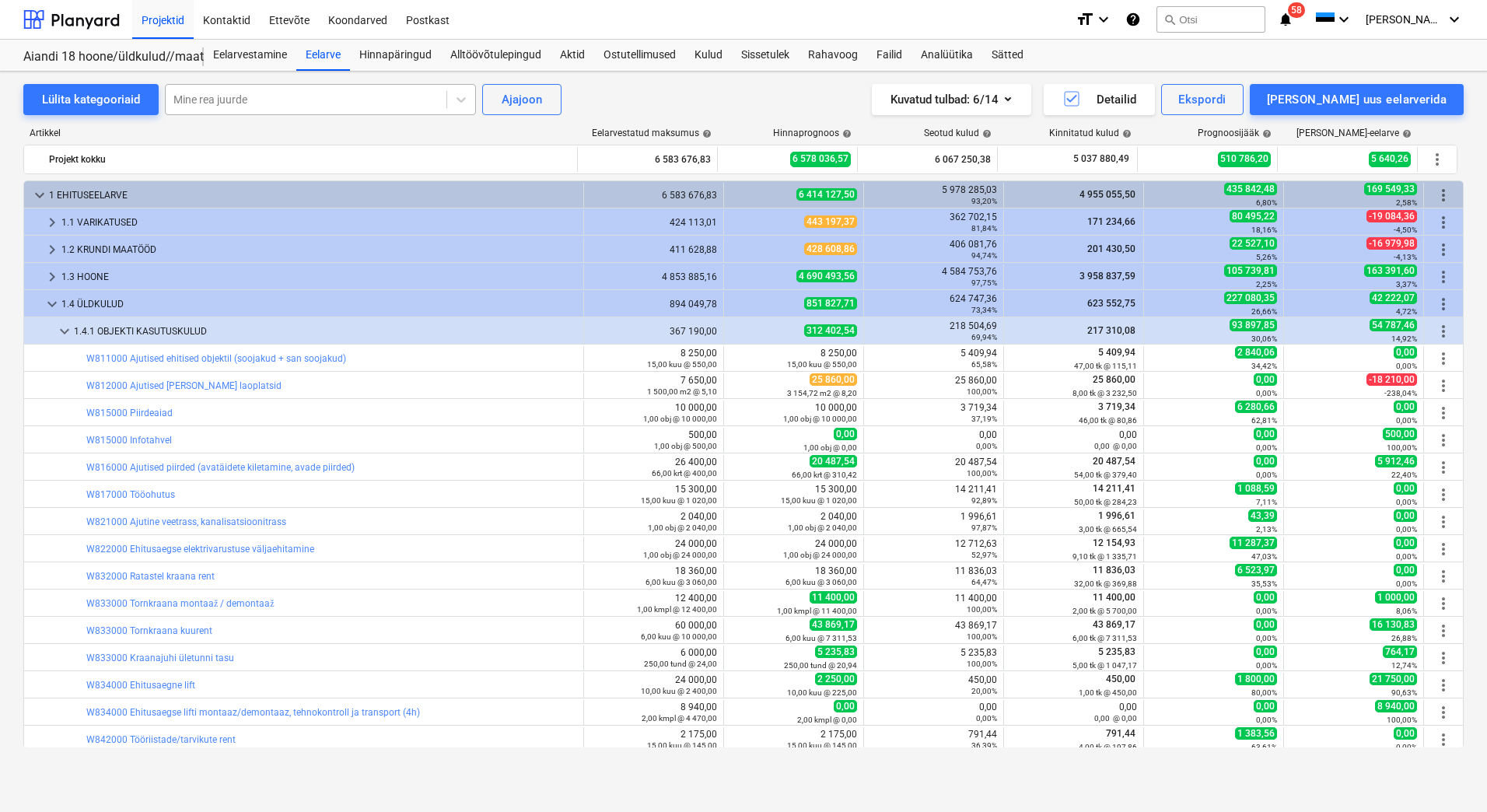
scroll to position [277, 0]
